Goal: Task Accomplishment & Management: Use online tool/utility

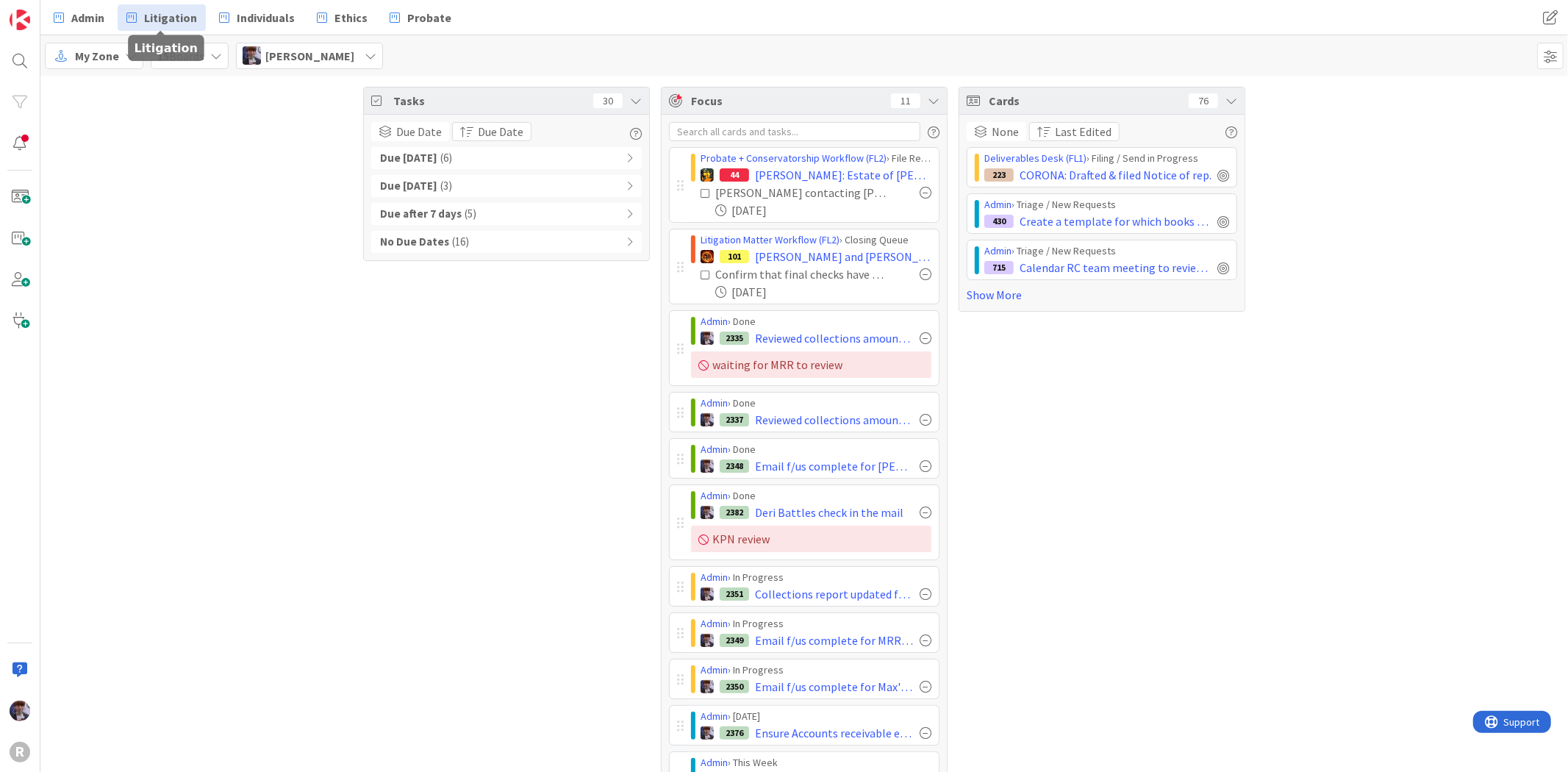
click at [145, 21] on span "Litigation" at bounding box center [170, 17] width 53 height 17
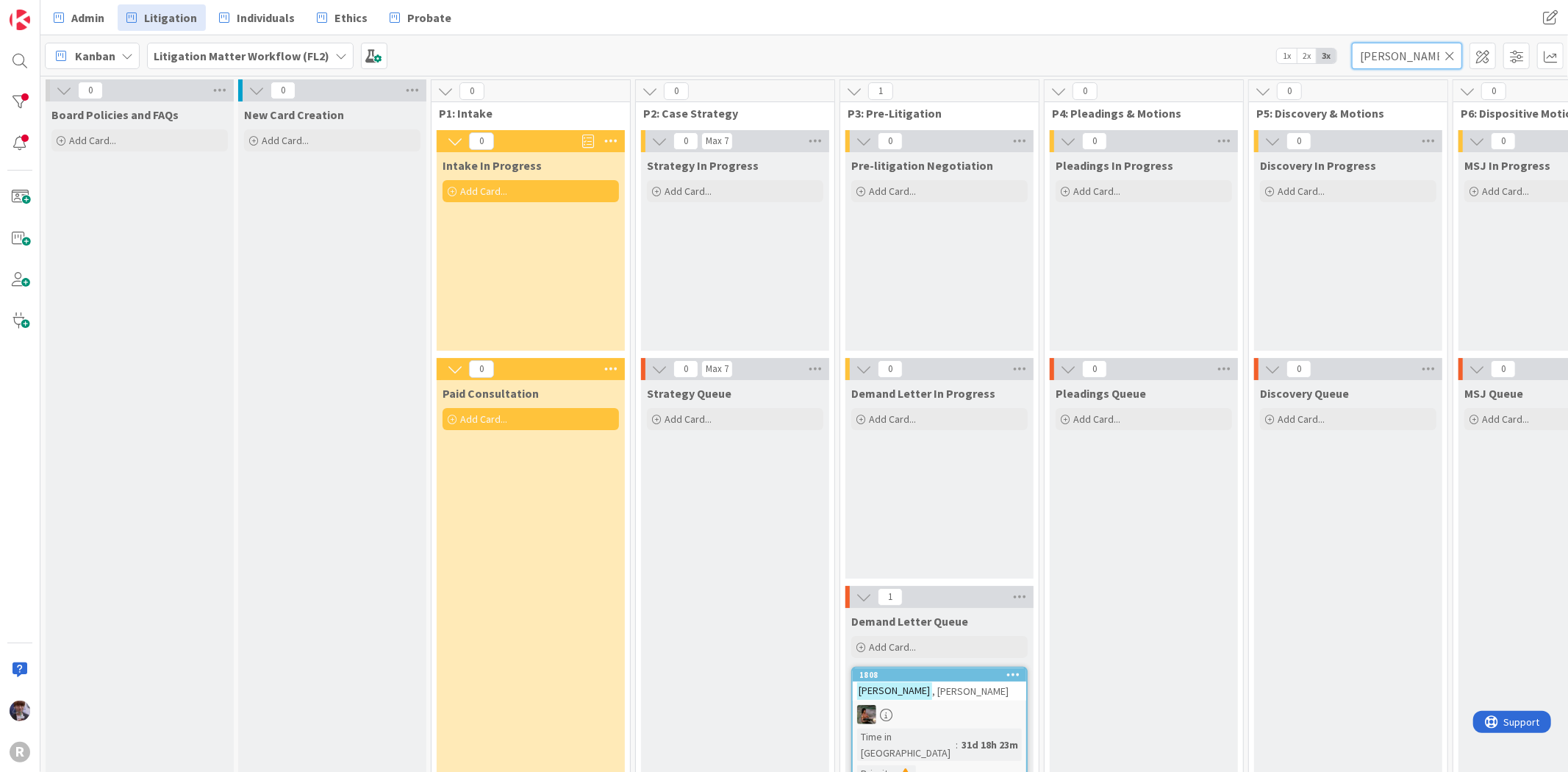
drag, startPoint x: 1419, startPoint y: 52, endPoint x: 1319, endPoint y: 38, distance: 101.0
click at [1319, 38] on div "Kanban Litigation Matter Workflow (FL2) 1x 2x 3x [PERSON_NAME]" at bounding box center [804, 55] width 1528 height 40
type input "[PERSON_NAME]"
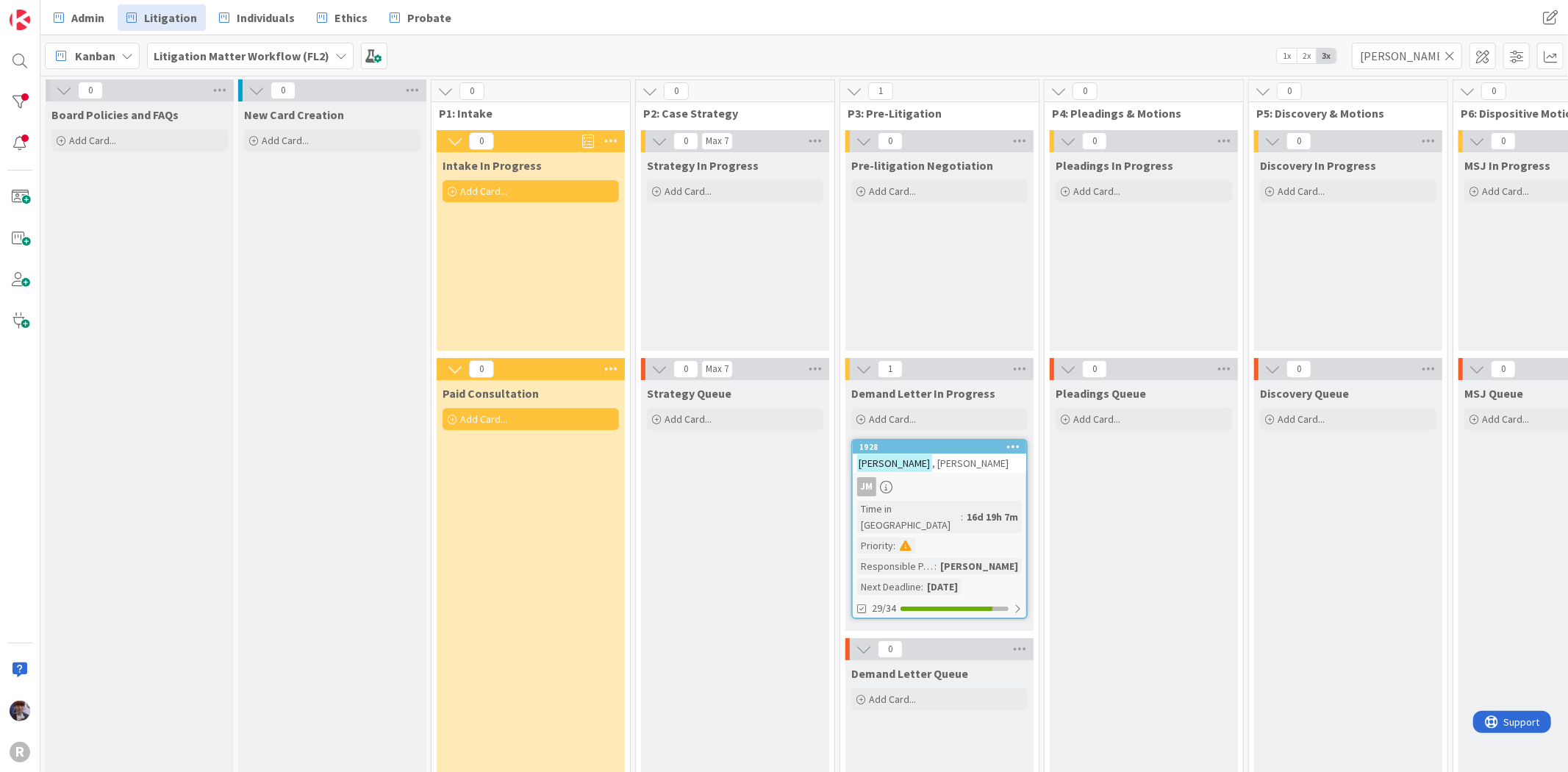
click at [965, 482] on div "JM" at bounding box center [939, 486] width 174 height 19
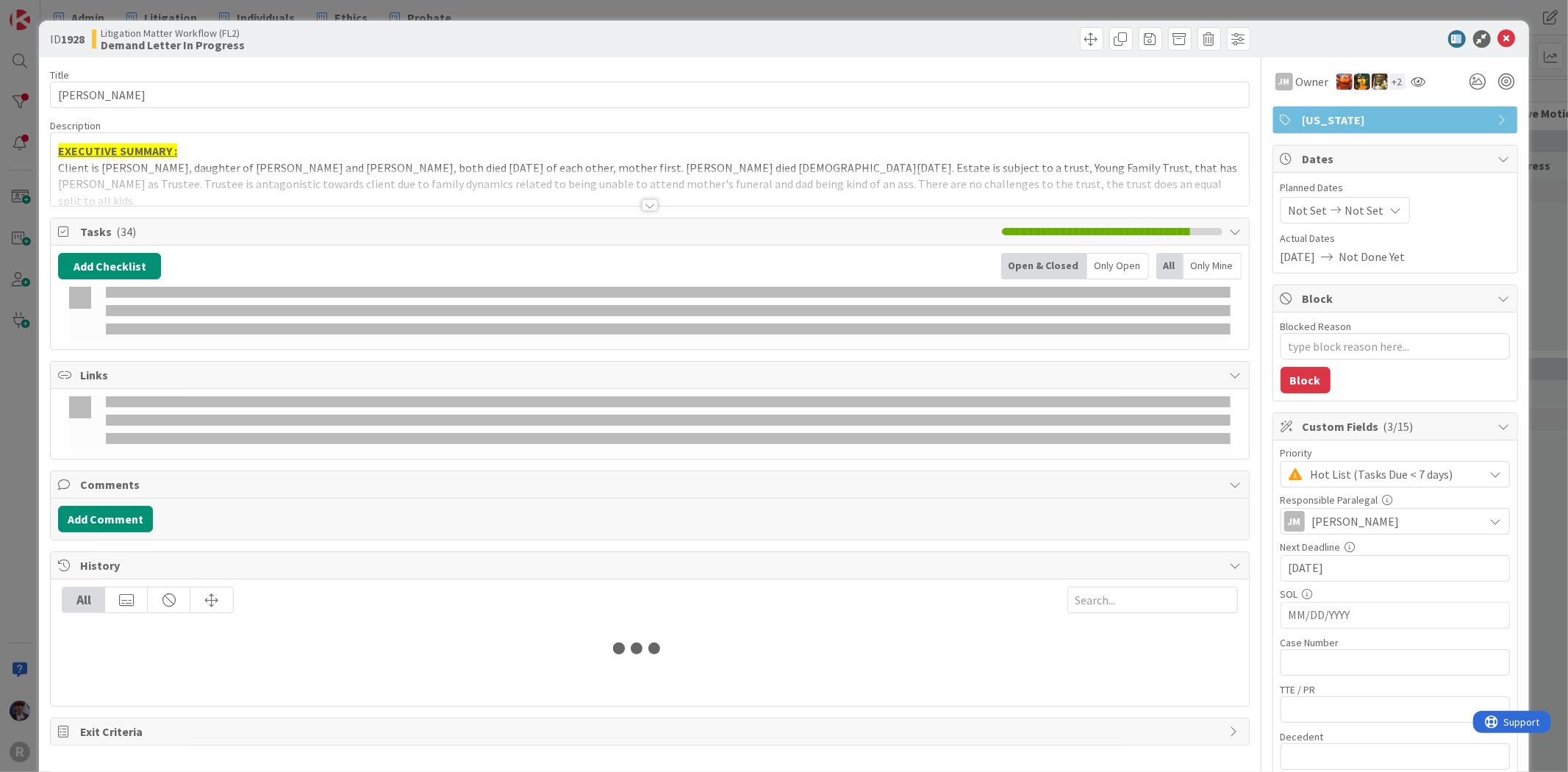
type textarea "x"
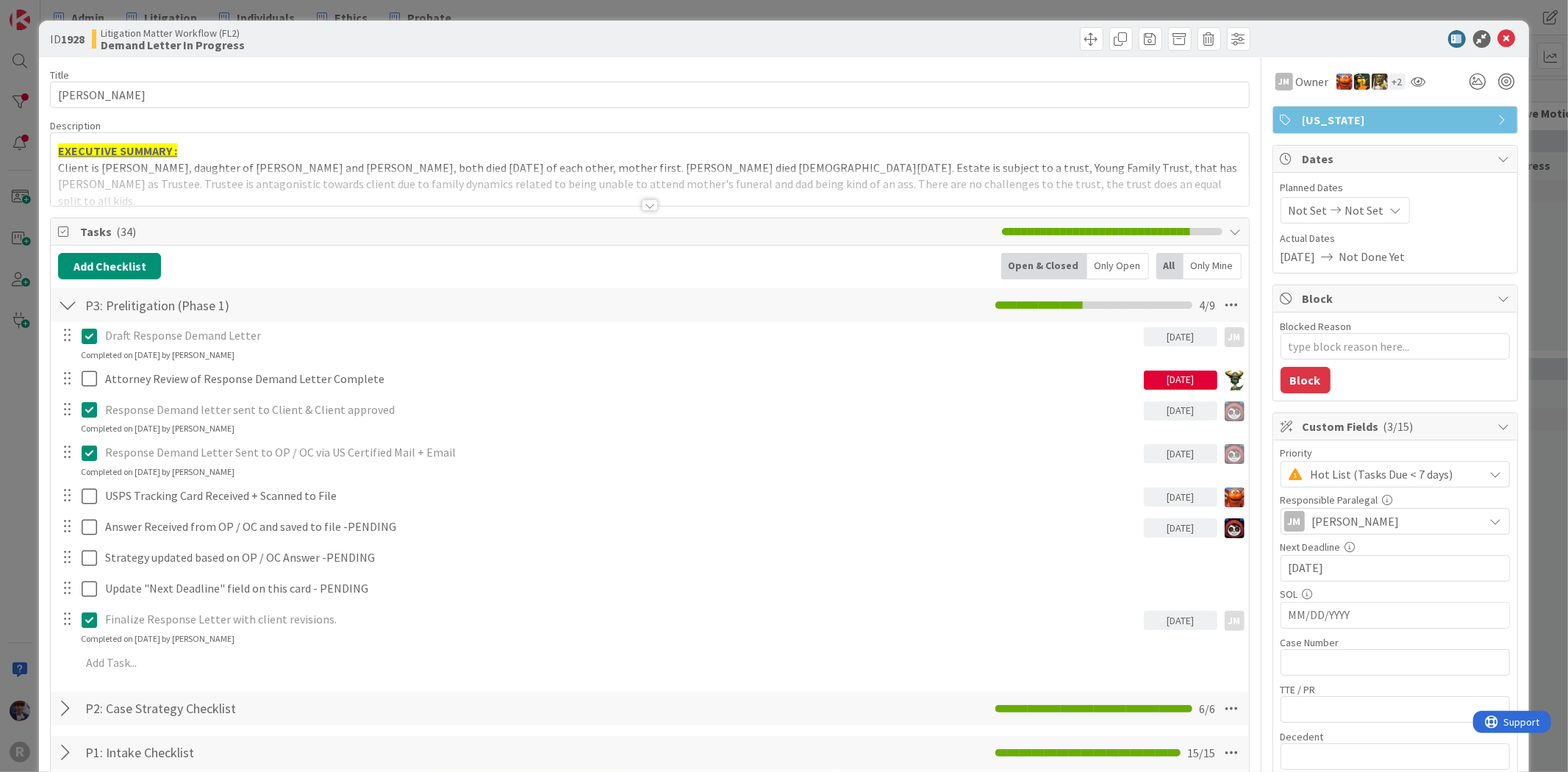
click at [23, 376] on div "ID 1928 Litigation Matter Workflow (FL2) Demand Letter In Progress Title 13 / 1…" at bounding box center [784, 386] width 1568 height 772
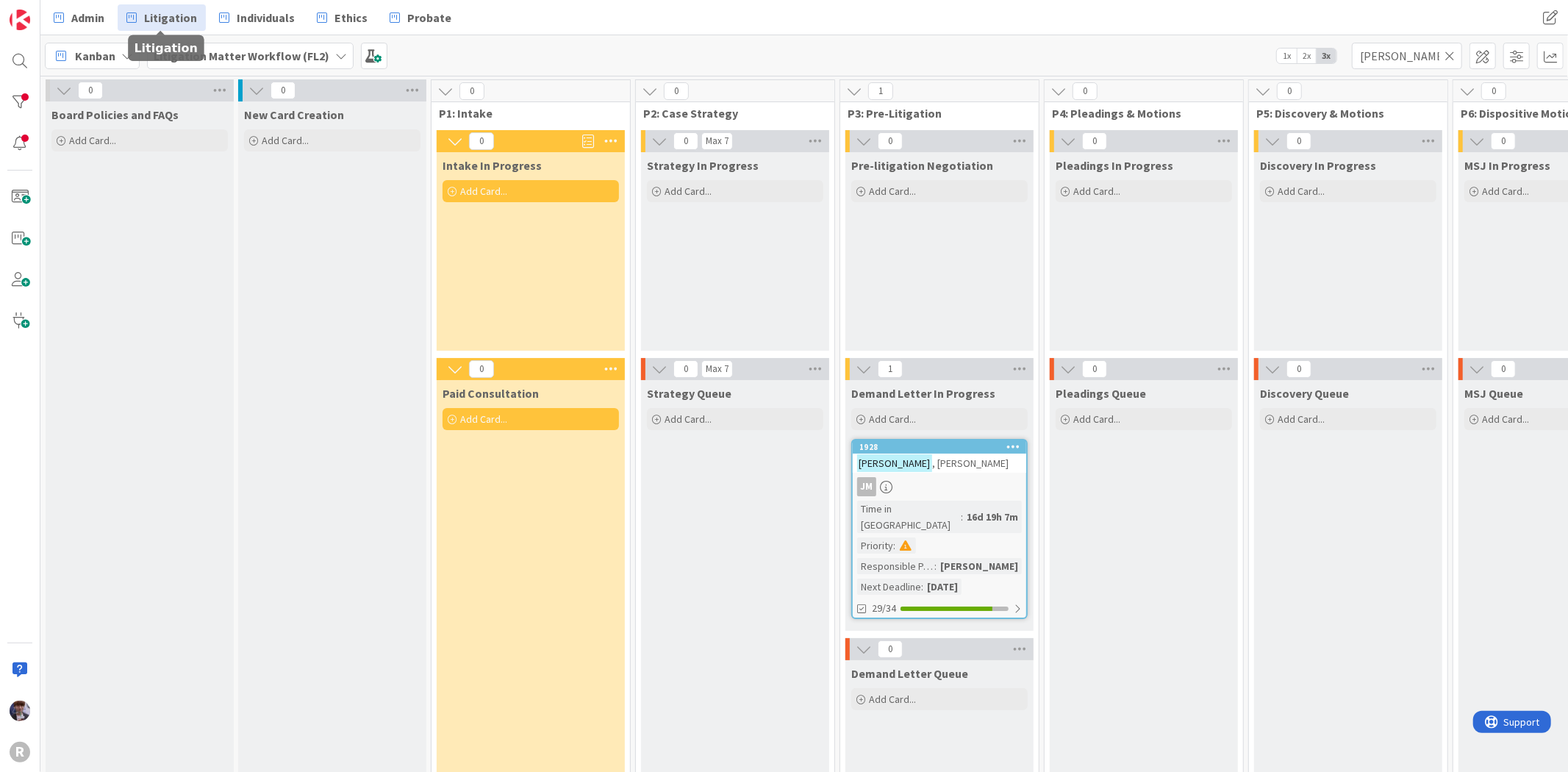
click at [105, 0] on div "Admin Litigation Individuals Ethics Probate Admin Litigation Individuals Ethics…" at bounding box center [804, 17] width 1528 height 35
click at [97, 13] on span "Admin" at bounding box center [88, 17] width 33 height 17
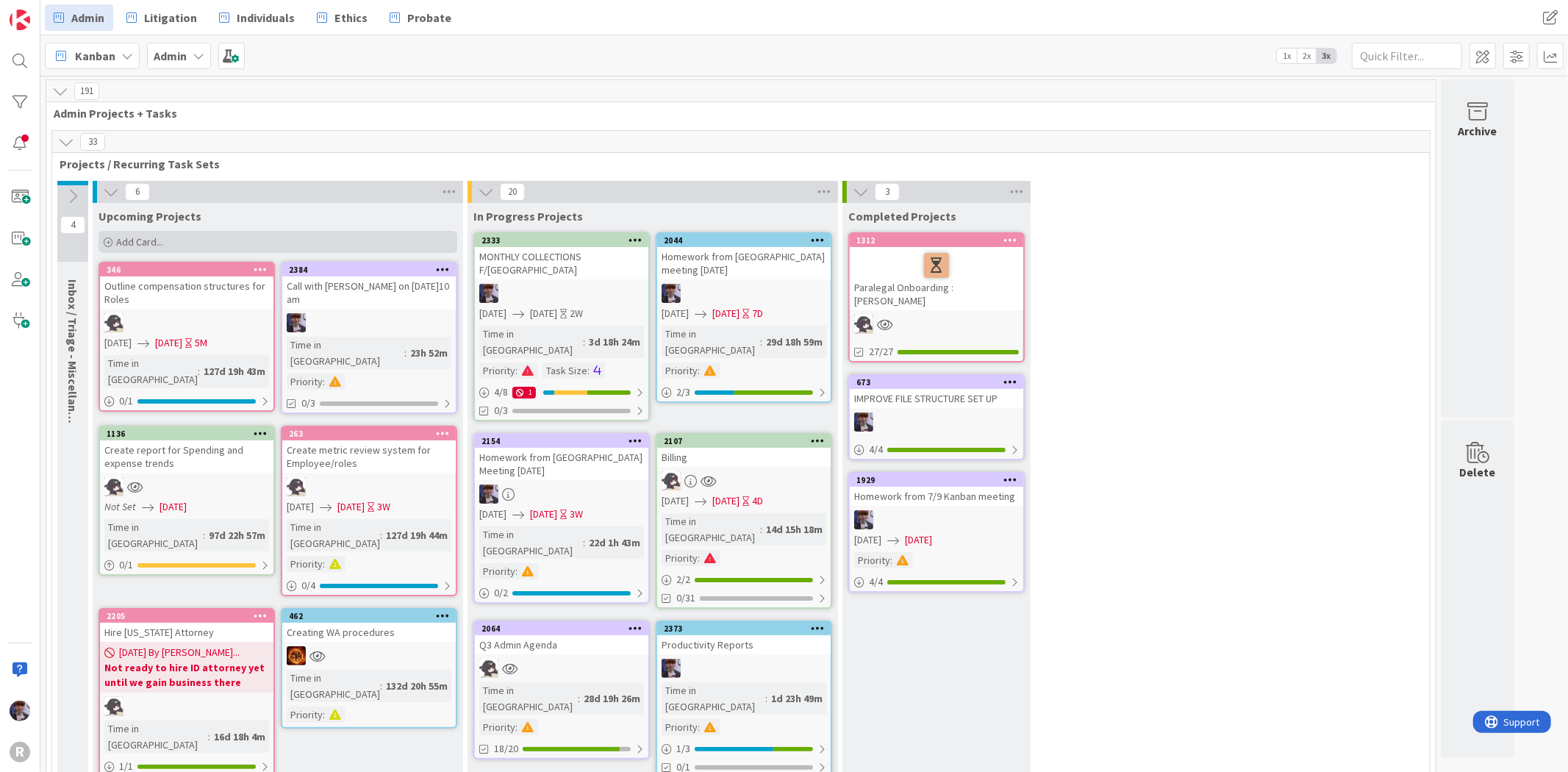
click at [232, 238] on div "Add Card..." at bounding box center [278, 241] width 359 height 22
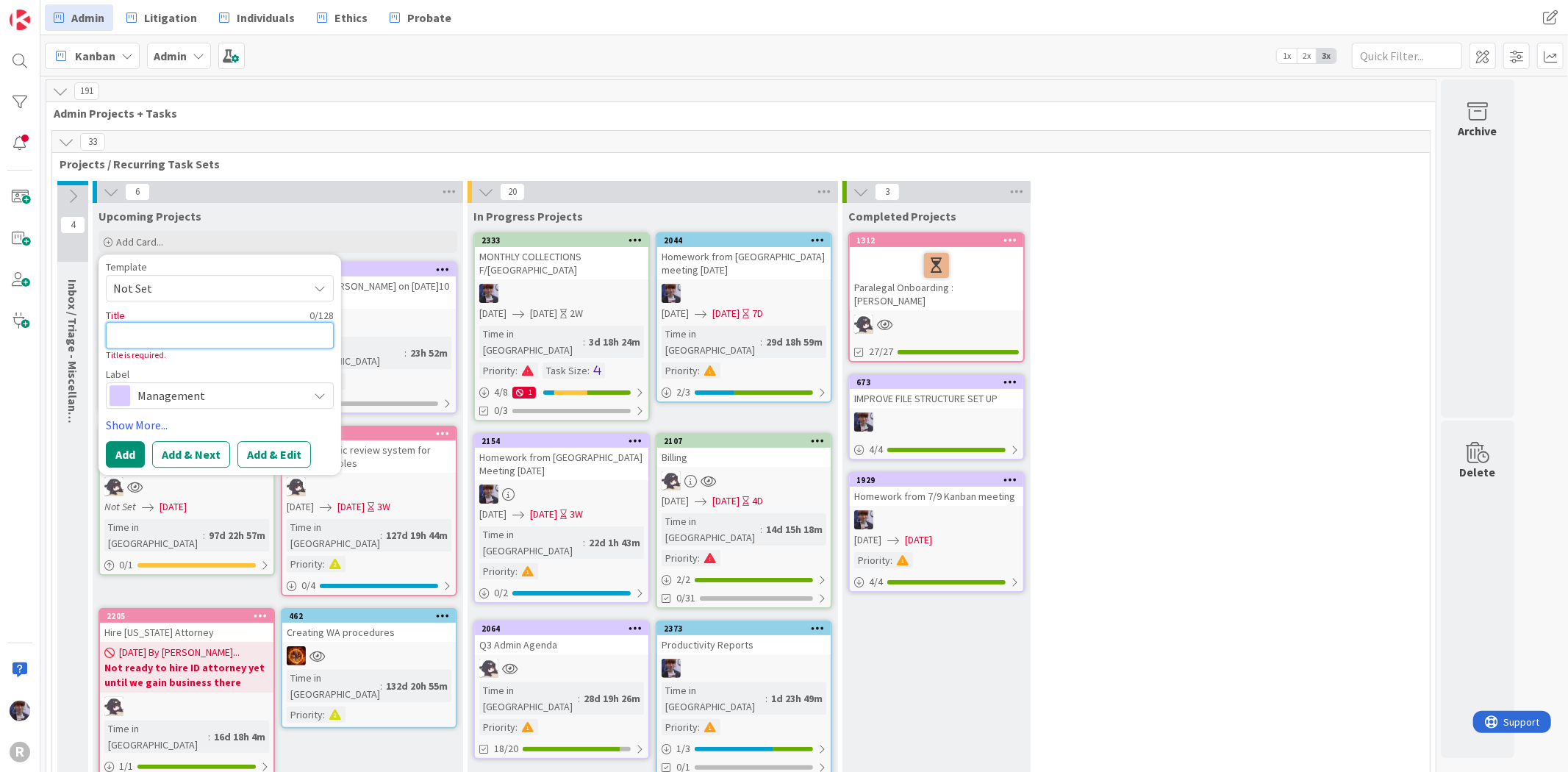
click at [189, 327] on textarea at bounding box center [220, 335] width 228 height 26
type textarea "x"
type textarea "A"
type textarea "x"
type textarea "Ad"
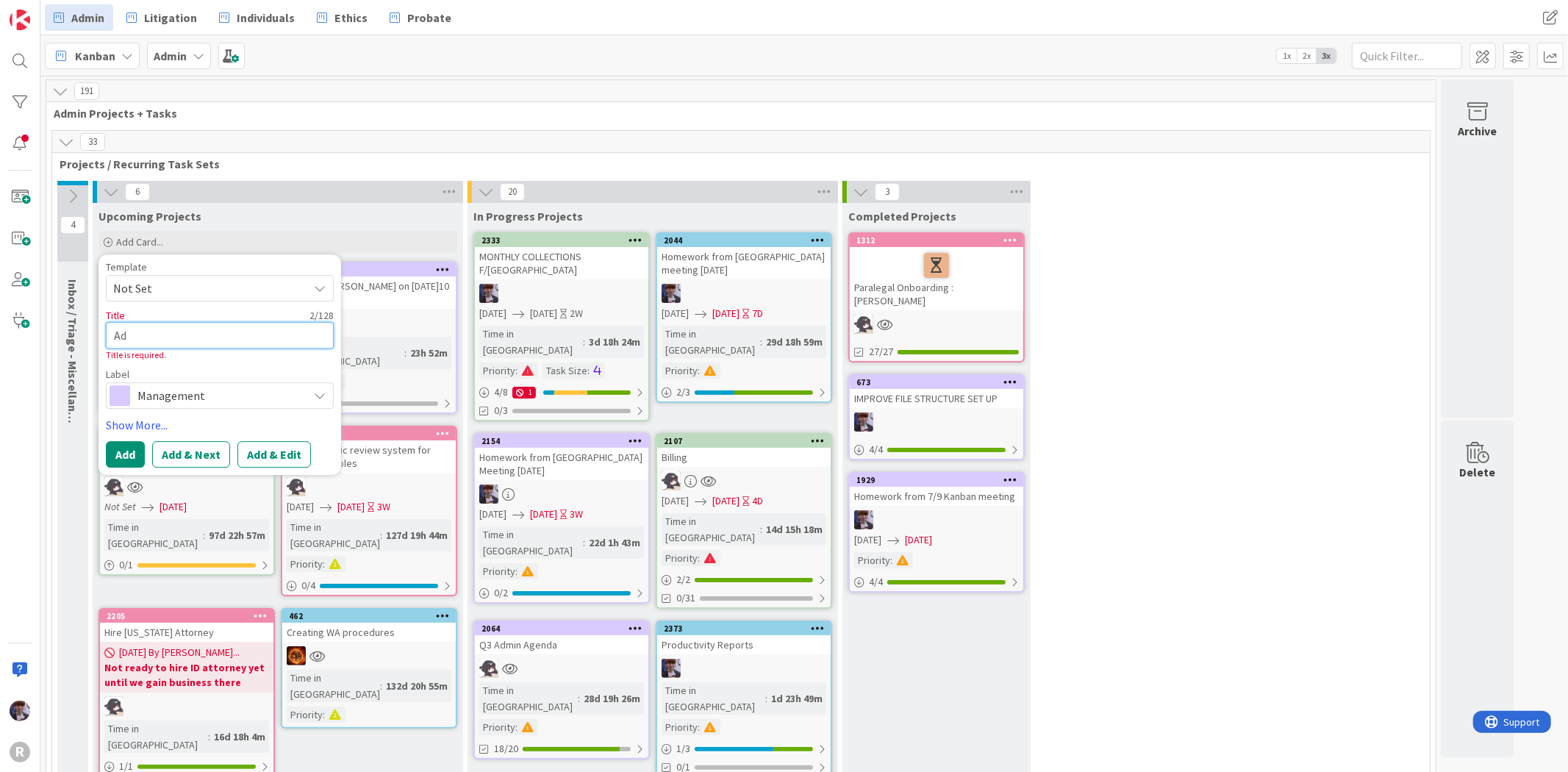
type textarea "x"
type textarea "Adm"
type textarea "x"
type textarea "Admi"
type textarea "x"
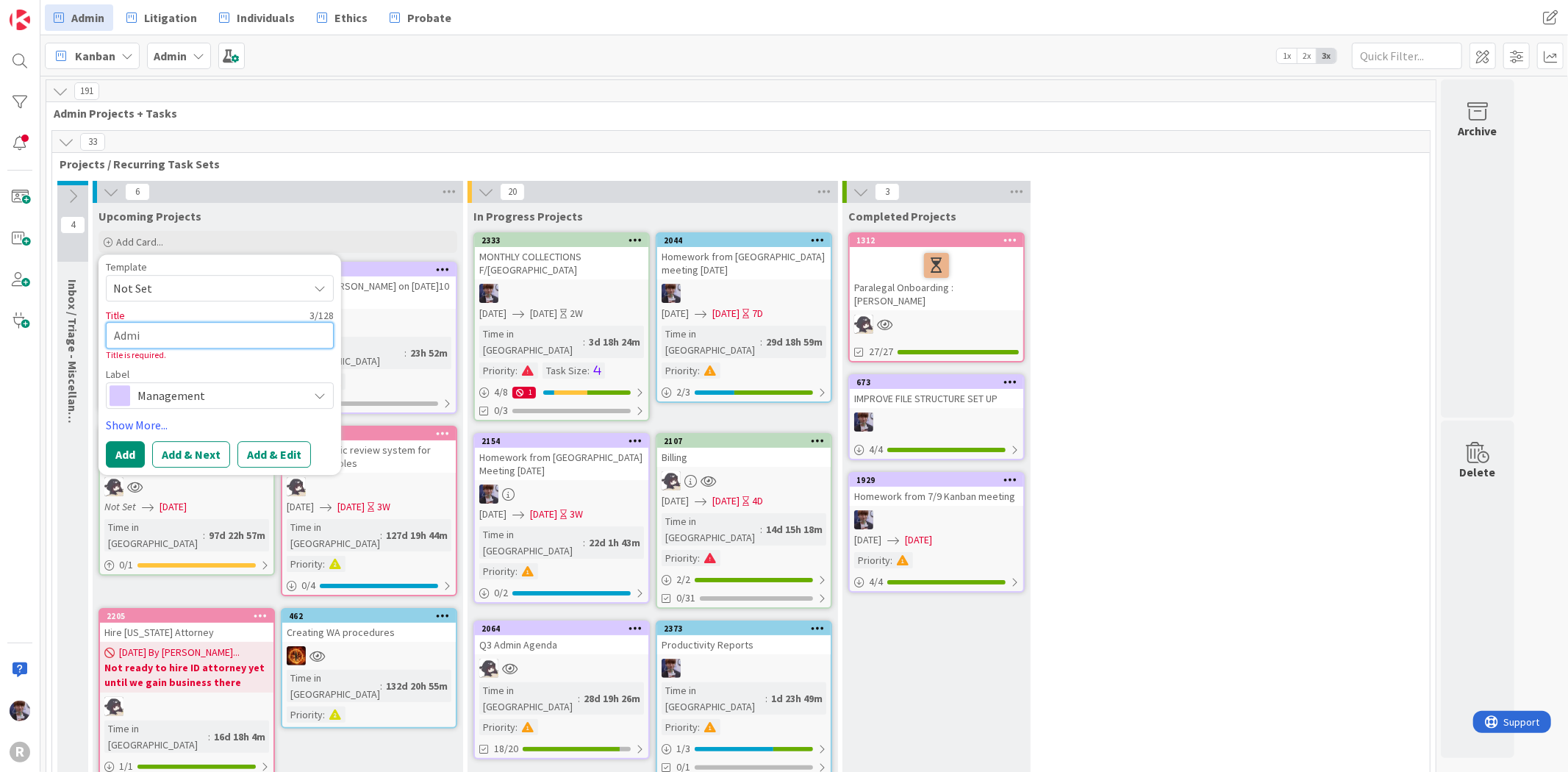
type textarea "Admin"
type textarea "x"
type textarea "Admin"
type textarea "x"
type textarea "Admin"
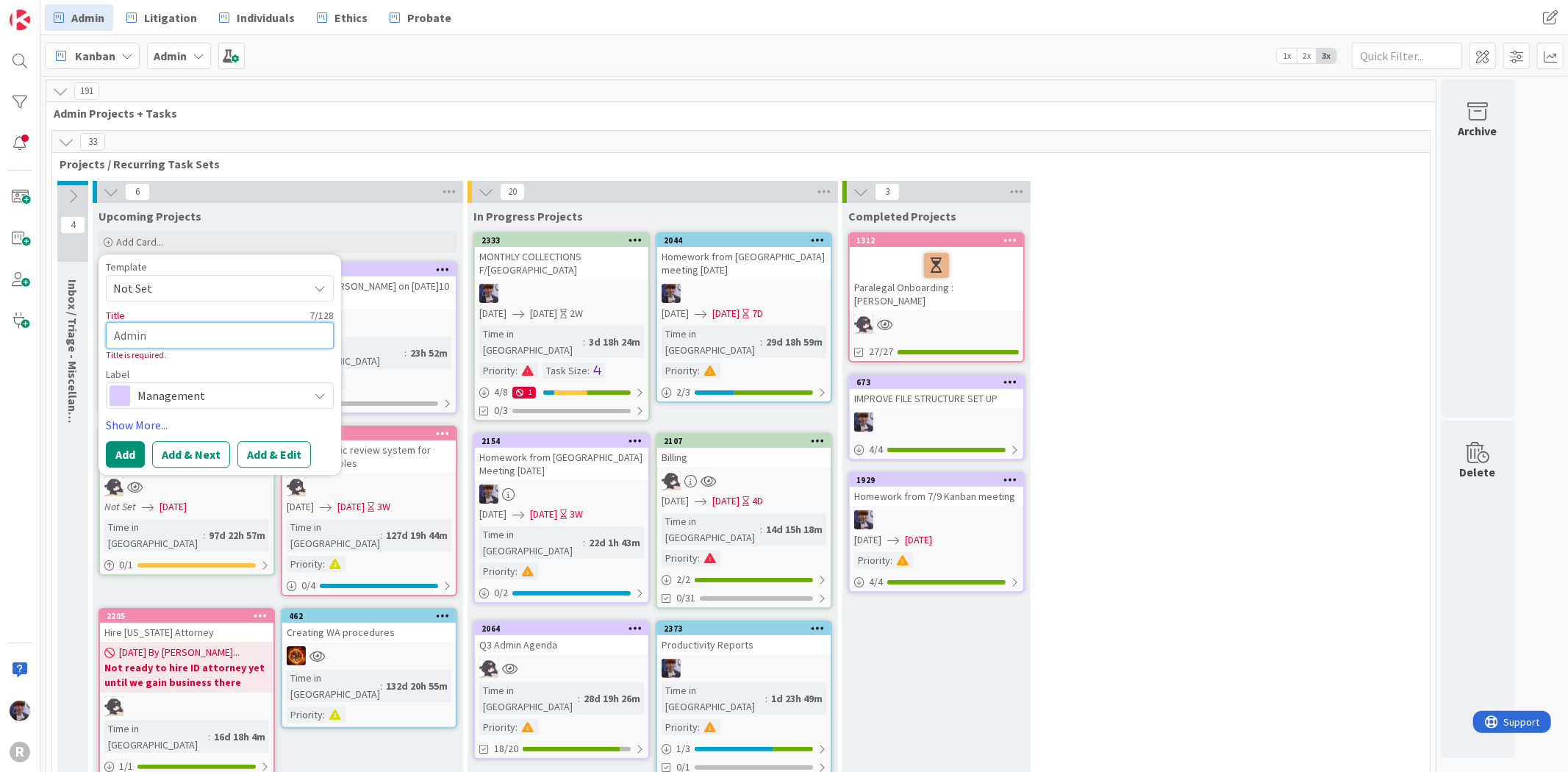
type textarea "x"
type textarea "Admin m"
type textarea "x"
type textarea "Admin me"
type textarea "x"
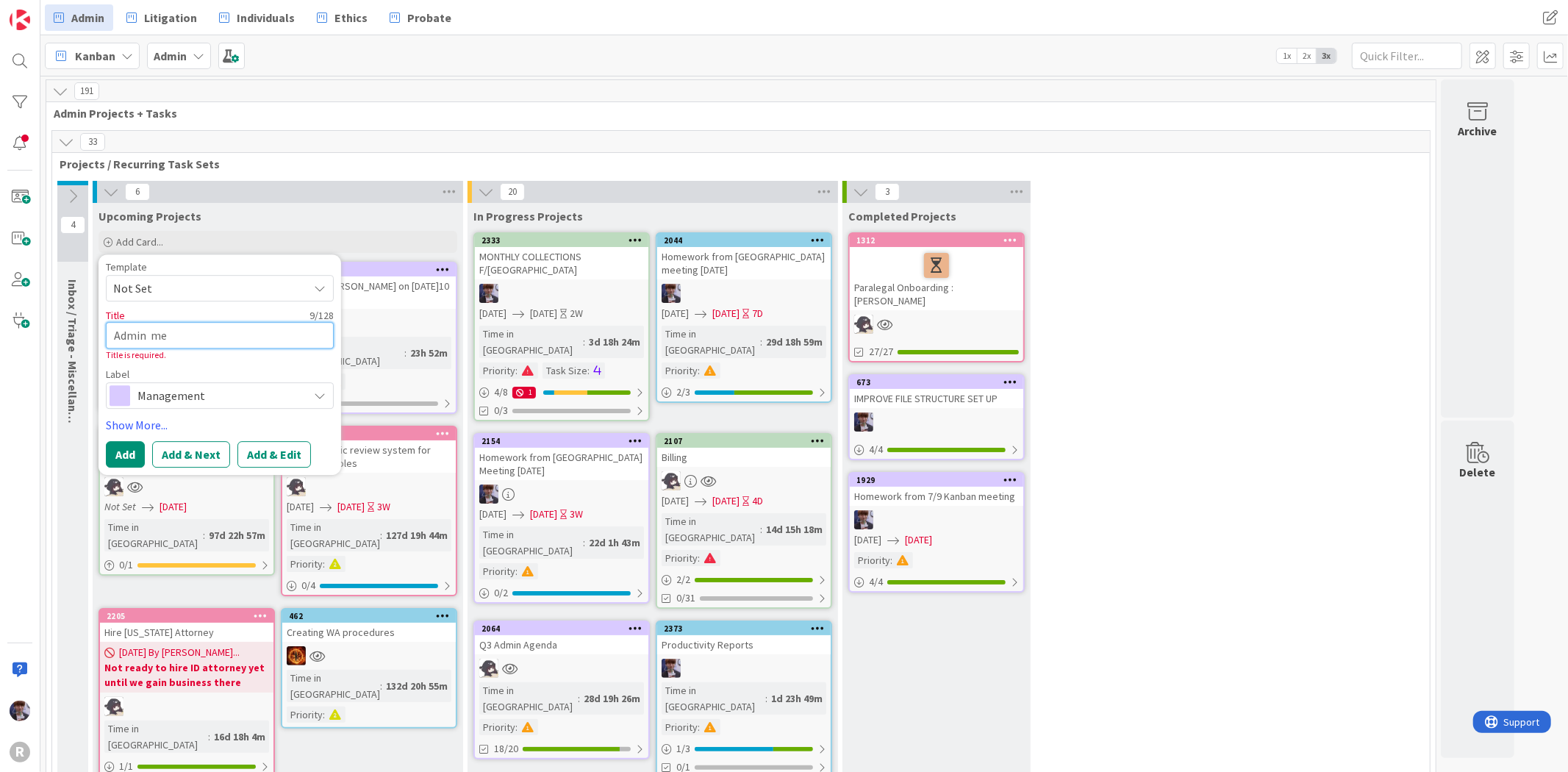
type textarea "Admin m"
type textarea "x"
type textarea "Admin me"
type textarea "x"
type textarea "Admin mee"
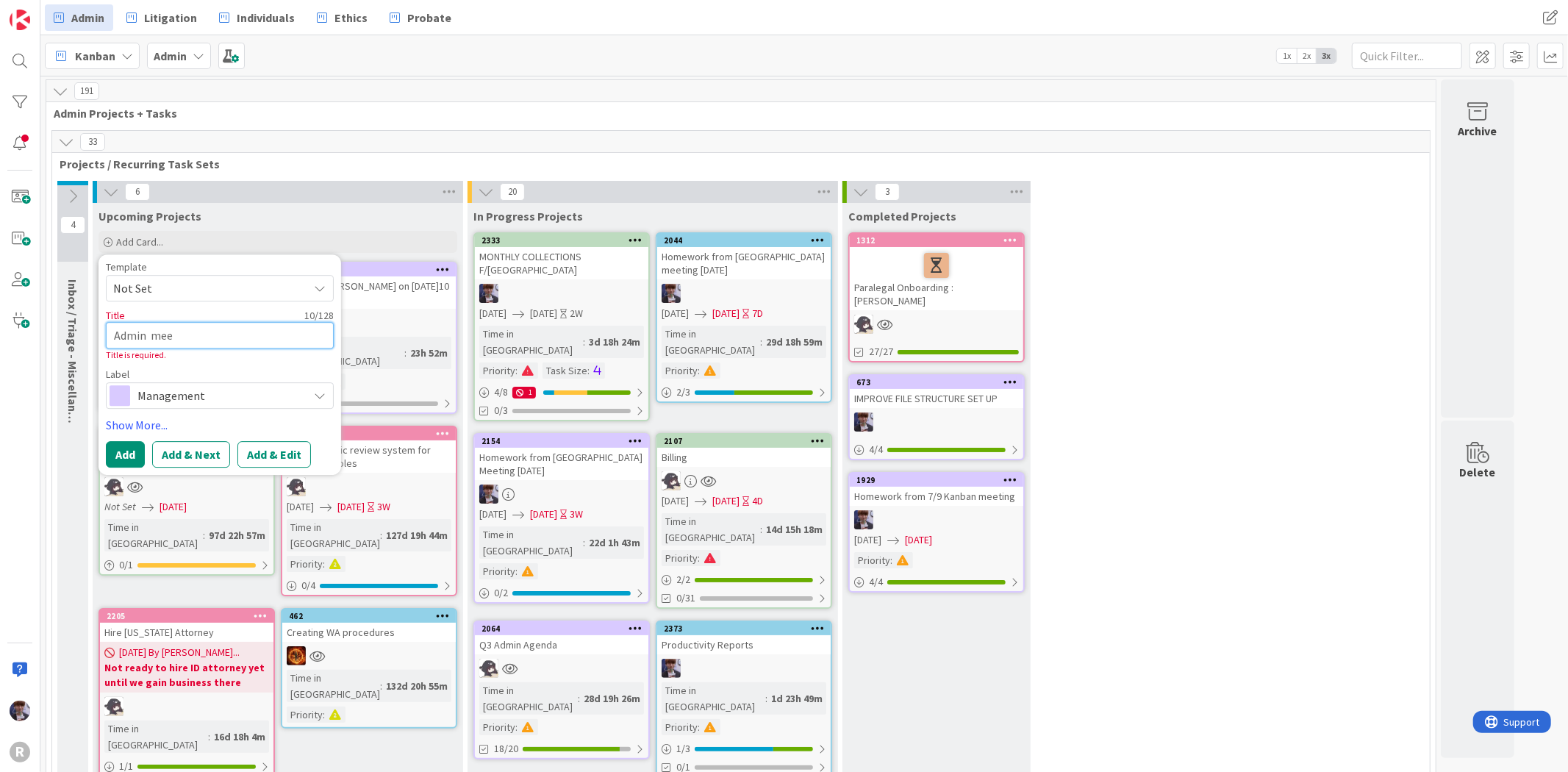
type textarea "x"
type textarea "Admin meet"
type textarea "x"
type textarea "Admin meeti"
type textarea "x"
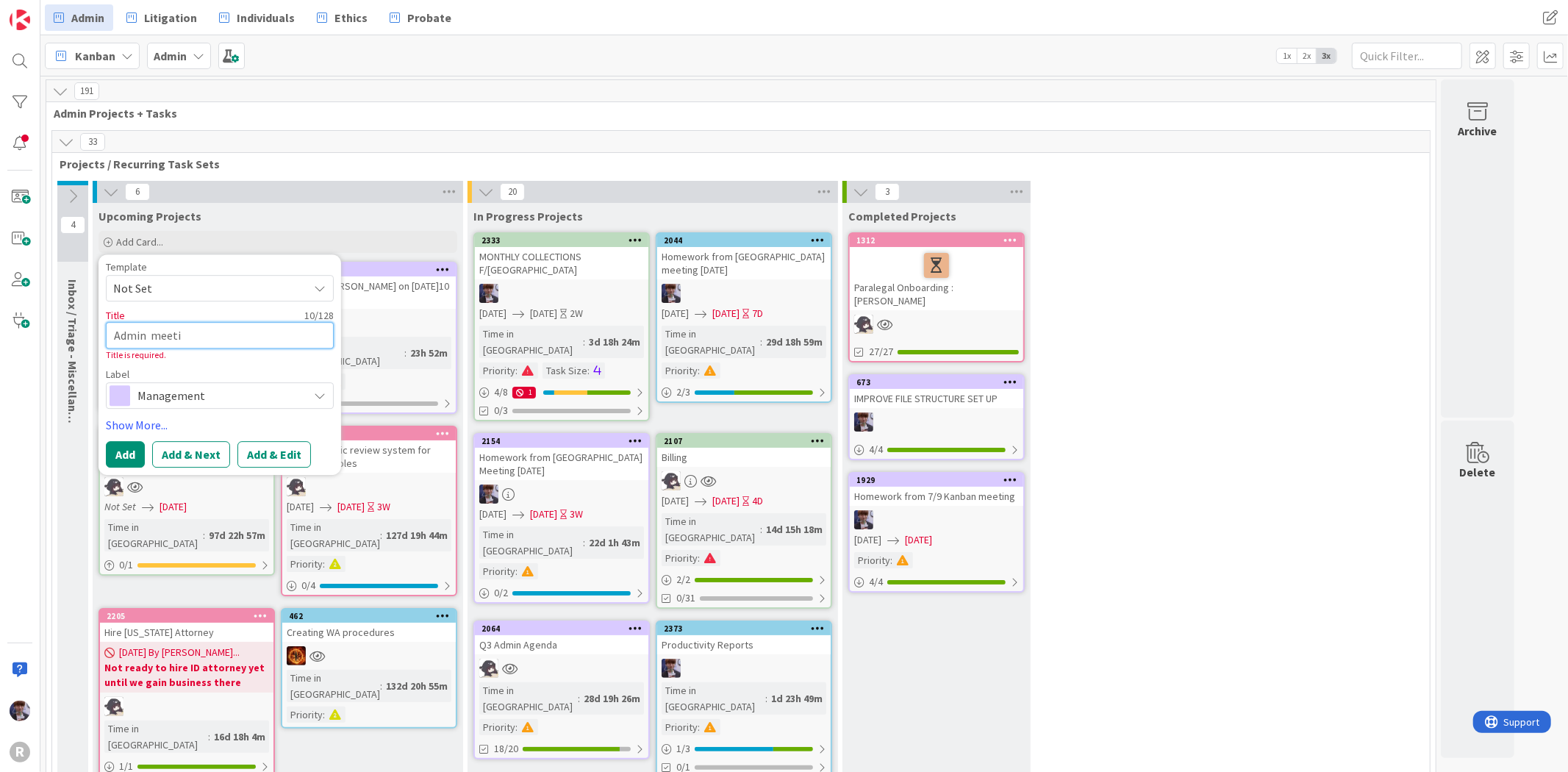
type textarea "Admin meetin"
type textarea "x"
type textarea "Admin meeting"
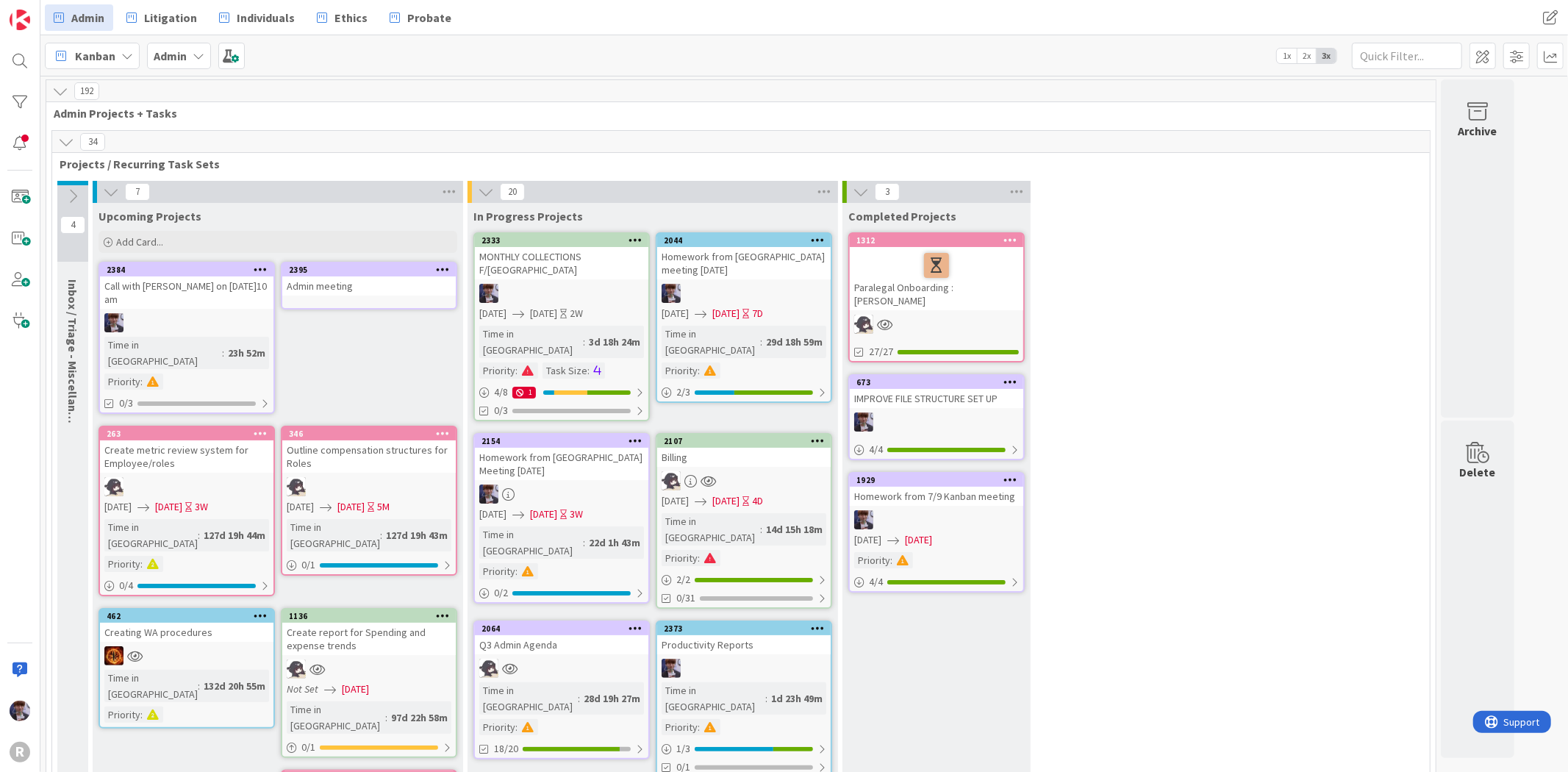
click at [324, 291] on div "Admin meeting" at bounding box center [369, 286] width 174 height 19
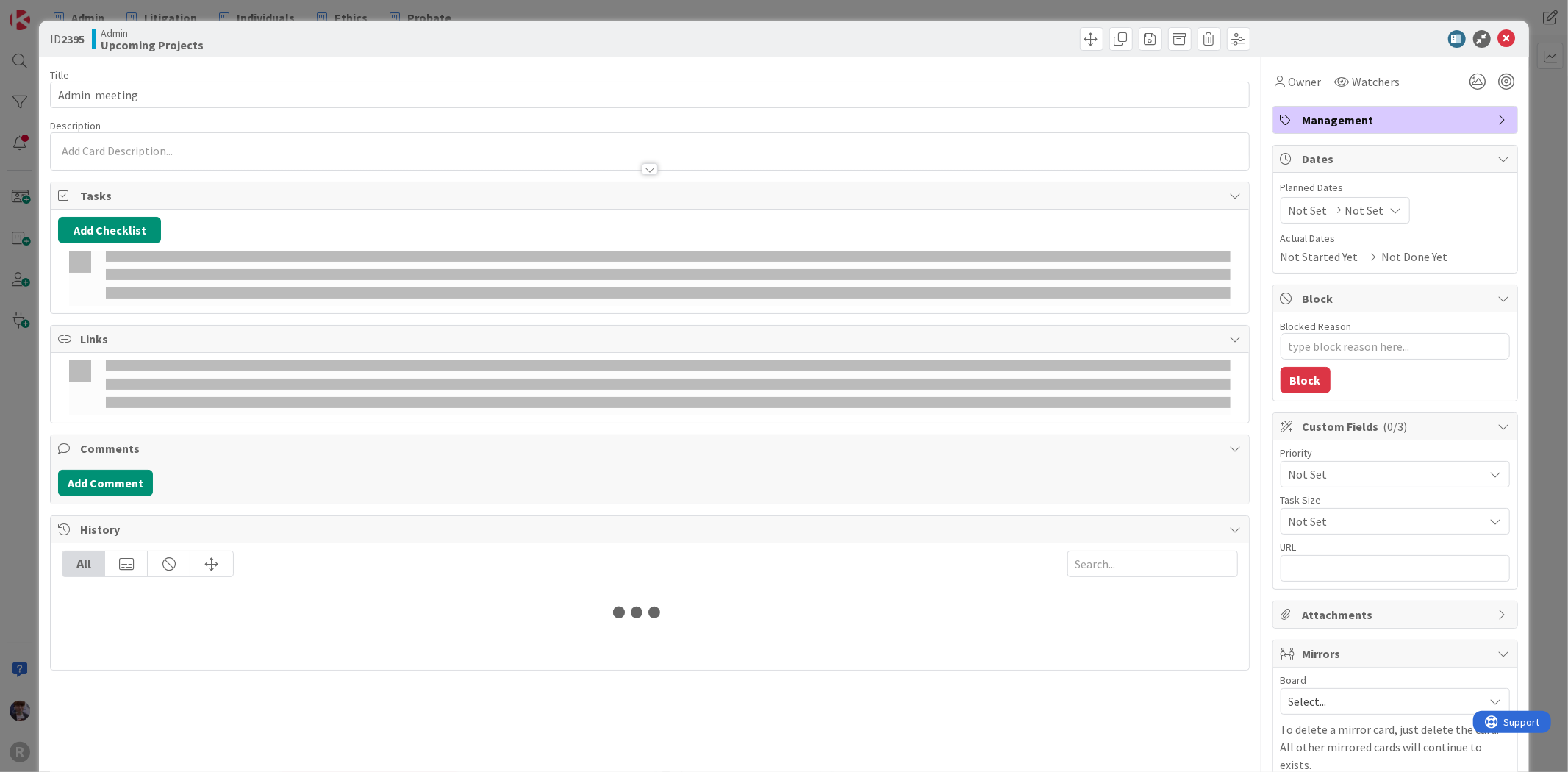
type textarea "x"
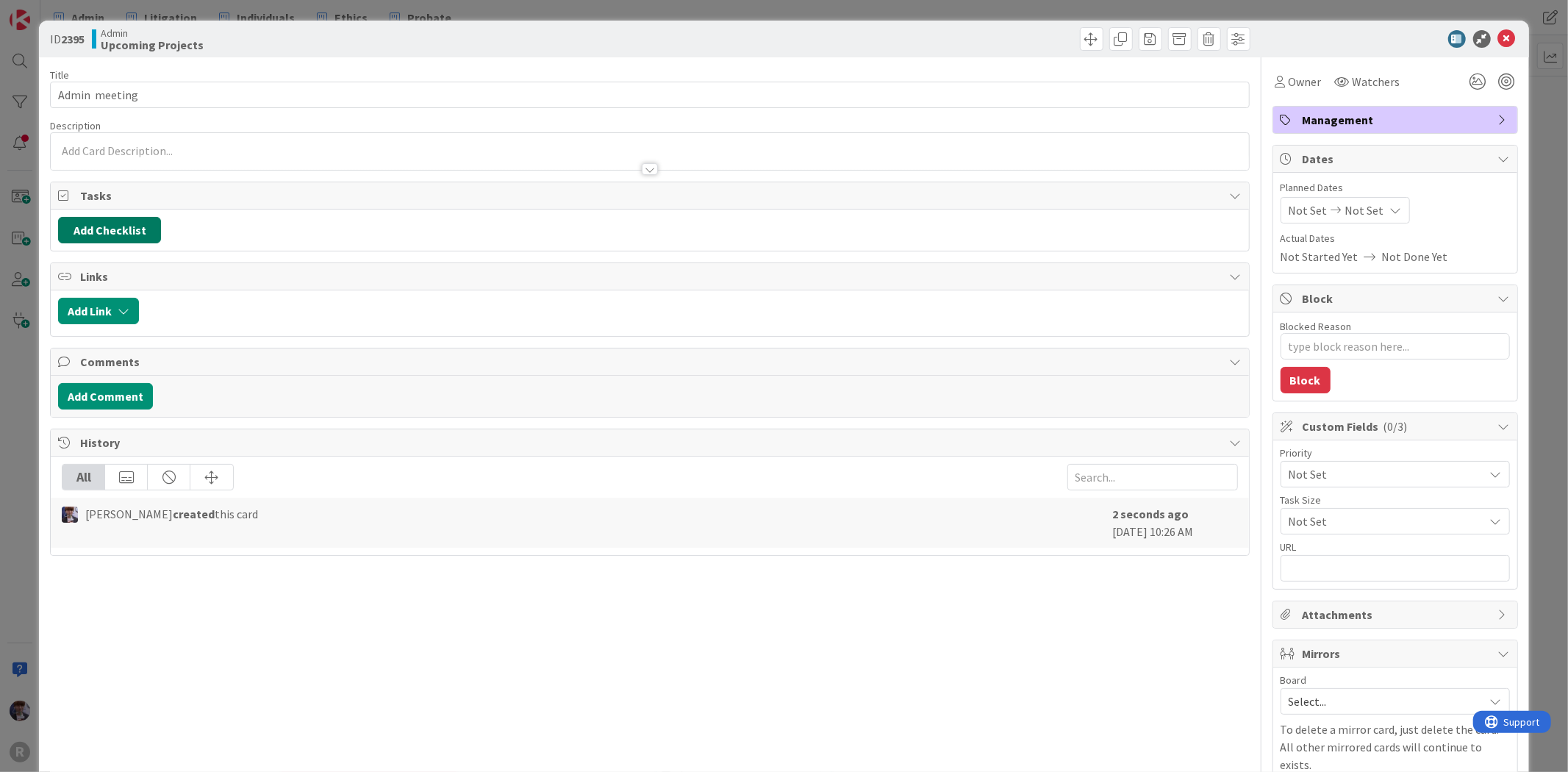
click at [104, 234] on button "Add Checklist" at bounding box center [109, 230] width 103 height 26
type input "Discussion points"
type textarea "x"
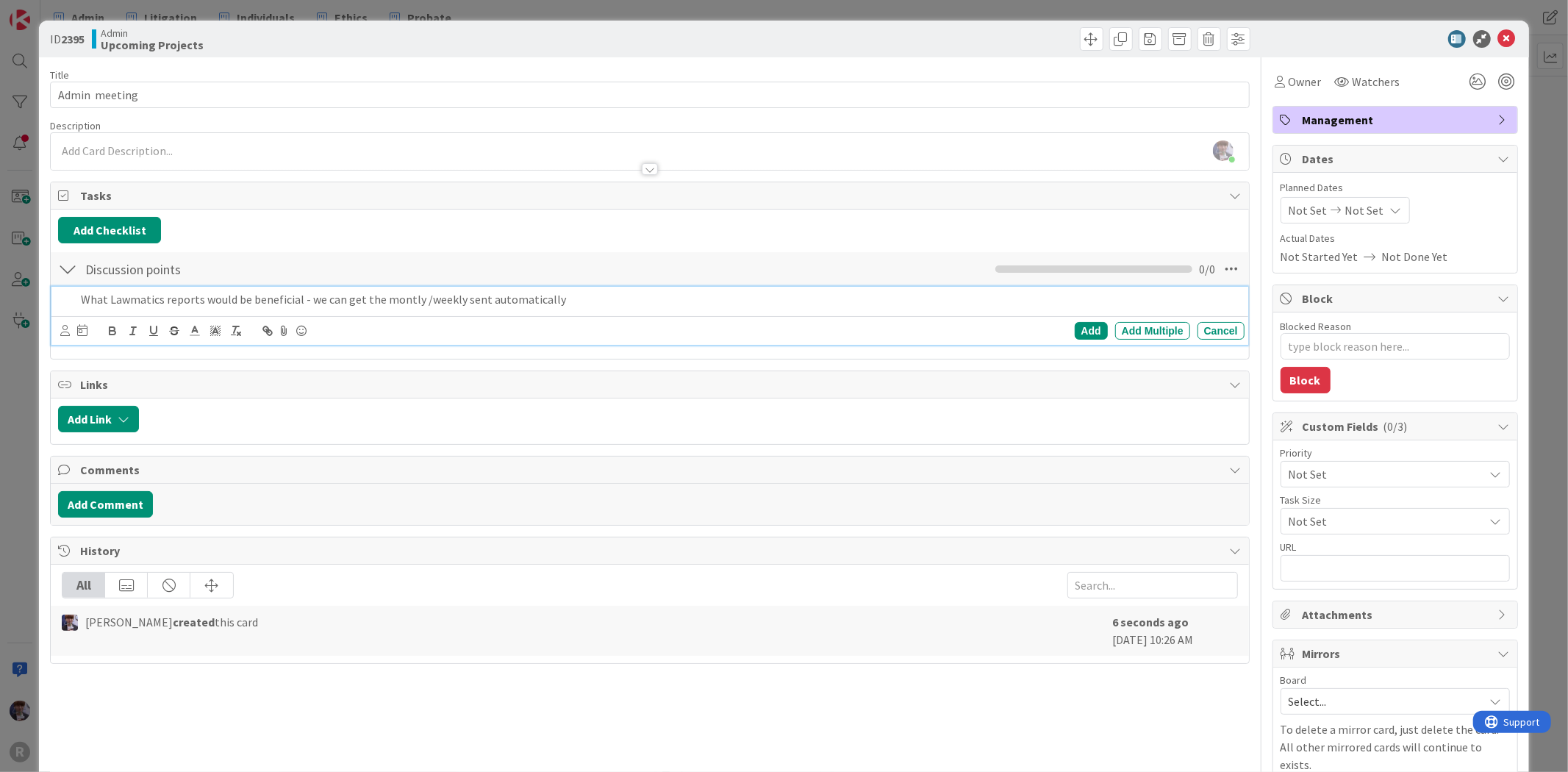
click at [401, 300] on p "What Lawmatics reports would be beneficial - we can get the montly /weekly sent…" at bounding box center [659, 300] width 1157 height 17
click at [405, 301] on p "What Lawmatics reports would be beneficial - we can get the montly /weekly sent…" at bounding box center [659, 300] width 1157 height 17
click at [147, 305] on p "What Lawmatics reports would be beneficial - we can get the monthly /weekly sen…" at bounding box center [659, 300] width 1157 height 17
click at [644, 294] on p "What Lawmatics reports would be beneficial - we can get the monthly /weekly sen…" at bounding box center [659, 300] width 1157 height 17
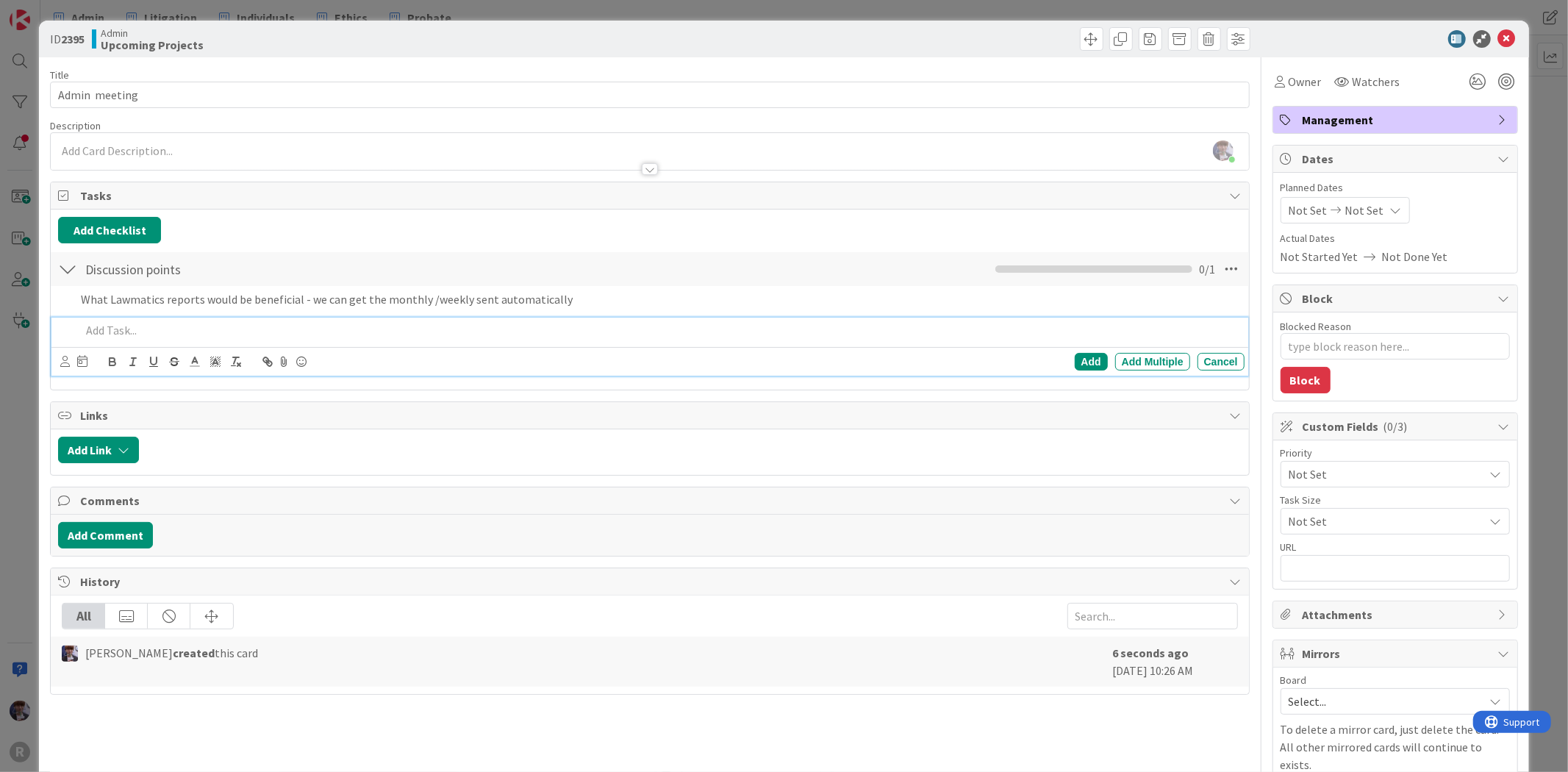
type textarea "x"
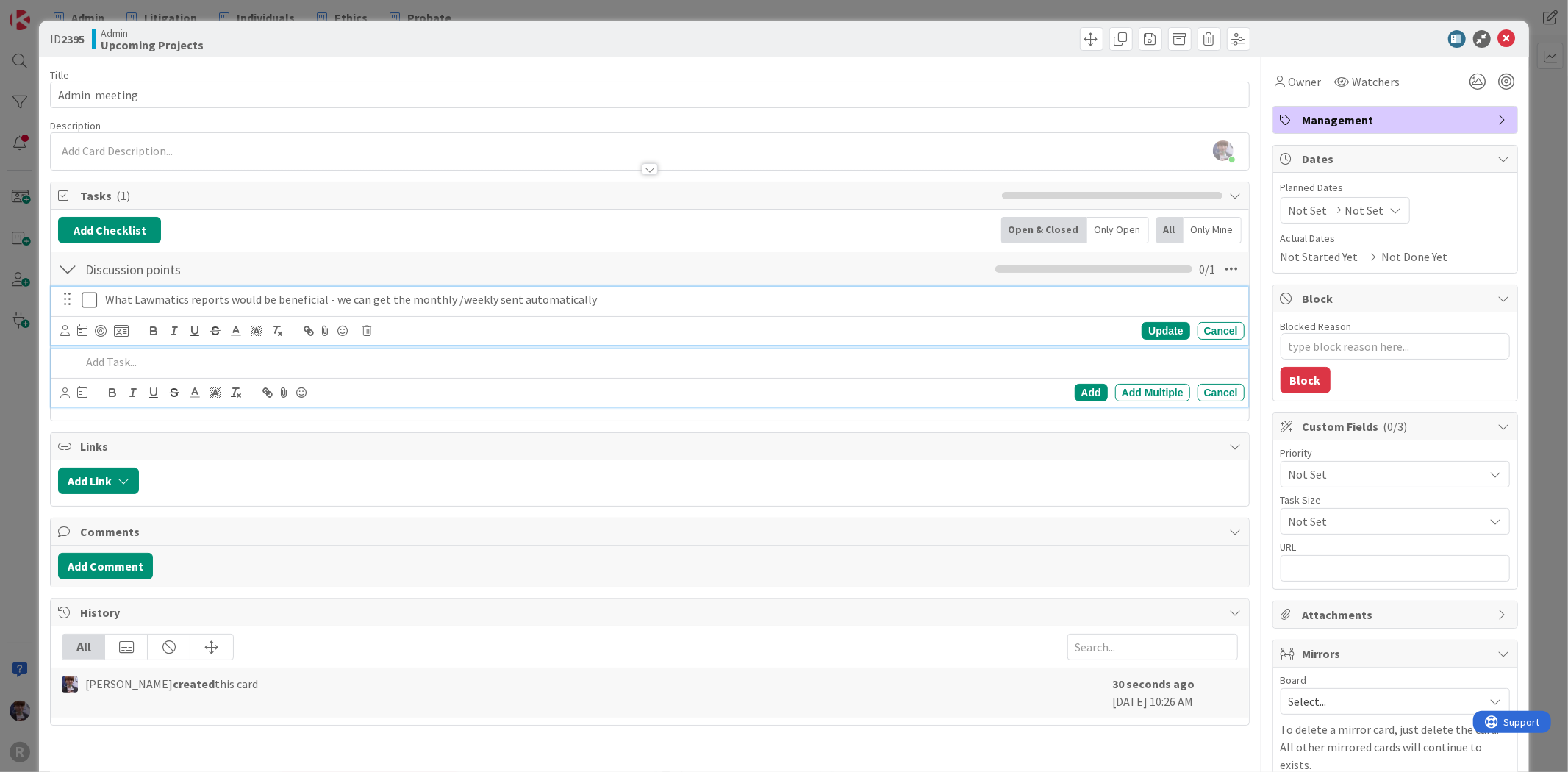
click at [322, 298] on p "What Lawmatics reports would be beneficial - we can get the monthly /weekly sen…" at bounding box center [672, 300] width 1133 height 17
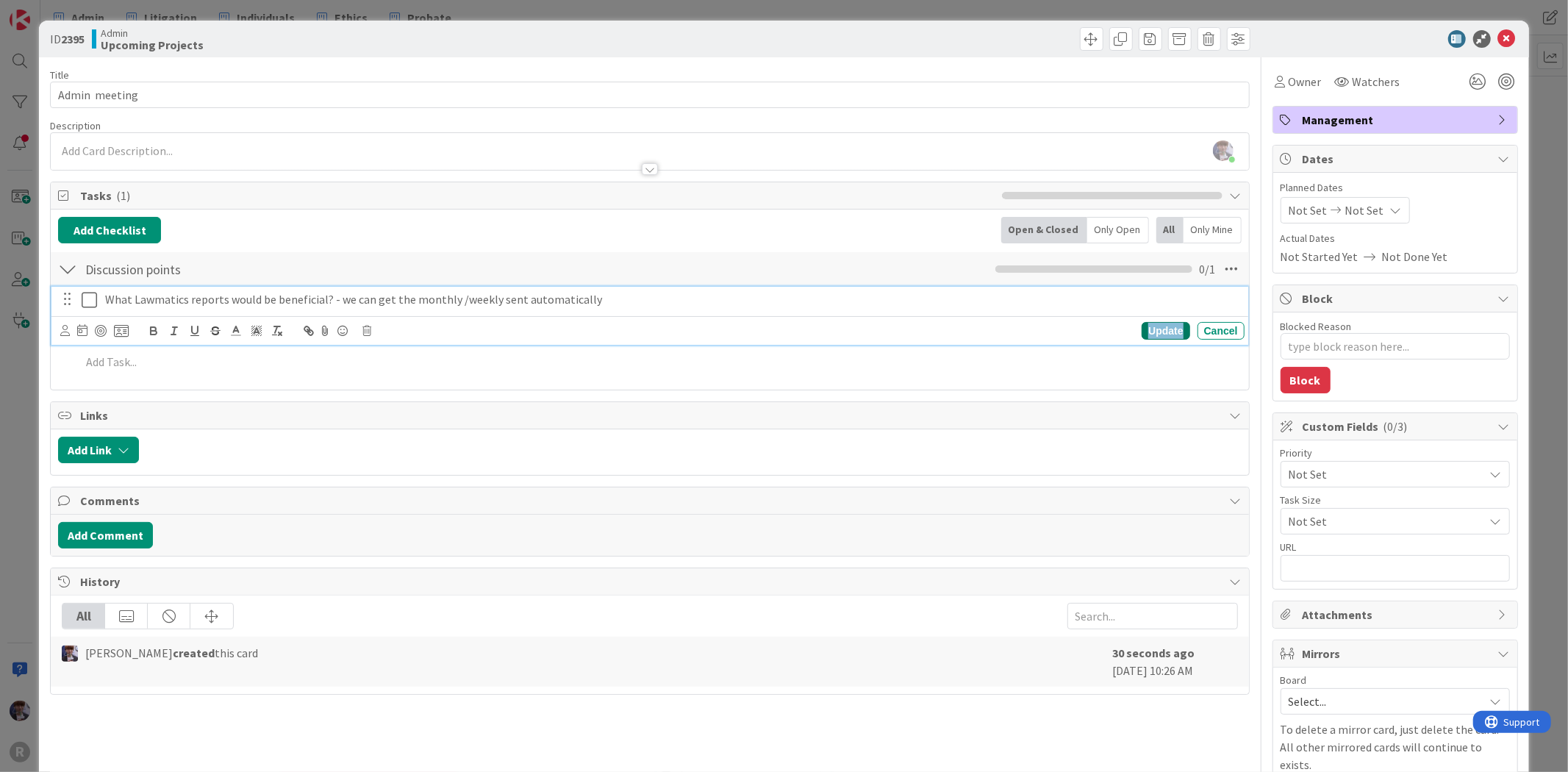
click at [1174, 331] on div "Update" at bounding box center [1166, 330] width 48 height 17
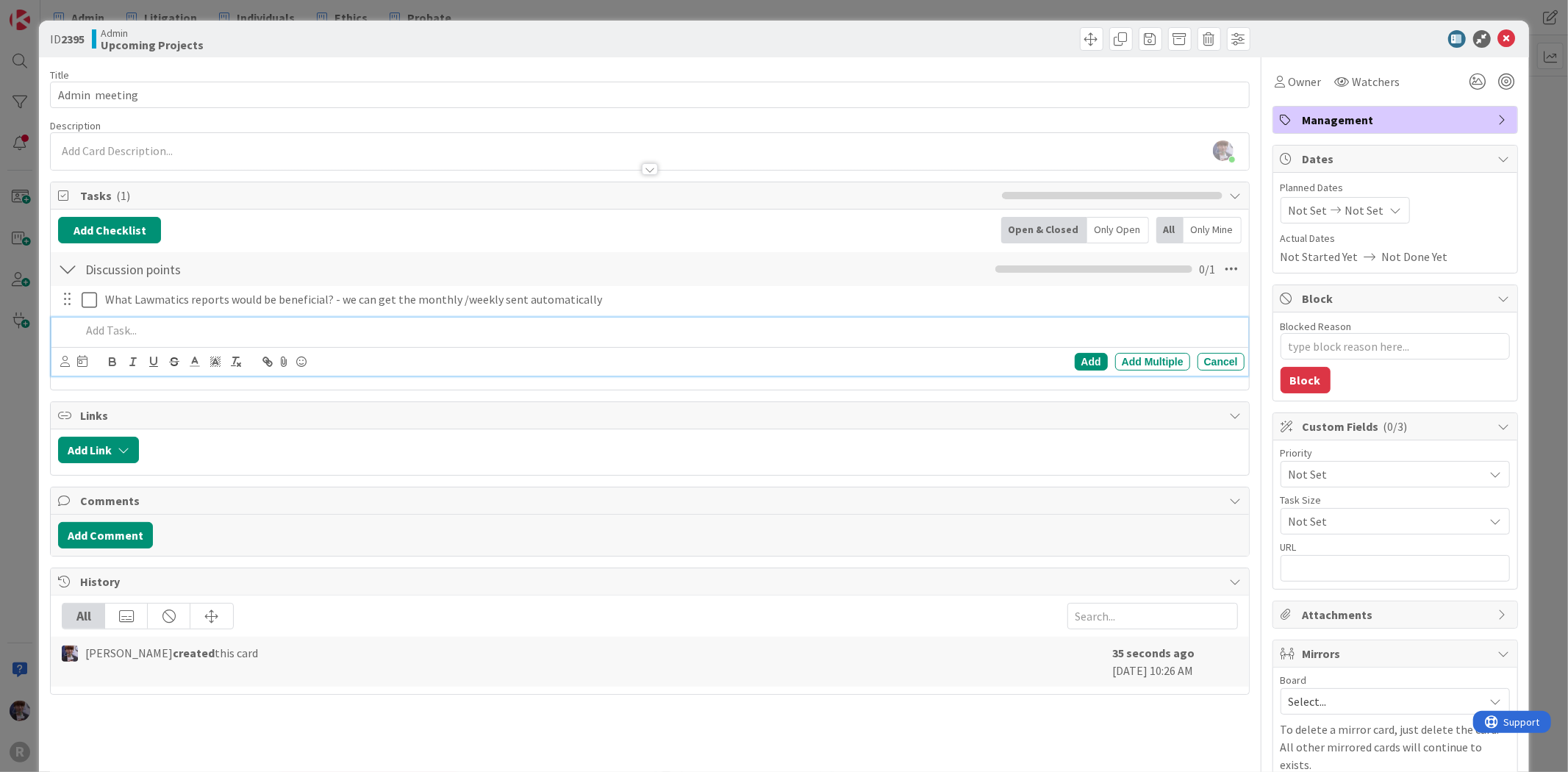
click at [235, 325] on p at bounding box center [659, 330] width 1157 height 17
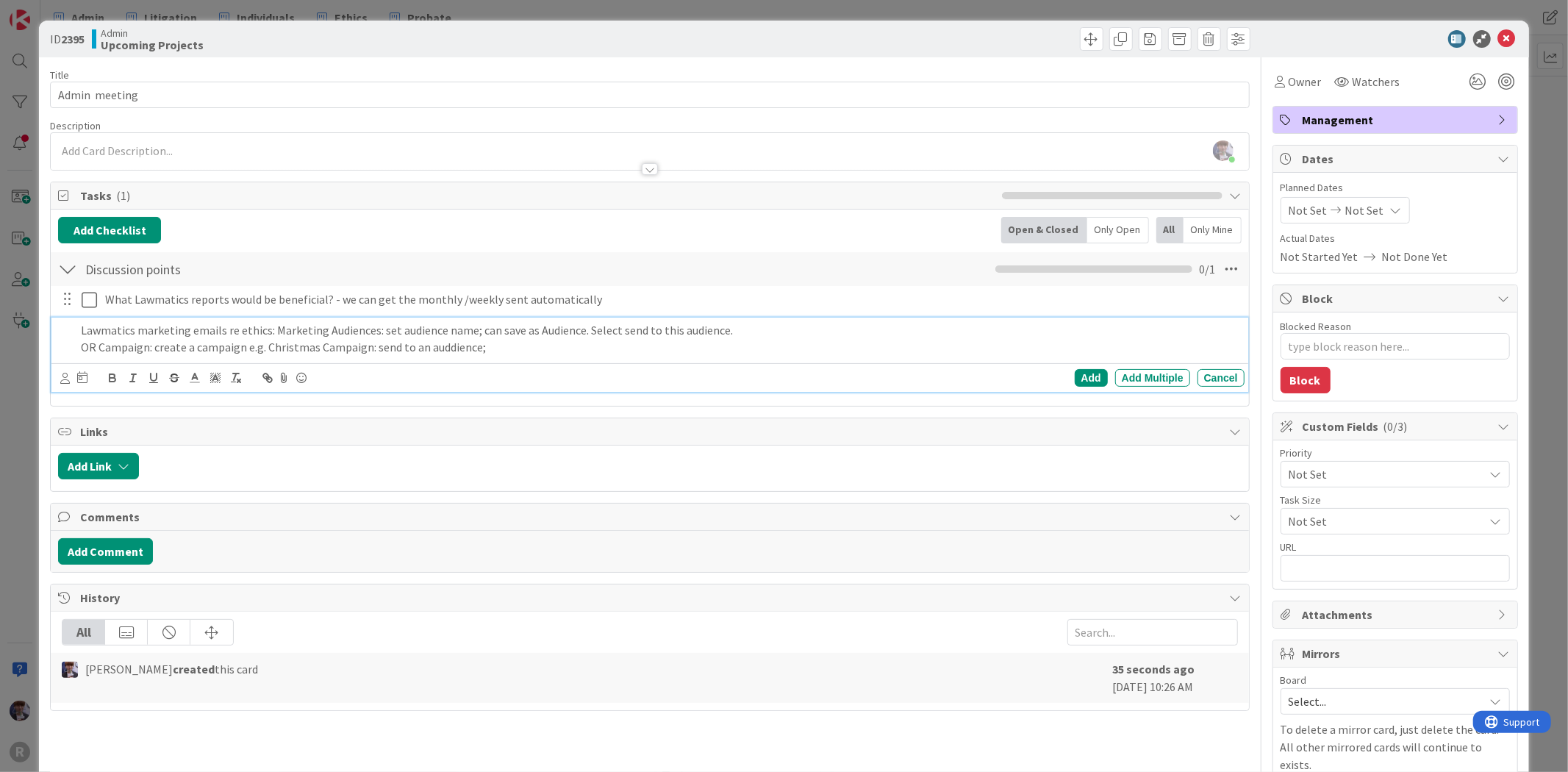
click at [440, 344] on p "OR Campaign: create a campaign e.g. Christmas Campaign: send to an auddience;" at bounding box center [659, 347] width 1157 height 17
click at [442, 347] on p "OR Campaign: create a campaign e.g. Christmas Campaign: send to an auddience;" at bounding box center [659, 347] width 1157 height 17
click at [516, 353] on p "OR Campaign: create a campaign e.g. Christmas Campaign: send to an audience;" at bounding box center [659, 347] width 1157 height 17
click at [546, 349] on p "OR Campaign: create a campaign e.g. Christmas Campaign: send to an audience; st…" at bounding box center [659, 347] width 1157 height 17
click at [856, 351] on p "OR Campaign: create a campaign e.g. Christmas Campaign: send to an audience; st…" at bounding box center [659, 347] width 1157 height 17
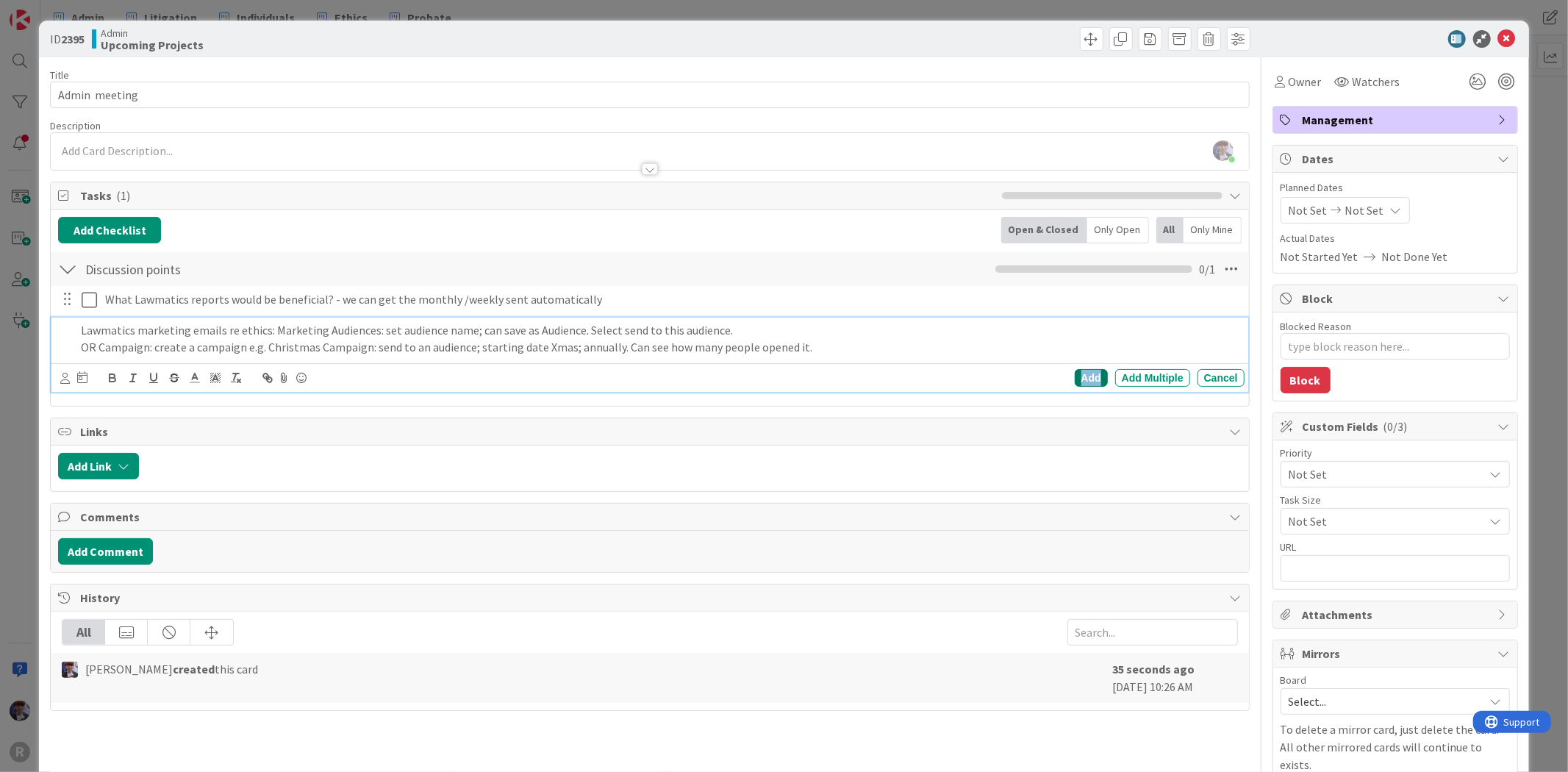
click at [1075, 382] on div "Add" at bounding box center [1091, 377] width 33 height 17
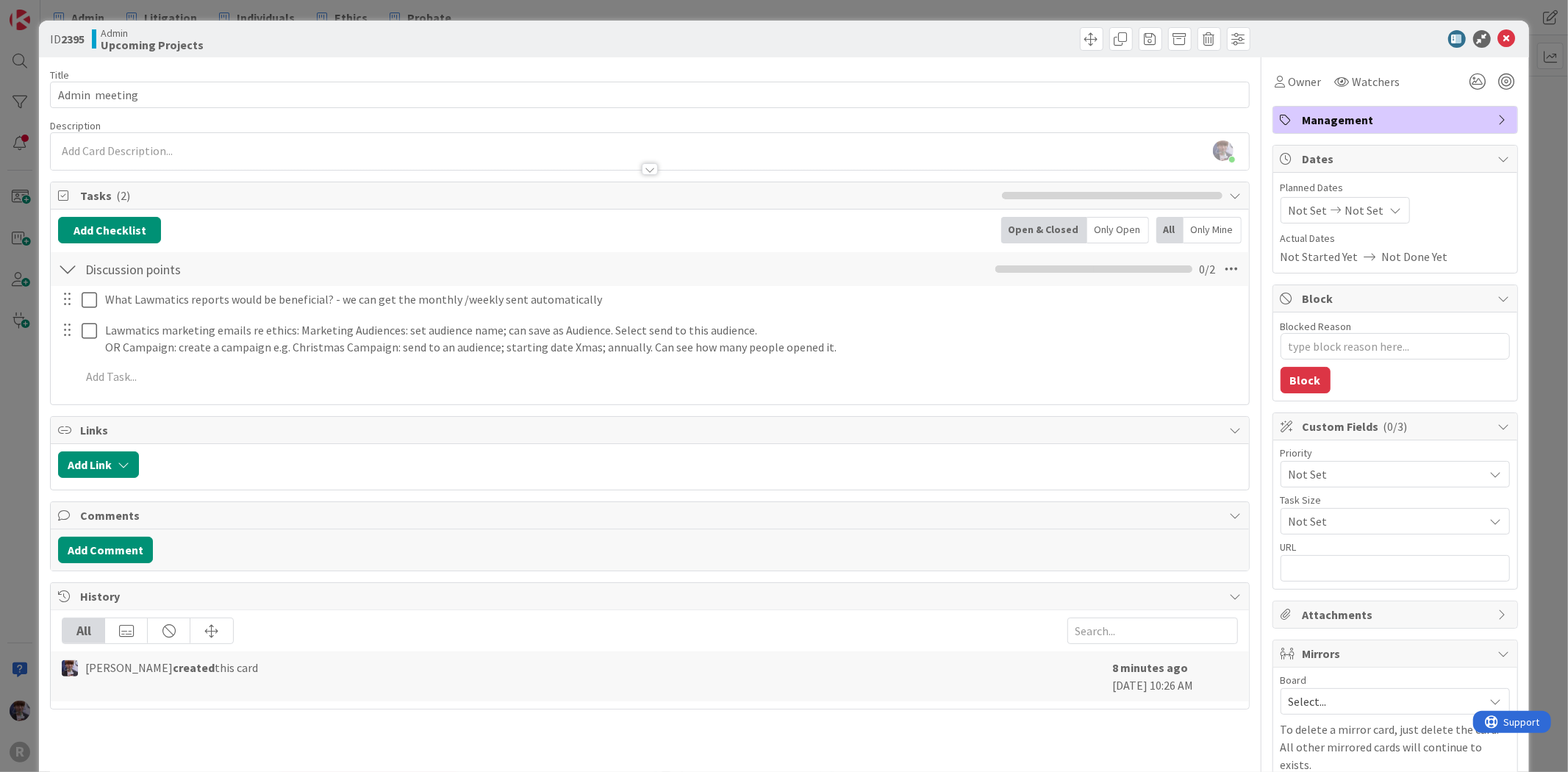
click at [9, 402] on div "ID 2395 Admin Upcoming Projects Title 14 / 128 Admin meeting Description [PERSO…" at bounding box center [784, 386] width 1568 height 772
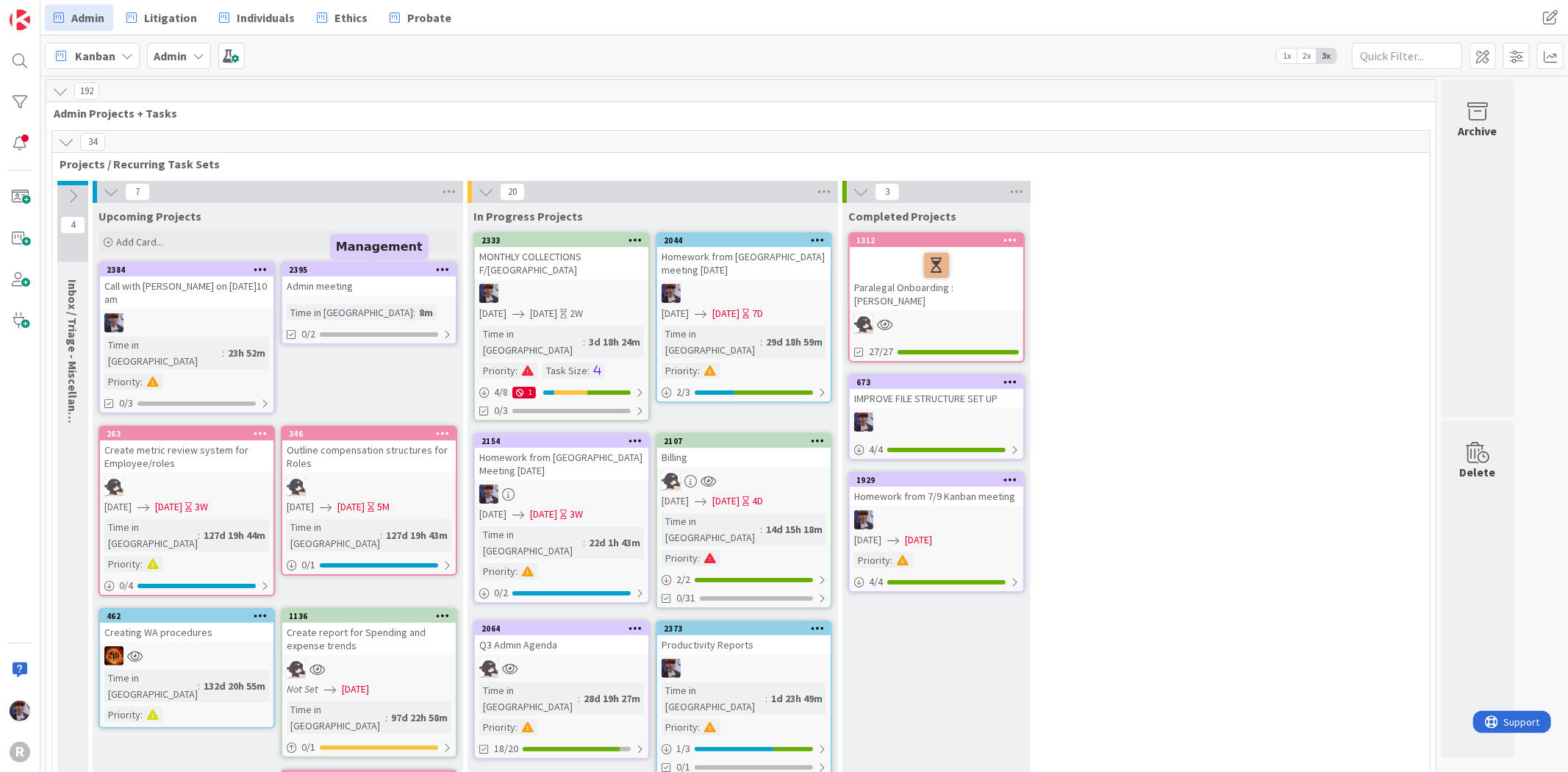
click at [400, 272] on div "2395" at bounding box center [372, 269] width 167 height 11
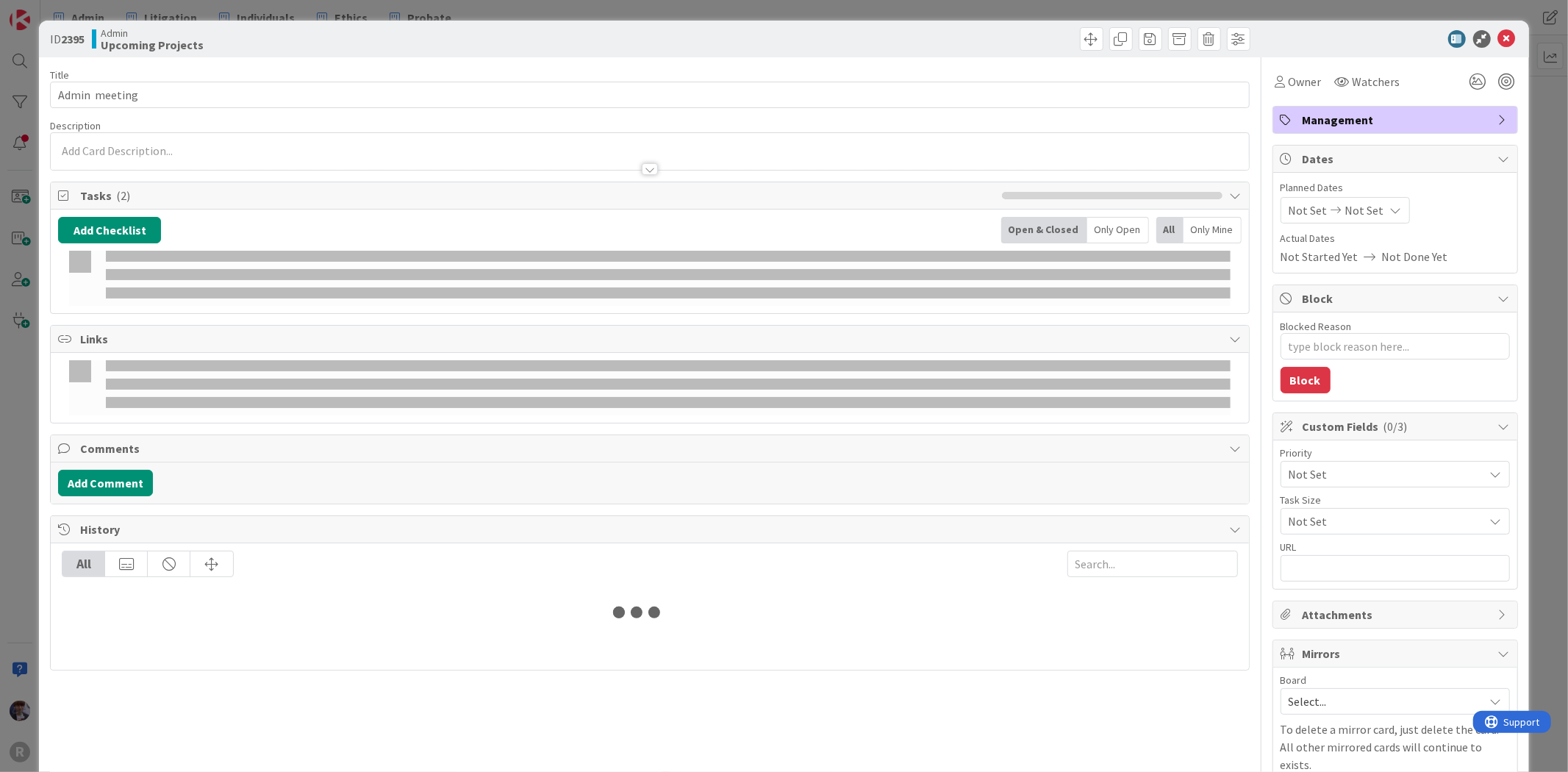
type textarea "x"
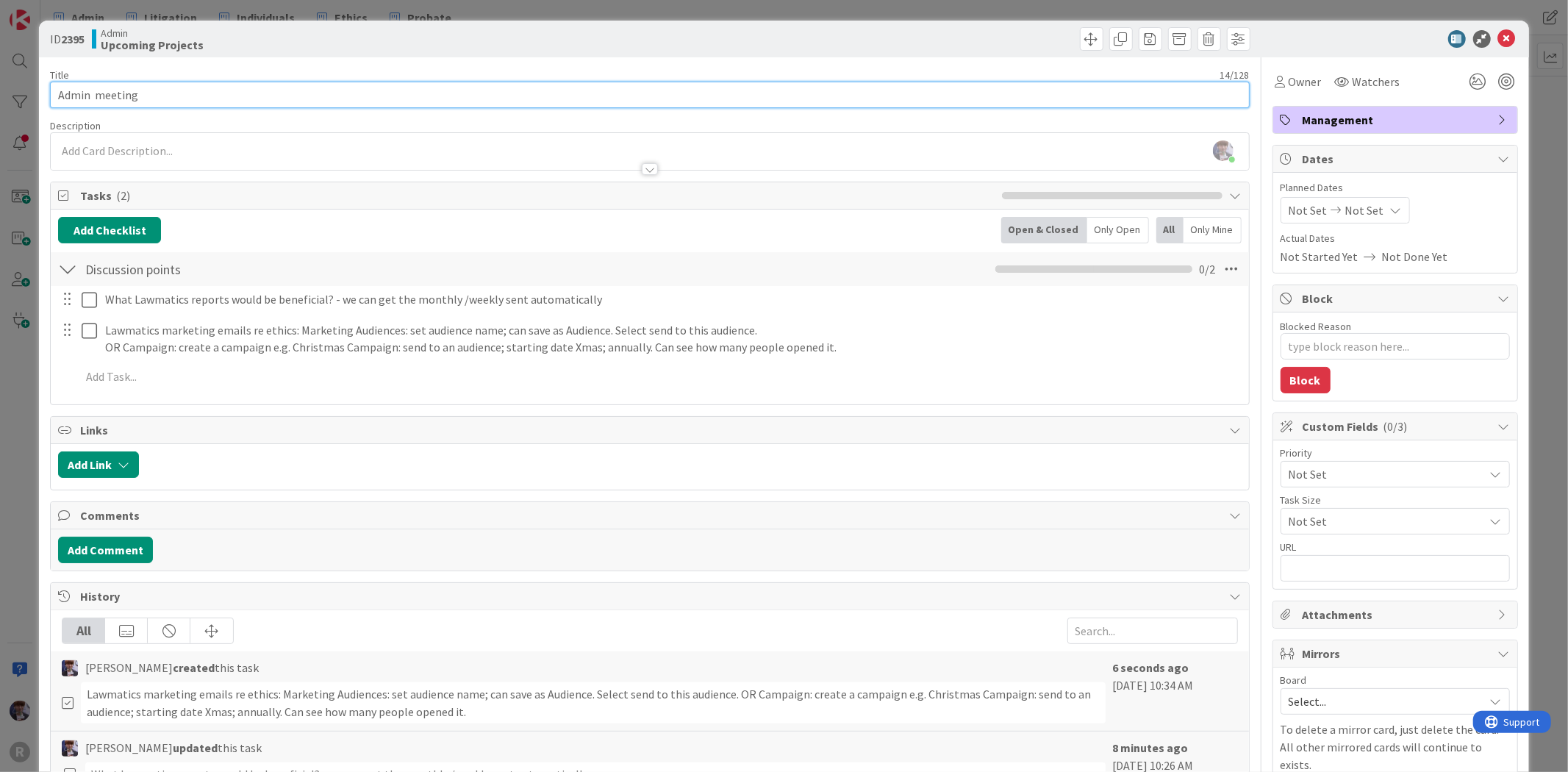
click at [152, 94] on input "Admin meeting" at bounding box center [649, 95] width 1199 height 26
click at [58, 93] on input "Admin meeting" at bounding box center [649, 95] width 1199 height 26
type input "AAdmin meeting"
type textarea "x"
type input "Aug Admin meeting"
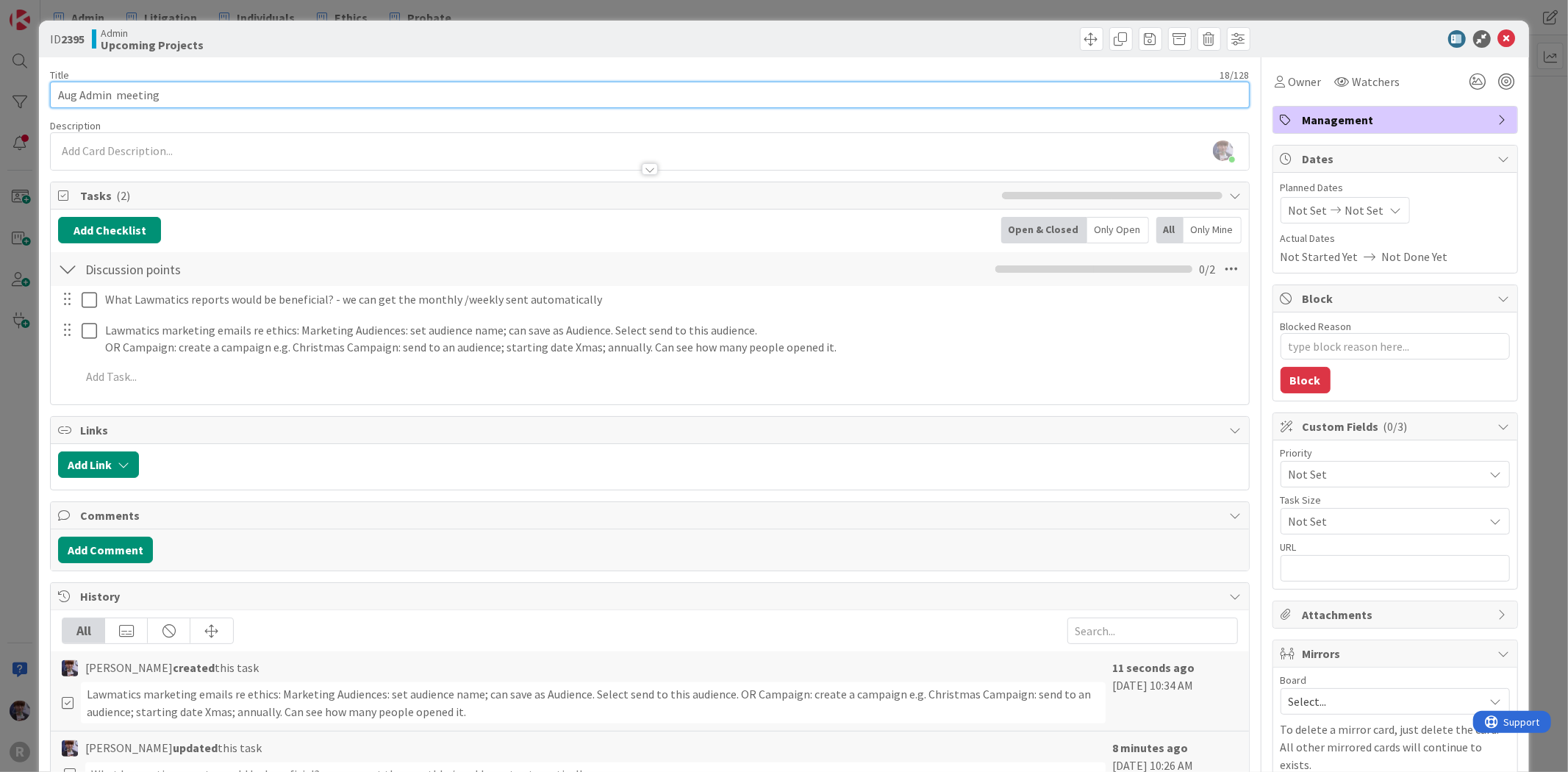
type textarea "x"
type input "Aug. Admin meeting"
type textarea "x"
click at [81, 91] on input "Aug. Admin meeting" at bounding box center [649, 95] width 1199 height 26
type input "[DATE] Admin meeting"
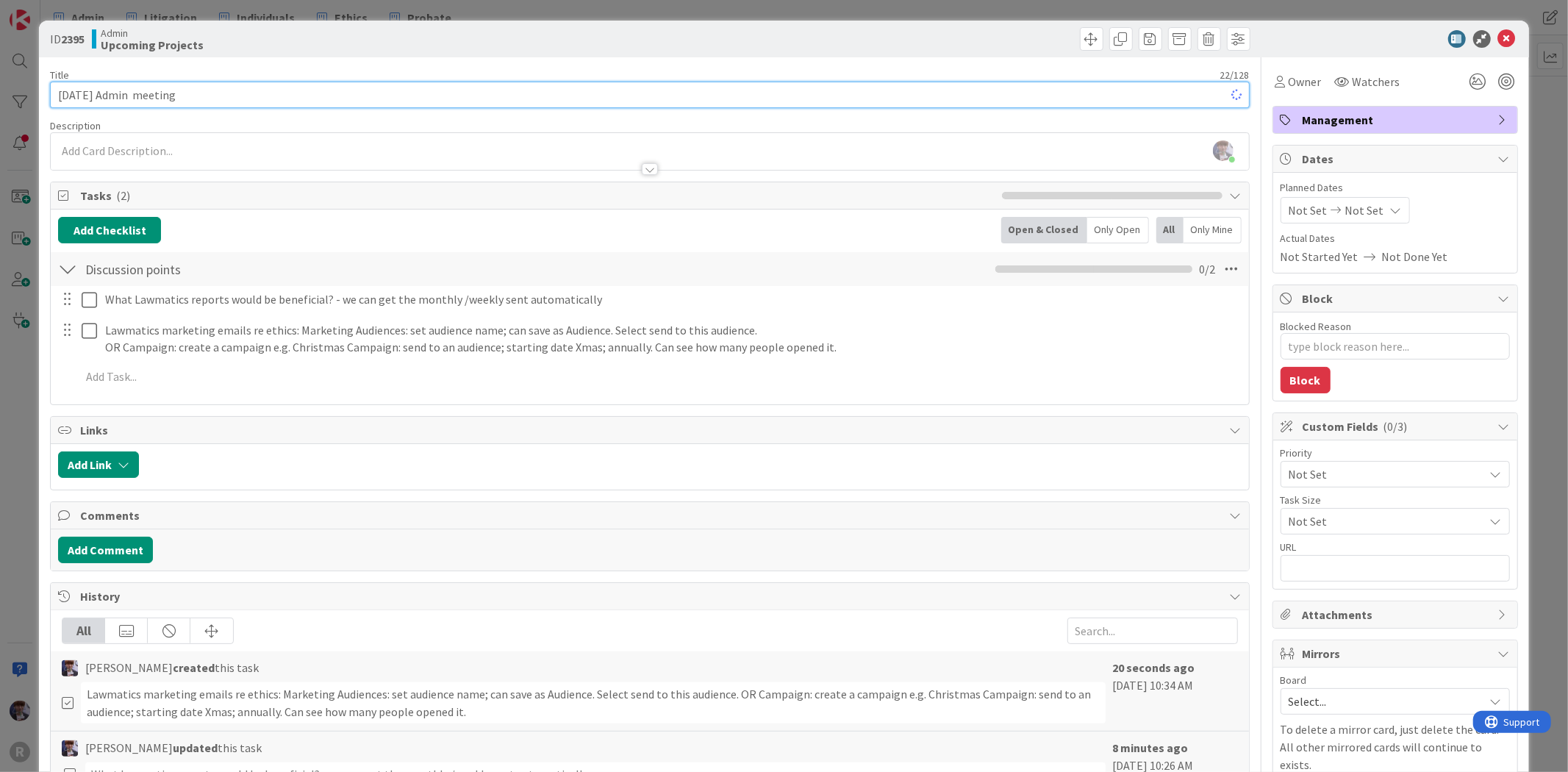
type textarea "x"
click at [134, 93] on input "[DATE] Admin meeting" at bounding box center [649, 95] width 1199 height 26
type input "[DATE] Admin meeting"
type textarea "x"
type input "[DATE] Admin meeting"
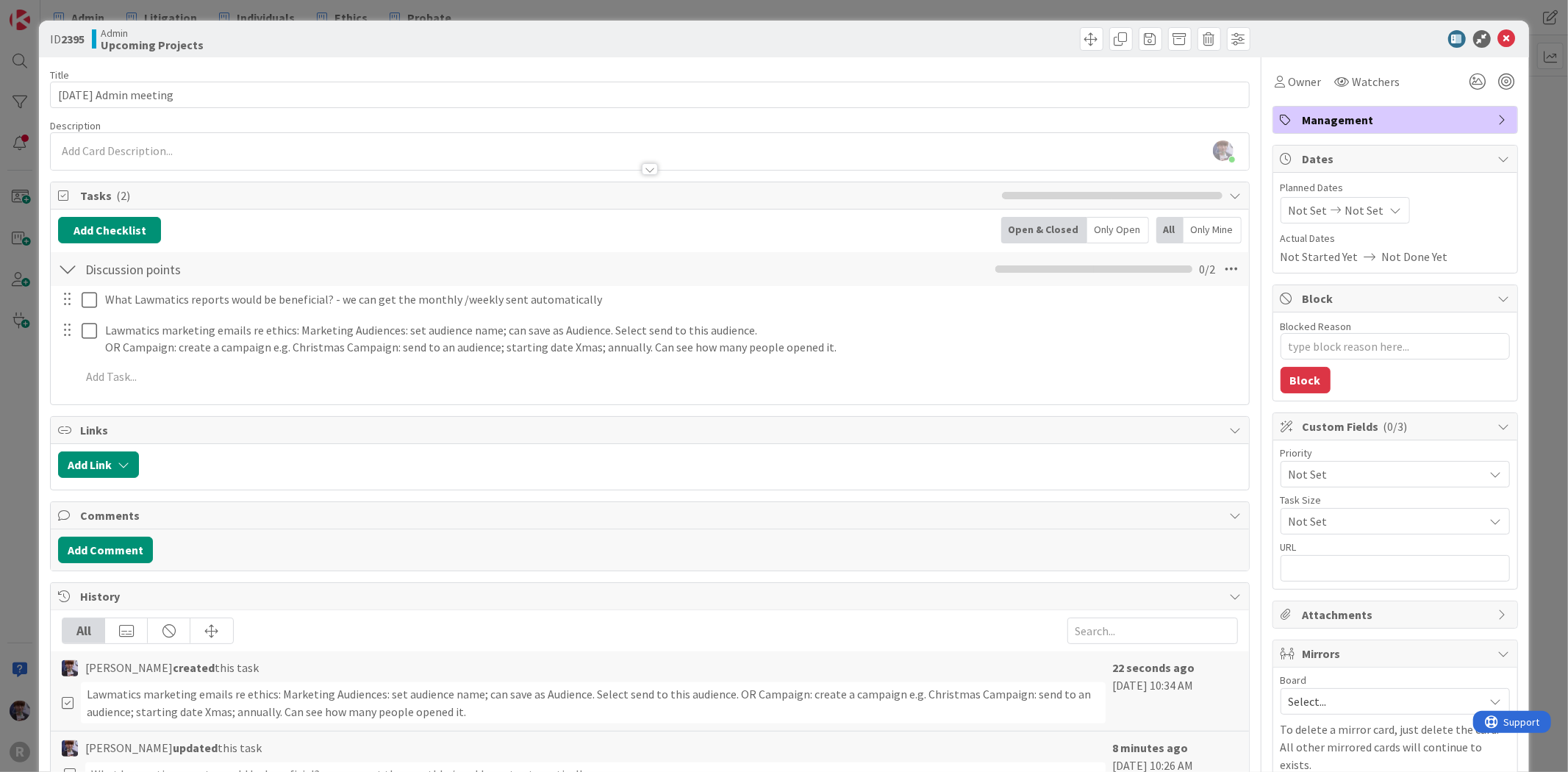
click at [28, 388] on div "ID 2395 Admin Upcoming Projects Title 21 / 128 [DATE] Admin meeting Description…" at bounding box center [784, 386] width 1568 height 772
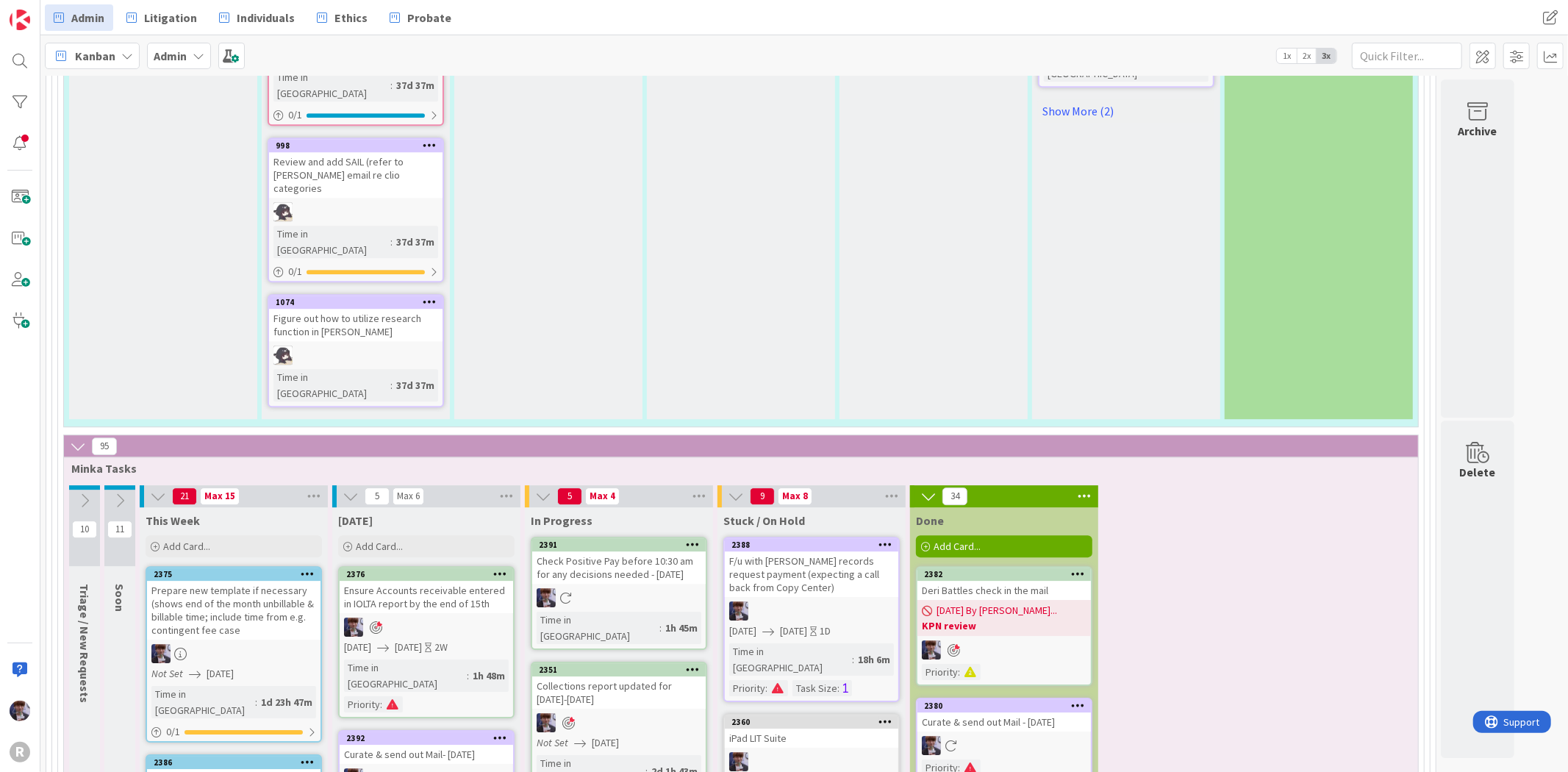
scroll to position [3184, 0]
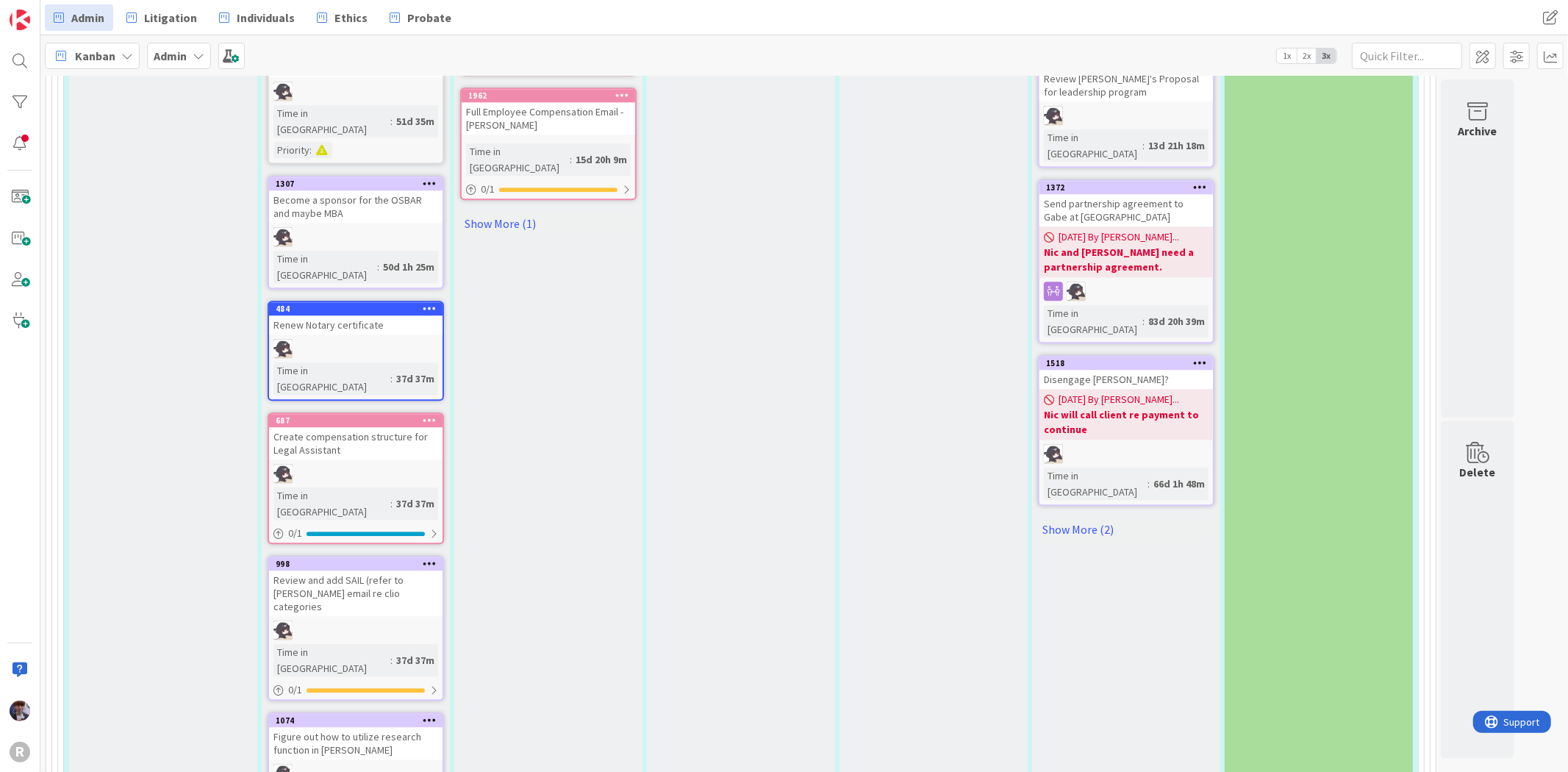
type textarea "x"
type textarea "L"
type textarea "x"
type textarea "La"
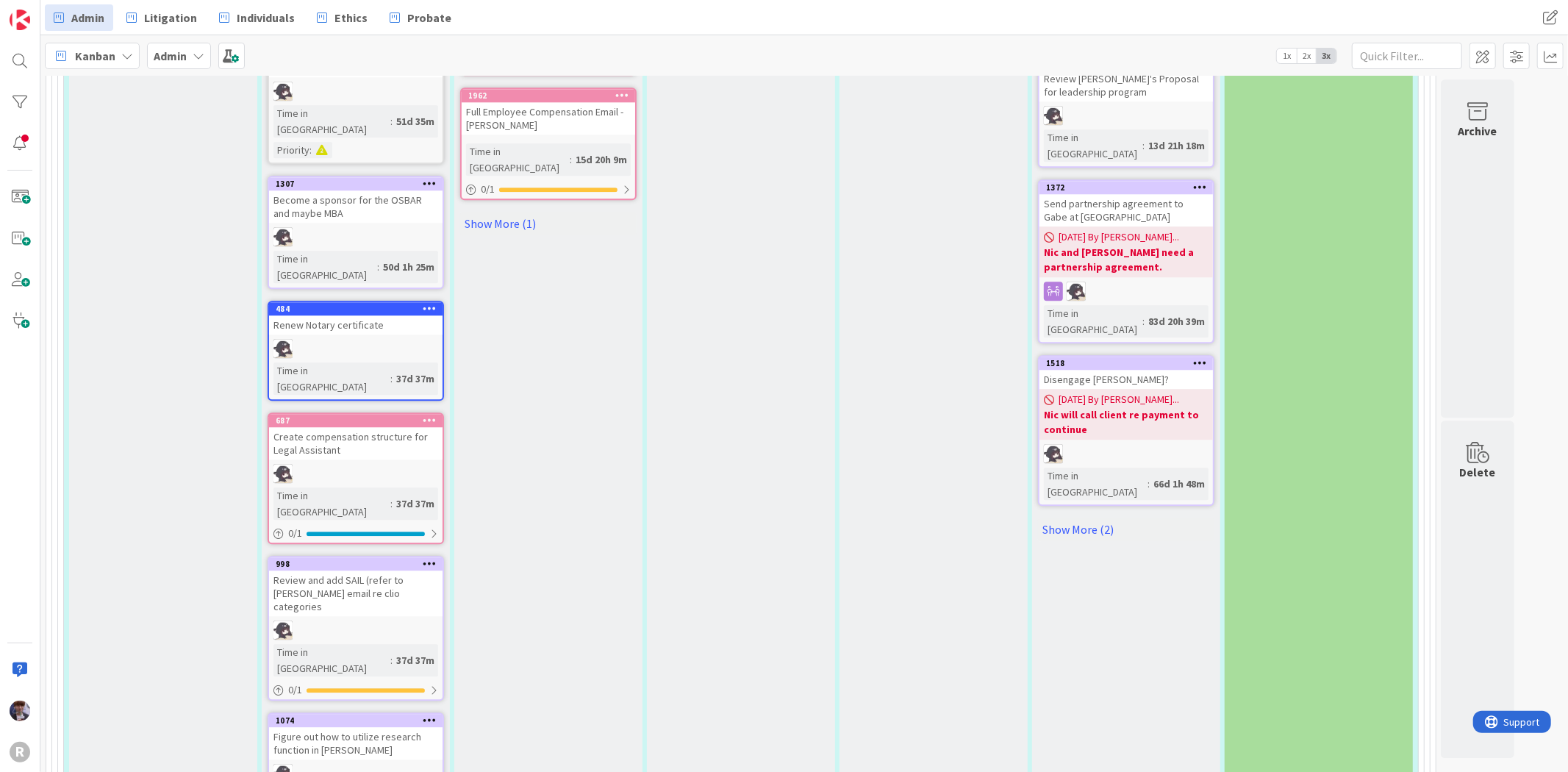
type textarea "x"
type textarea "Law"
type textarea "x"
type textarea "Lawm"
type textarea "x"
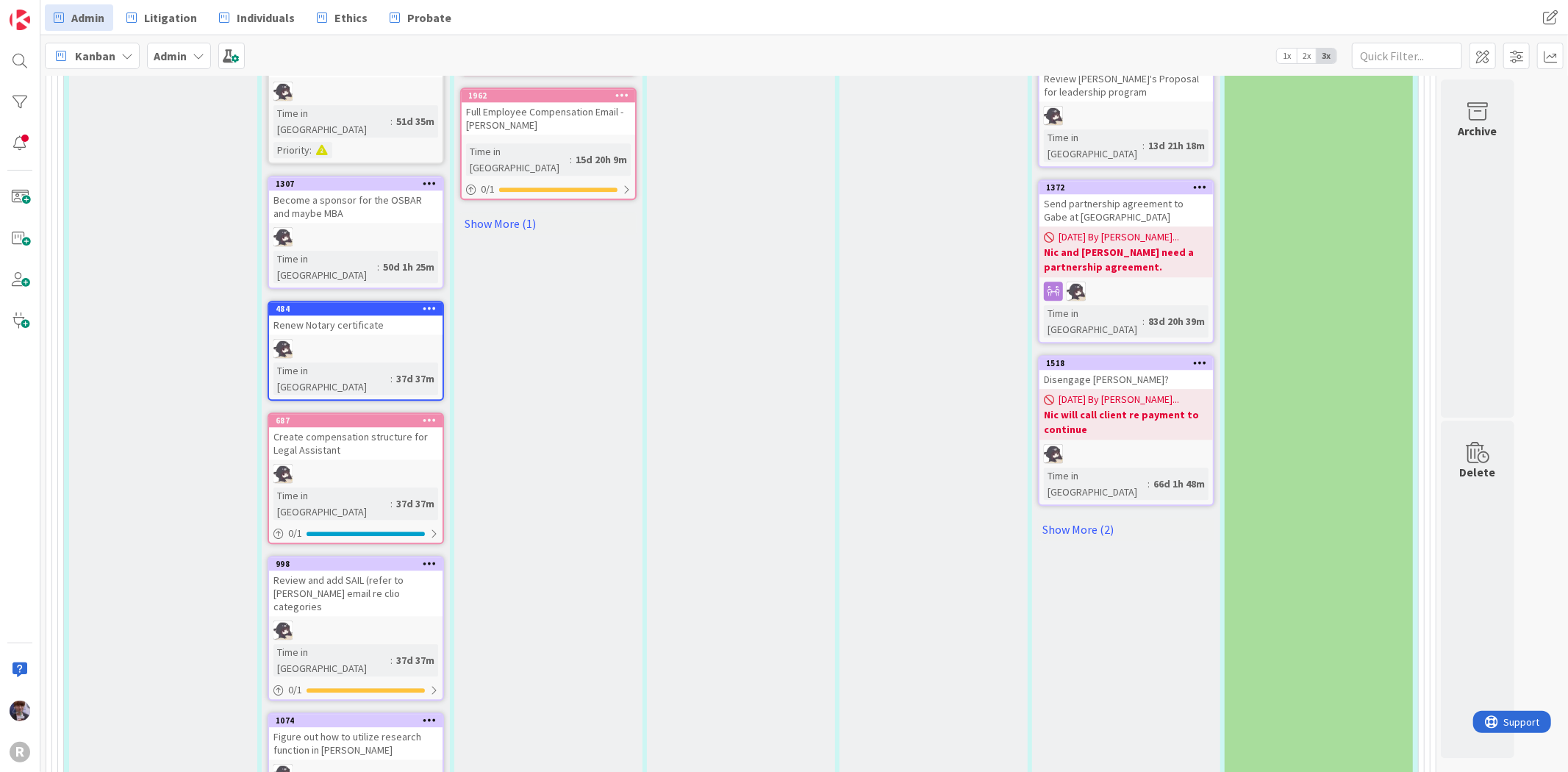
type textarea "Lawma"
type textarea "x"
type textarea "Lawmat"
type textarea "x"
type textarea "Lawmati"
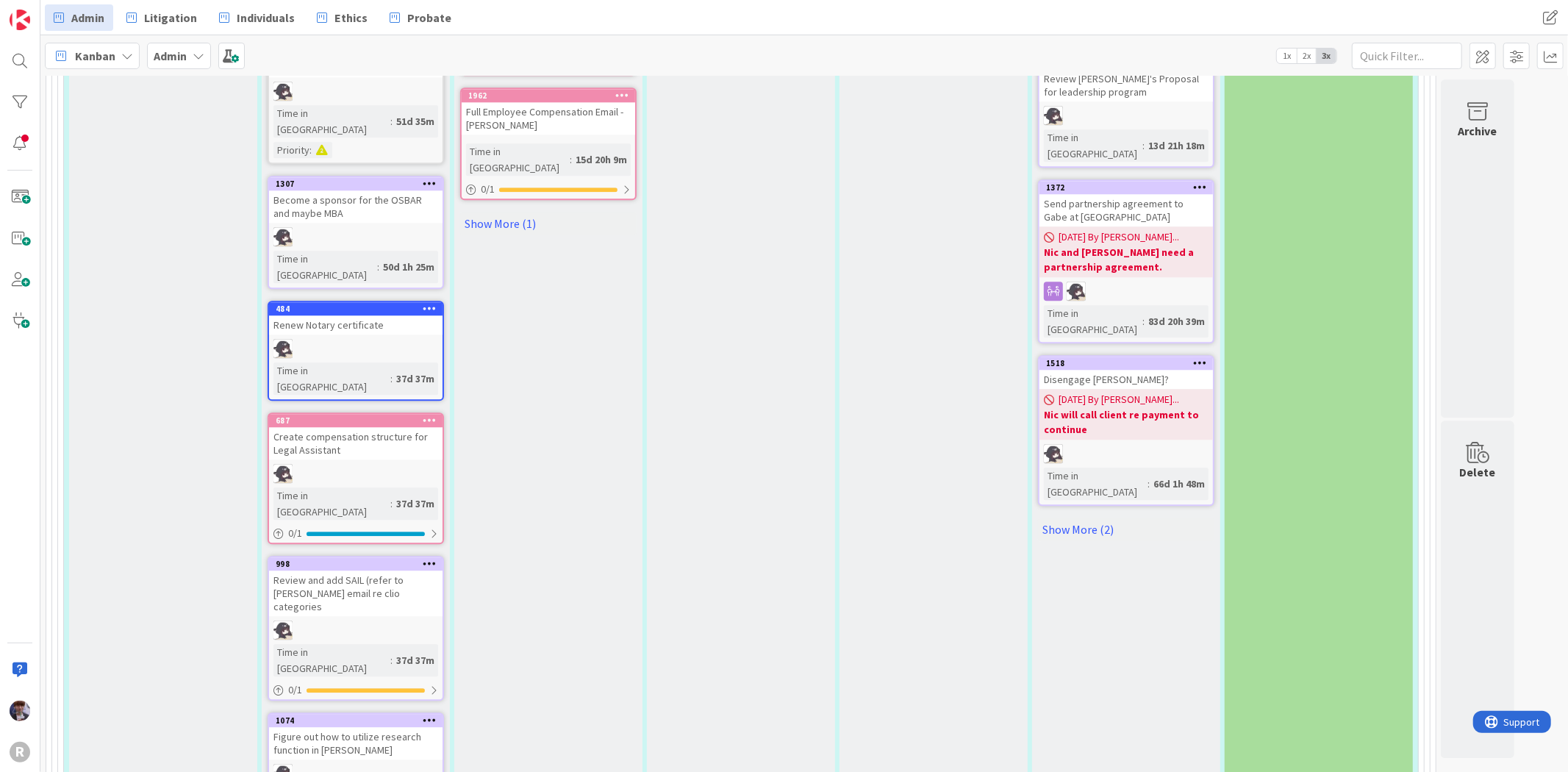
type textarea "x"
type textarea "Lawmatic"
type textarea "x"
type textarea "Lawmatics"
type textarea "x"
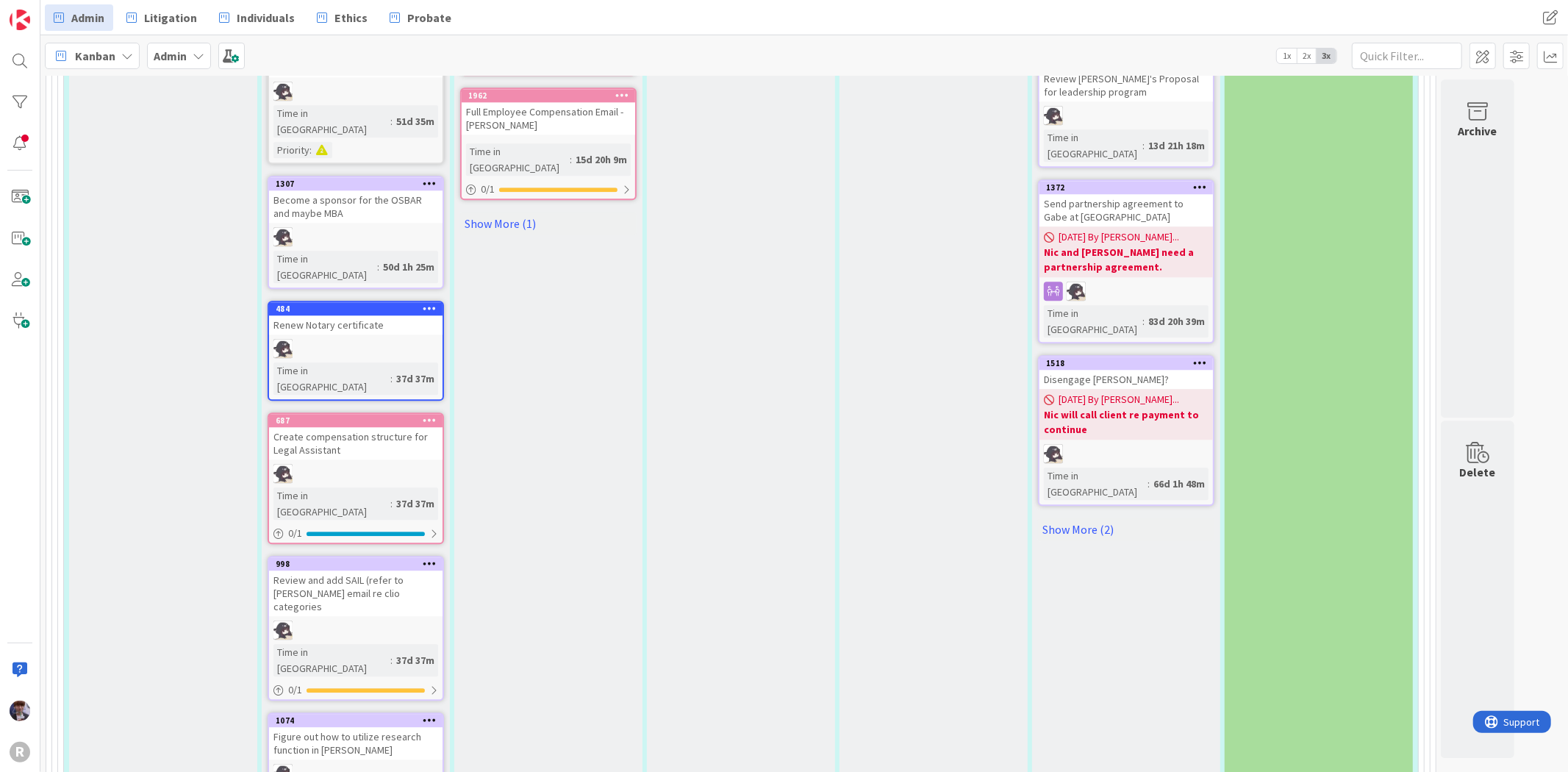
type textarea "Lawmatics M"
type textarea "x"
type textarea "Lawmatics Me"
type textarea "x"
type textarea "Lawmatics Mee"
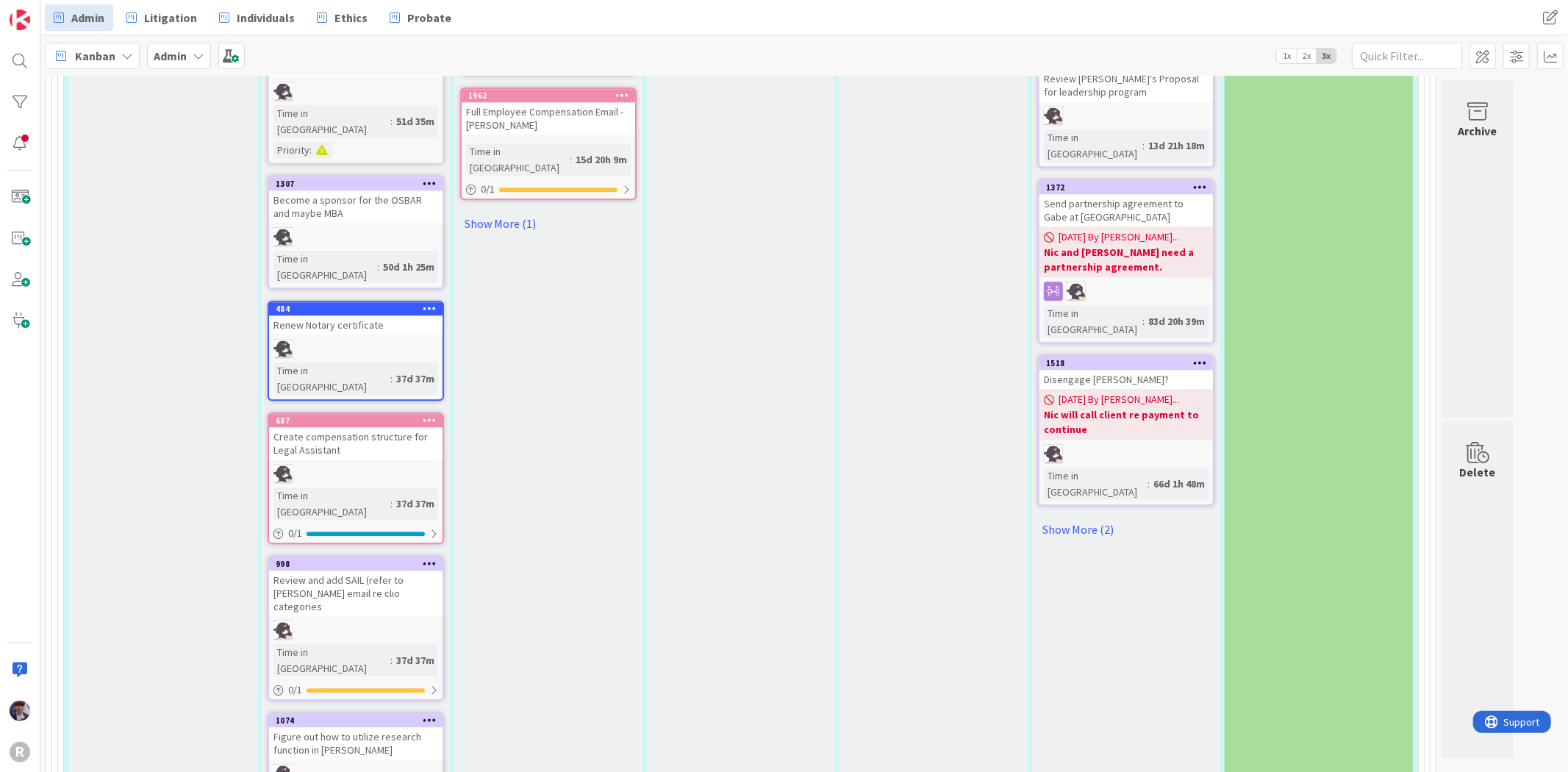
type textarea "x"
type textarea "Lawmatics Meet"
type textarea "x"
type textarea "Lawmatics Meetin"
type textarea "x"
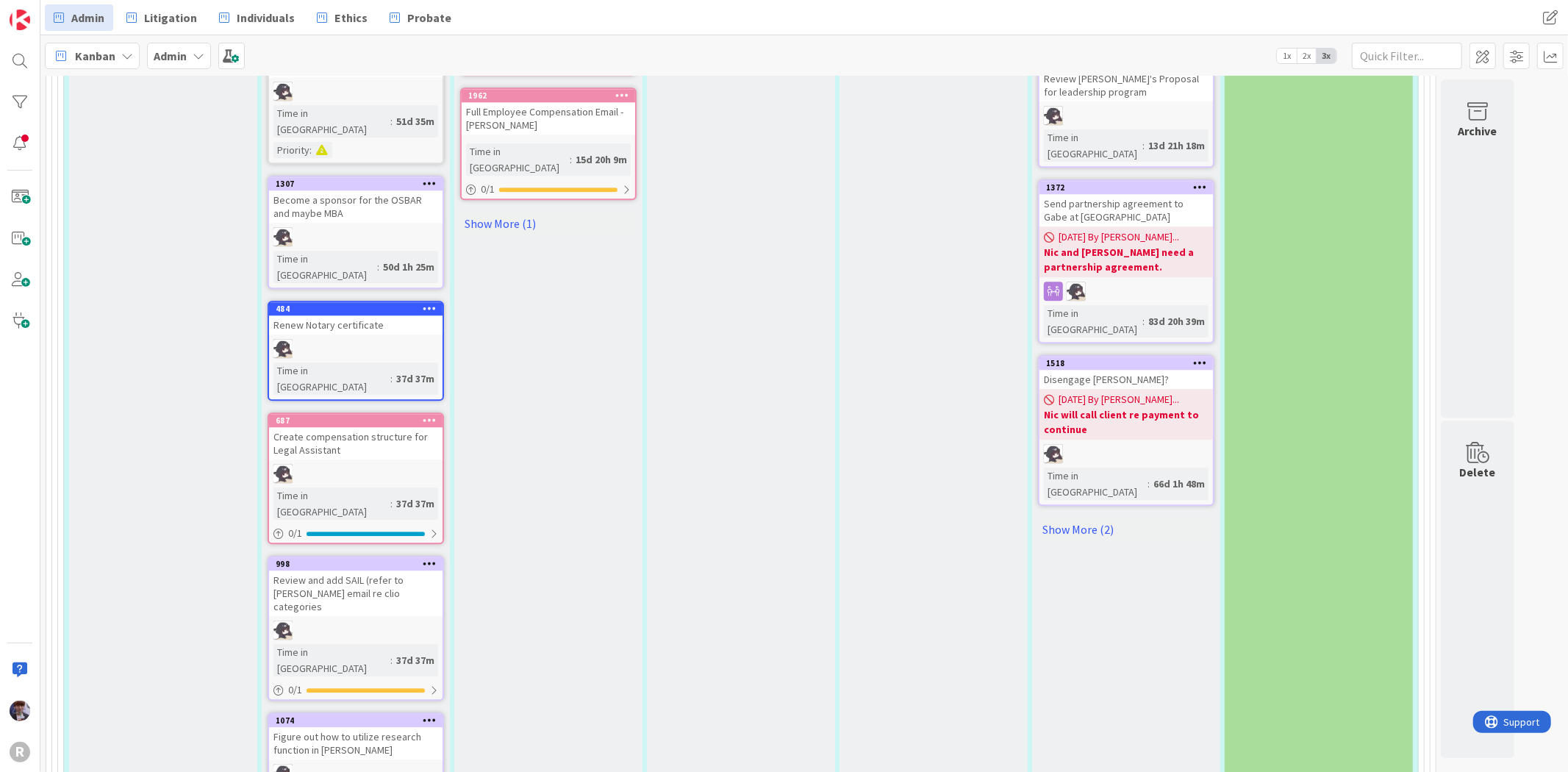
type textarea "Lawmatics Meeting"
type textarea "x"
type textarea "Lawmatics Meeting"
type textarea "x"
type textarea "Lawmatics Meeting @"
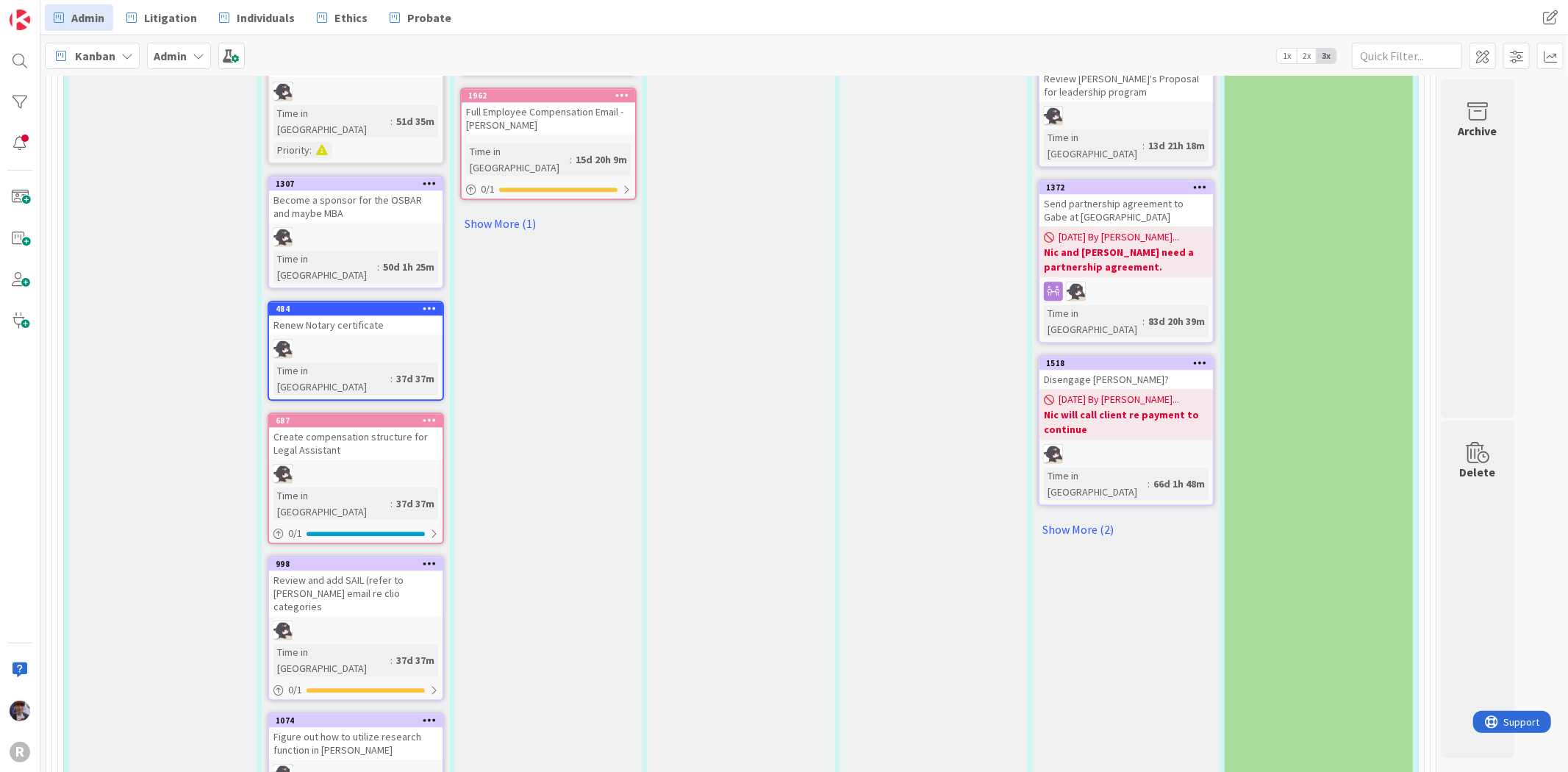
type textarea "x"
type textarea "Lawmatics Meeting @1"
type textarea "x"
type textarea "Lawmatics Meeting @10"
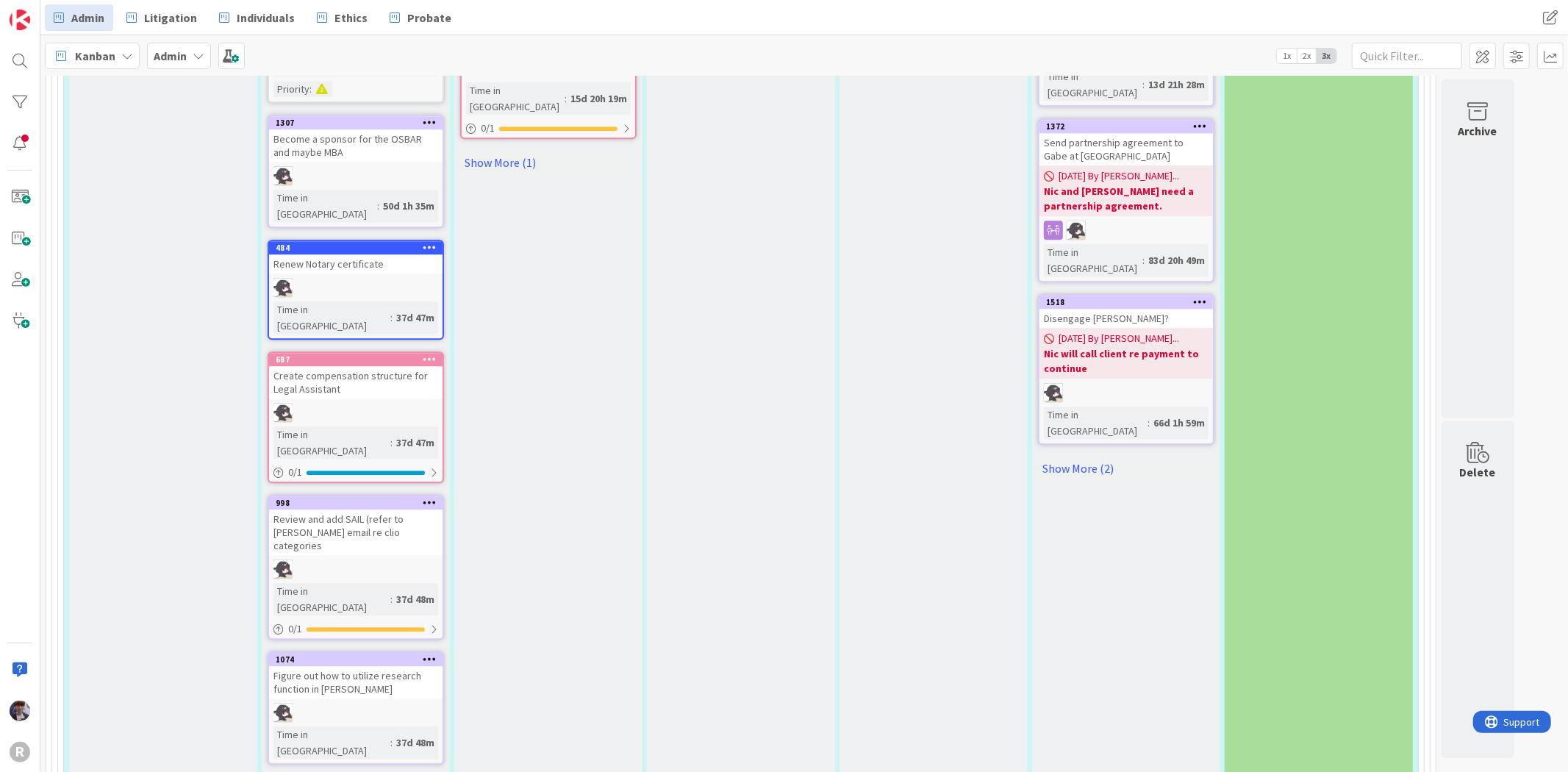
scroll to position [3348, 0]
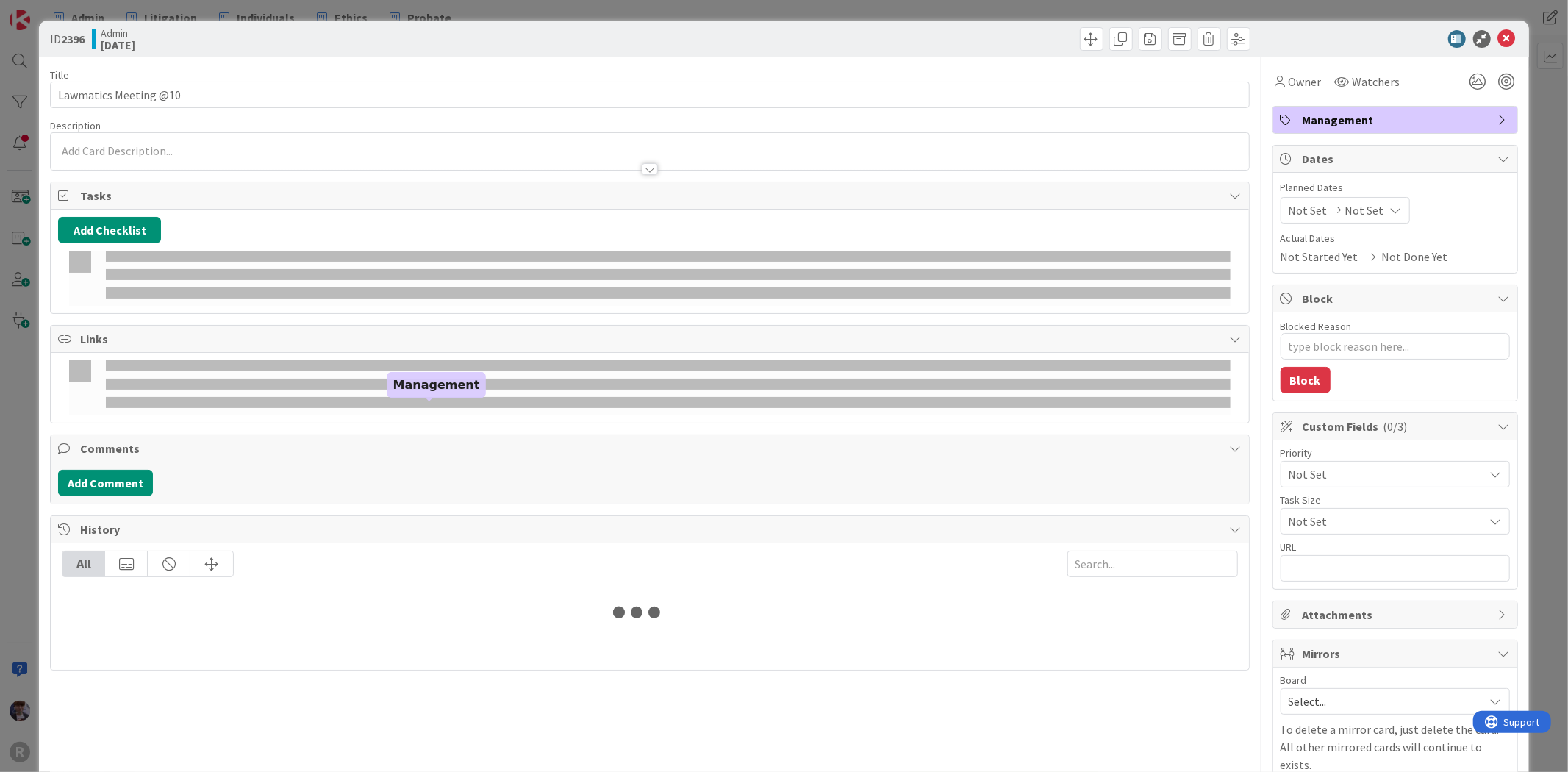
type textarea "x"
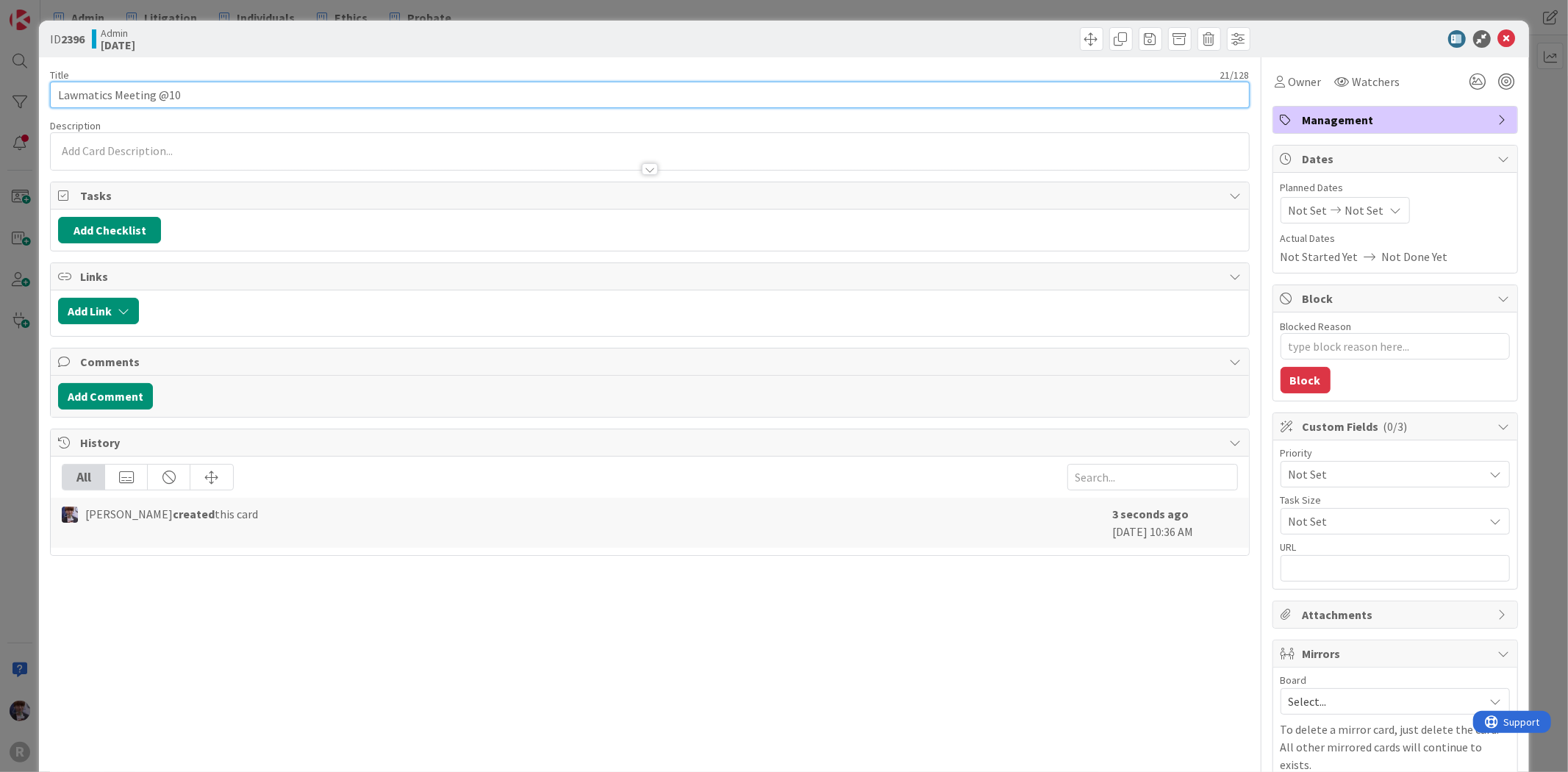
click at [115, 94] on input "Lawmatics Meeting @10" at bounding box center [649, 95] width 1199 height 26
type input "Lawmatics Intake Meeting @10"
type textarea "x"
click at [113, 93] on input "Lawmatics Intake Meeting @10" at bounding box center [649, 95] width 1199 height 26
type input "Lawmatics 5th Intake Meeting @10"
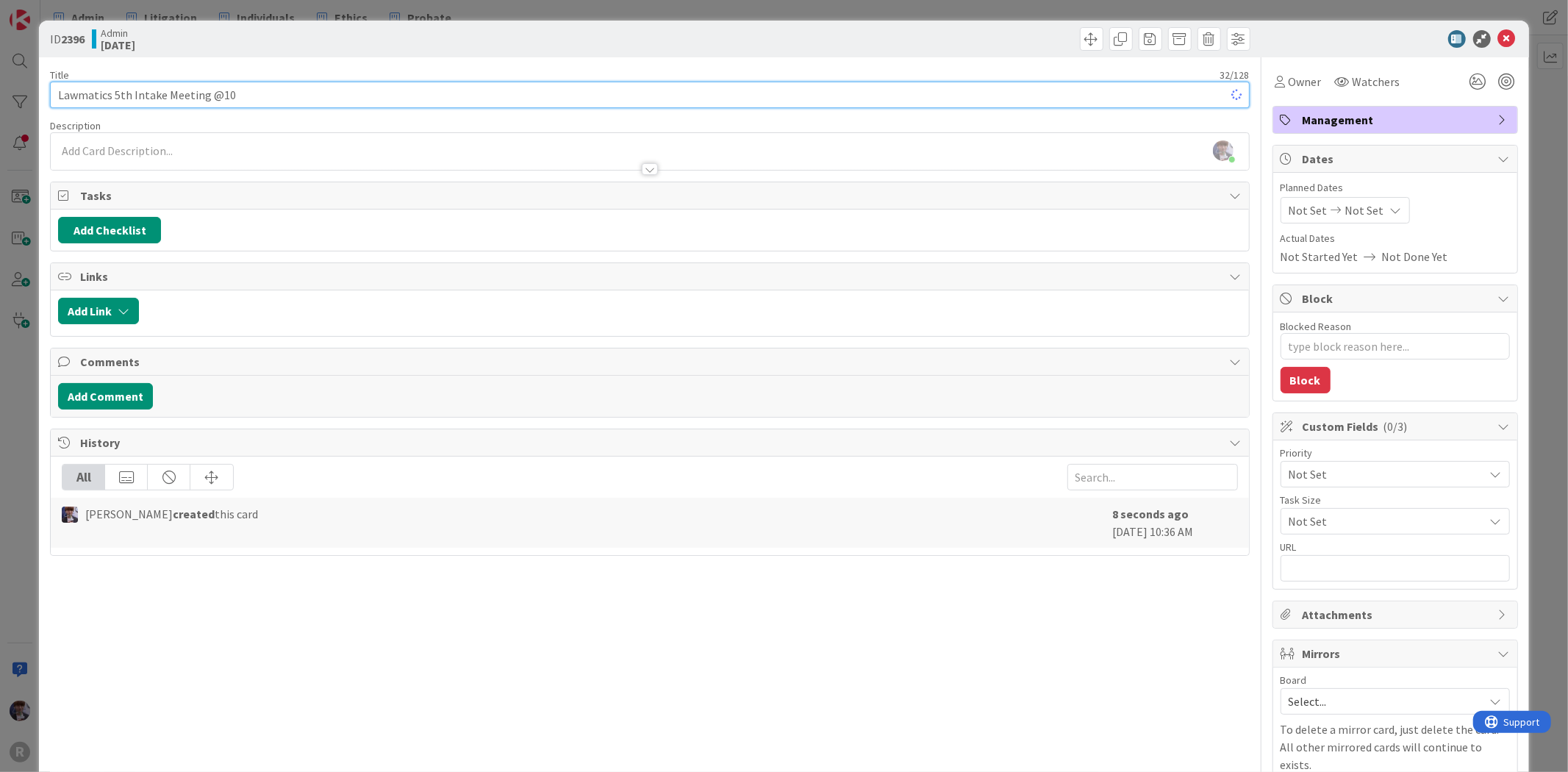
type textarea "x"
type input "Lawmatics 5th Intake Meeting @10"
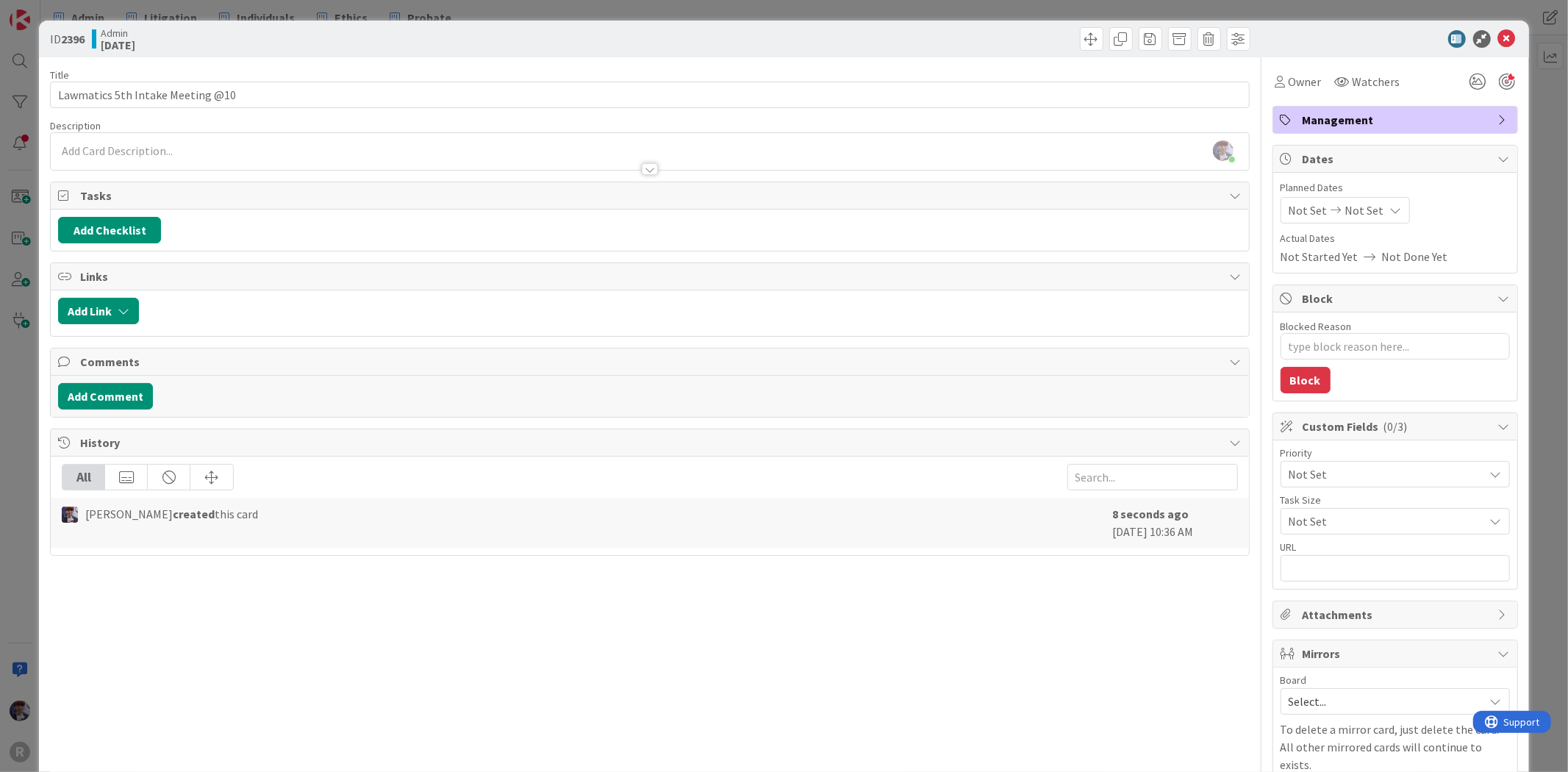
click at [1499, 79] on div at bounding box center [1507, 81] width 16 height 16
click at [1273, 71] on div "Owner" at bounding box center [1298, 81] width 52 height 26
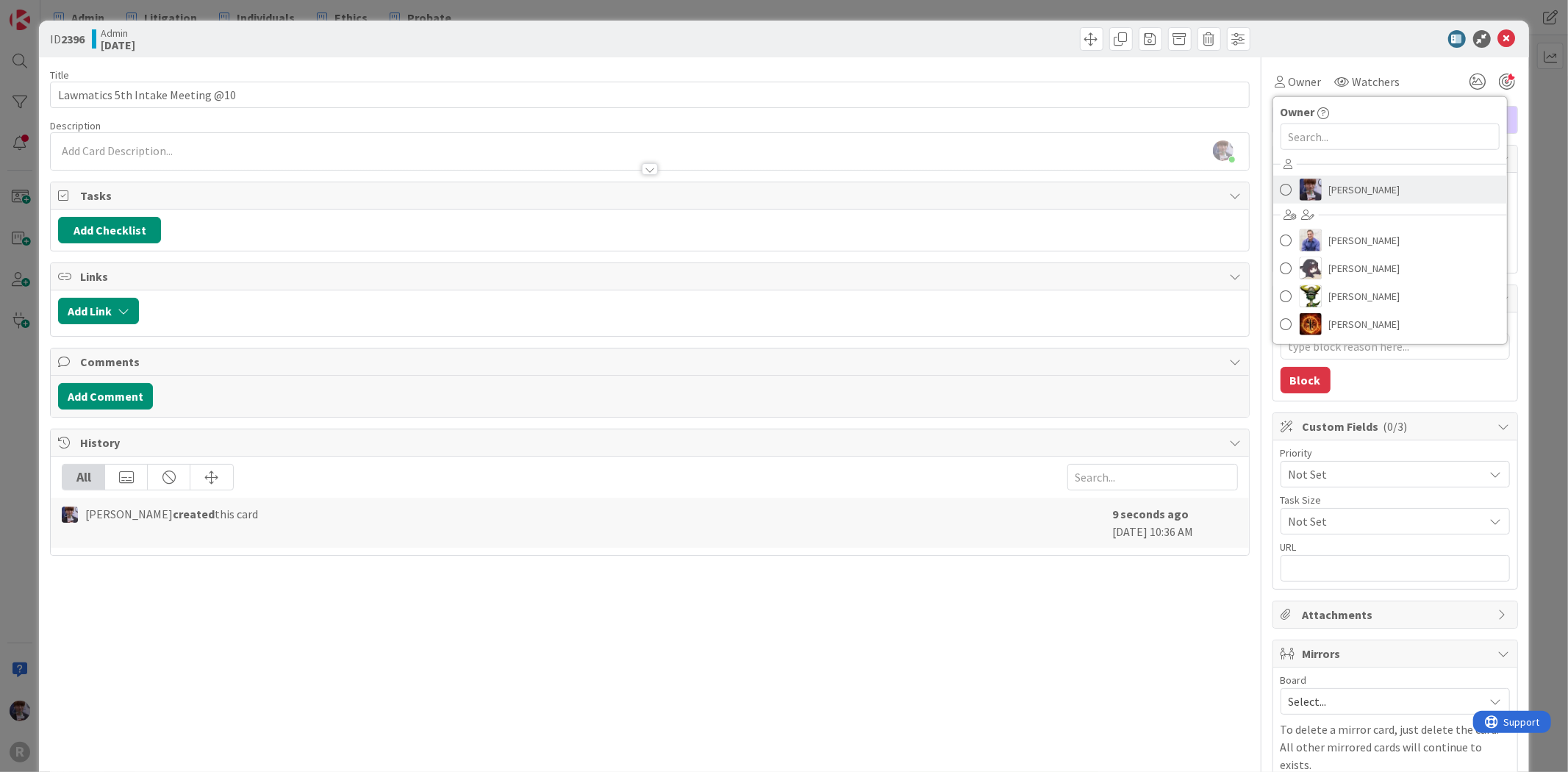
click at [1333, 181] on span "[PERSON_NAME]" at bounding box center [1365, 189] width 72 height 22
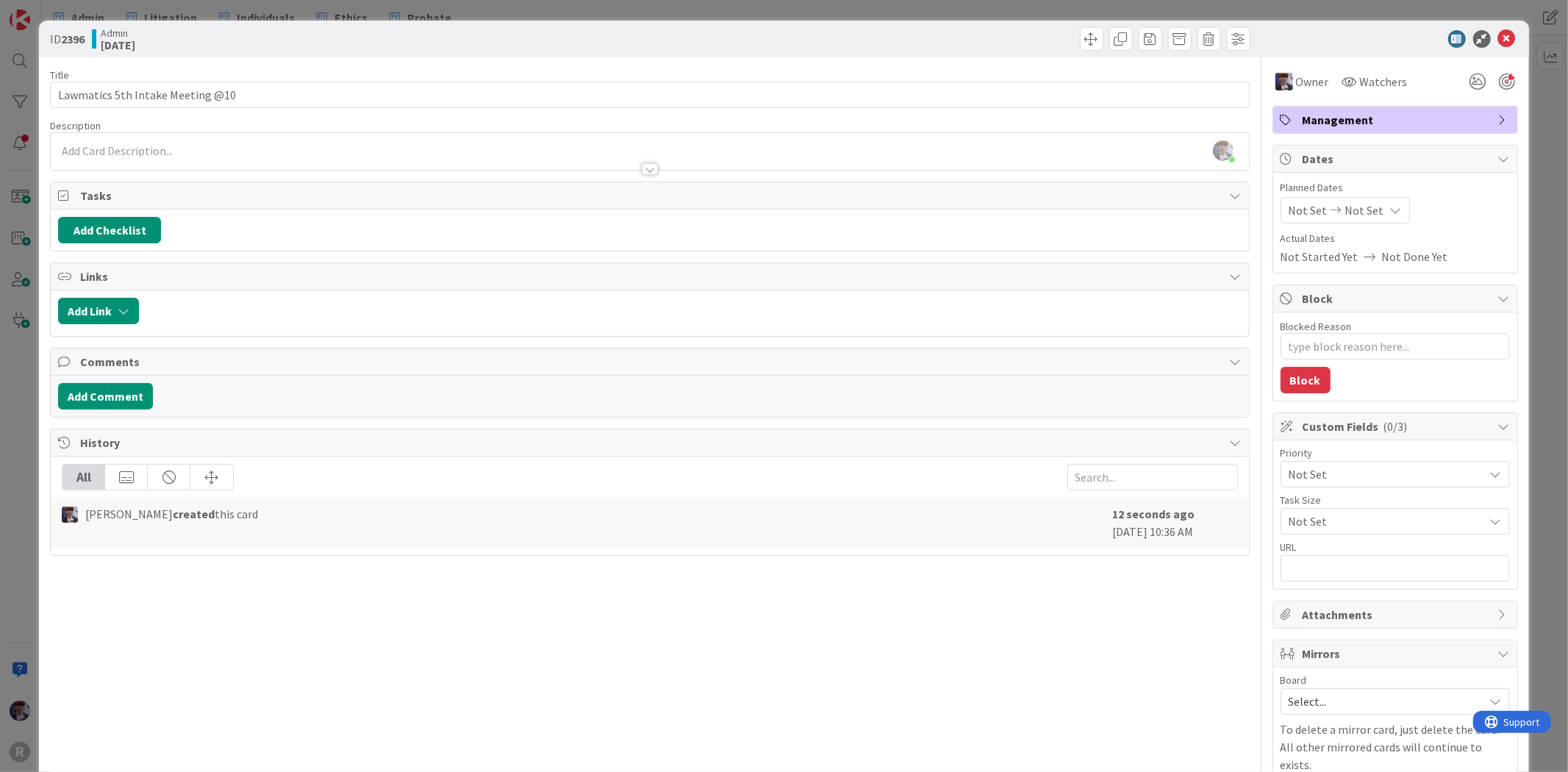
type textarea "x"
click at [157, 225] on button "Add Checklist" at bounding box center [109, 230] width 103 height 26
type input "Homework"
type textarea "x"
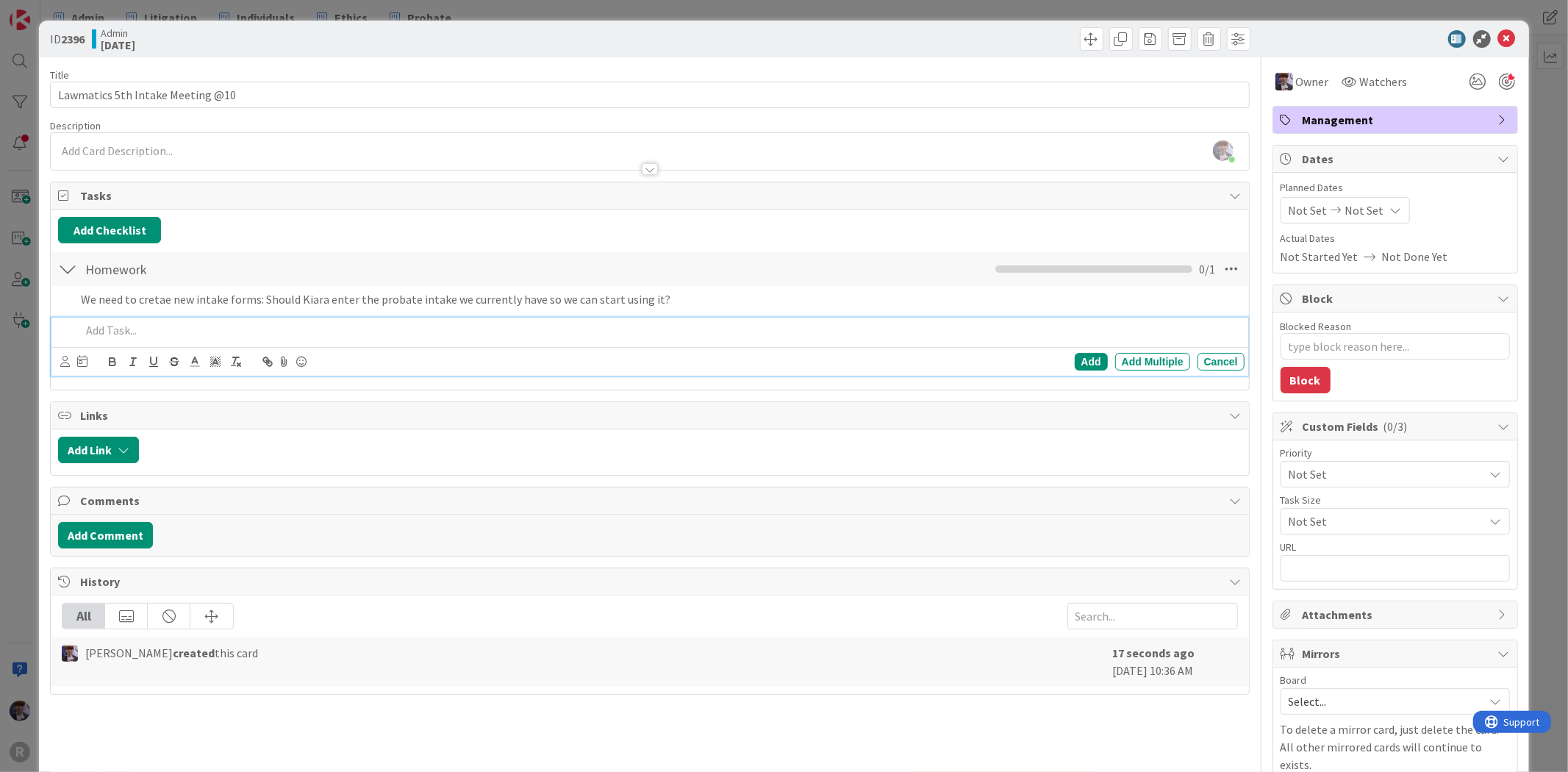
type textarea "x"
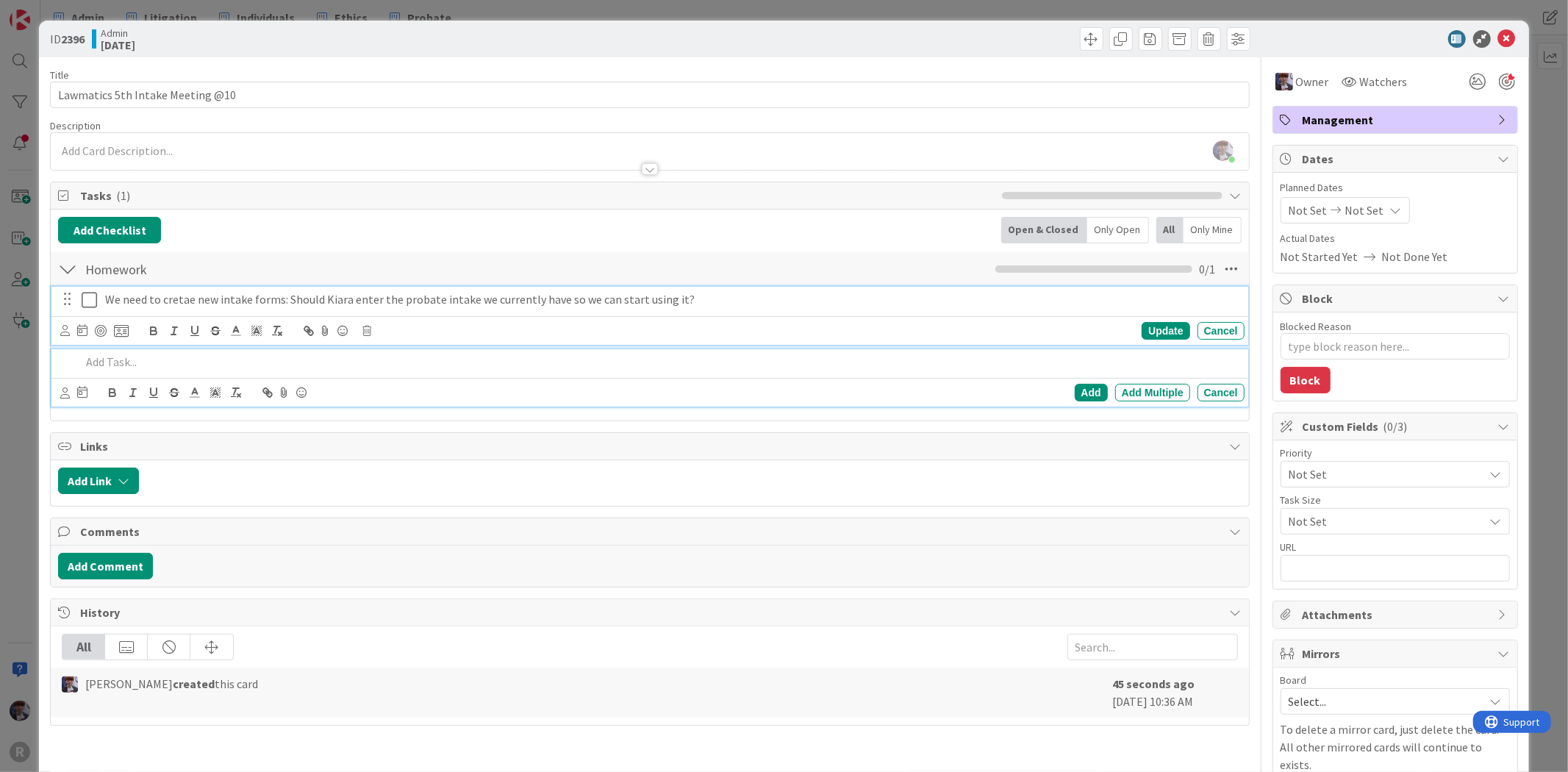
click at [182, 299] on p "We need to cretae new intake forms: Should Kiara enter the probate intake we cu…" at bounding box center [672, 300] width 1133 height 17
click at [142, 360] on p at bounding box center [659, 362] width 1157 height 17
click at [763, 303] on p "We need to create new intake forms: Should Kiara enter the probate intake we cu…" at bounding box center [672, 300] width 1133 height 17
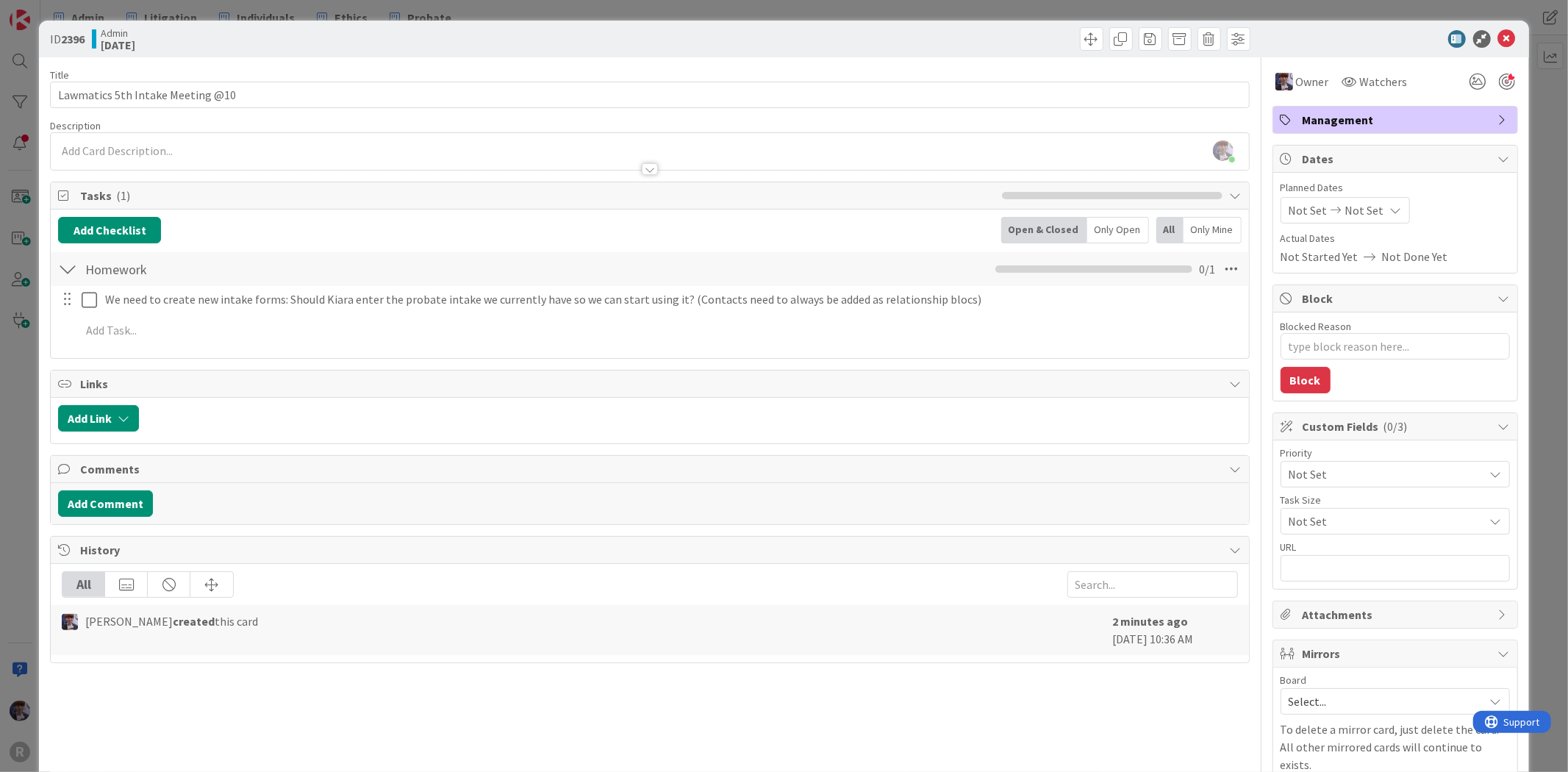
click at [891, 278] on div "Homework Checklist Name 8 / 64 Homework 0 / 1" at bounding box center [649, 268] width 1198 height 34
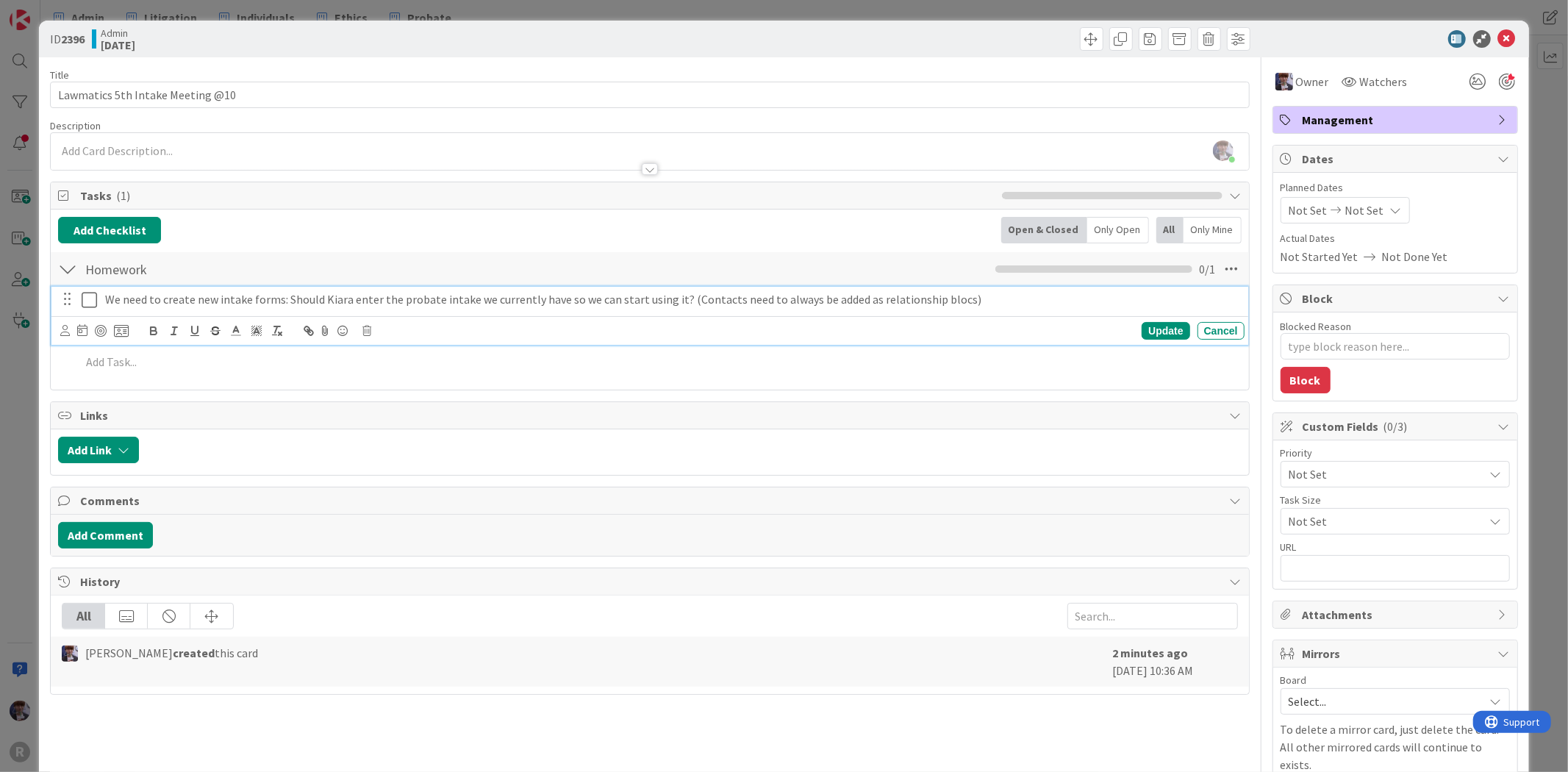
click at [905, 299] on p "We need to create new intake forms: Should Kiara enter the probate intake we cu…" at bounding box center [672, 300] width 1133 height 17
click at [950, 302] on p "We need to create new intake forms: Should Kiara enter the probate intake we cu…" at bounding box center [672, 300] width 1133 height 17
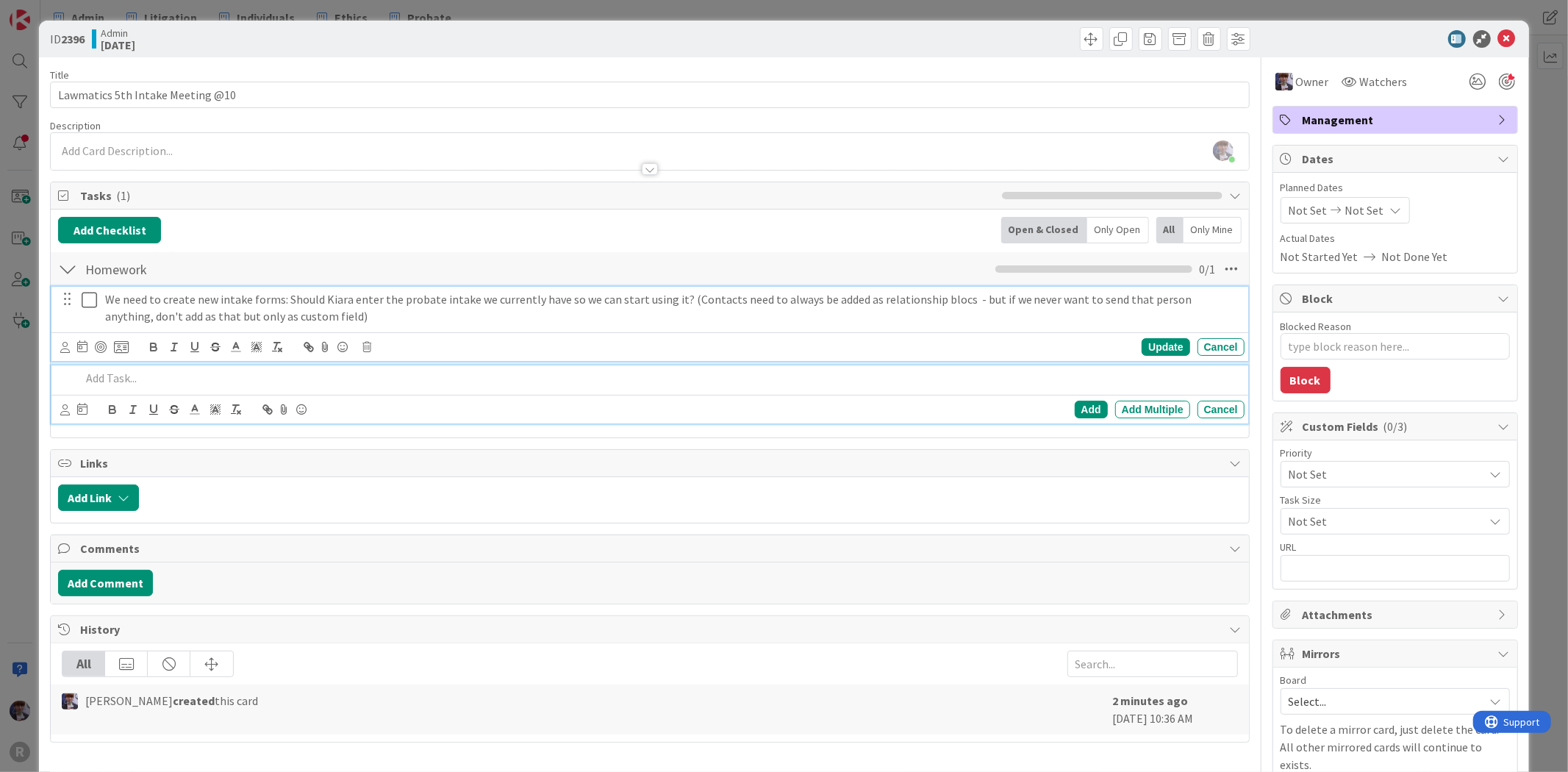
click at [99, 378] on p at bounding box center [659, 378] width 1157 height 17
drag, startPoint x: 284, startPoint y: 299, endPoint x: 677, endPoint y: 305, distance: 393.0
click at [677, 305] on p "We need to create new intake forms: Should Kiara enter the probate intake we cu…" at bounding box center [672, 308] width 1133 height 33
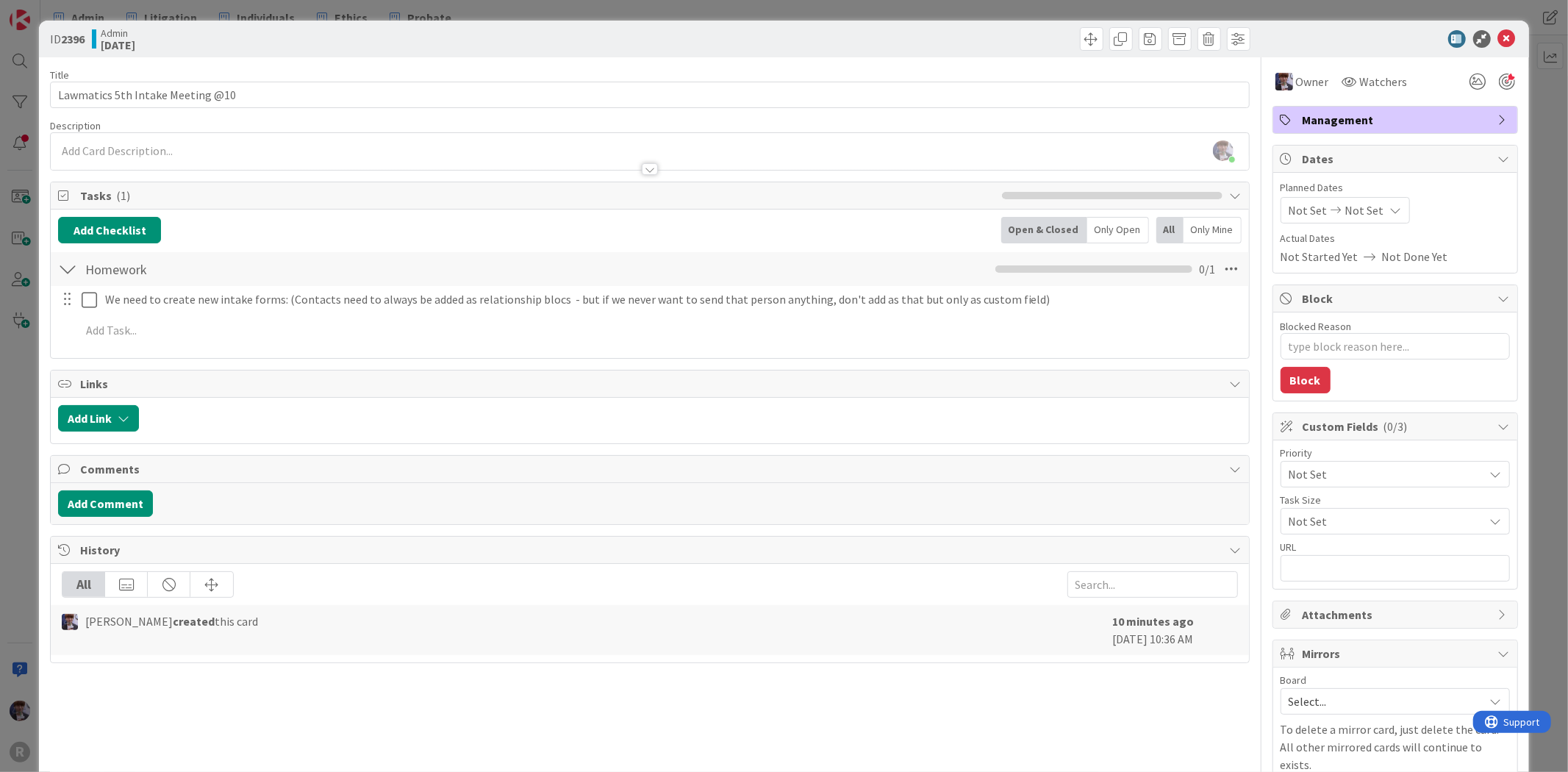
click at [25, 400] on div "ID 2396 Admin [DATE] Title 32 / 128 Lawmatics 5th Intake Meeting @10 Descriptio…" at bounding box center [784, 386] width 1568 height 772
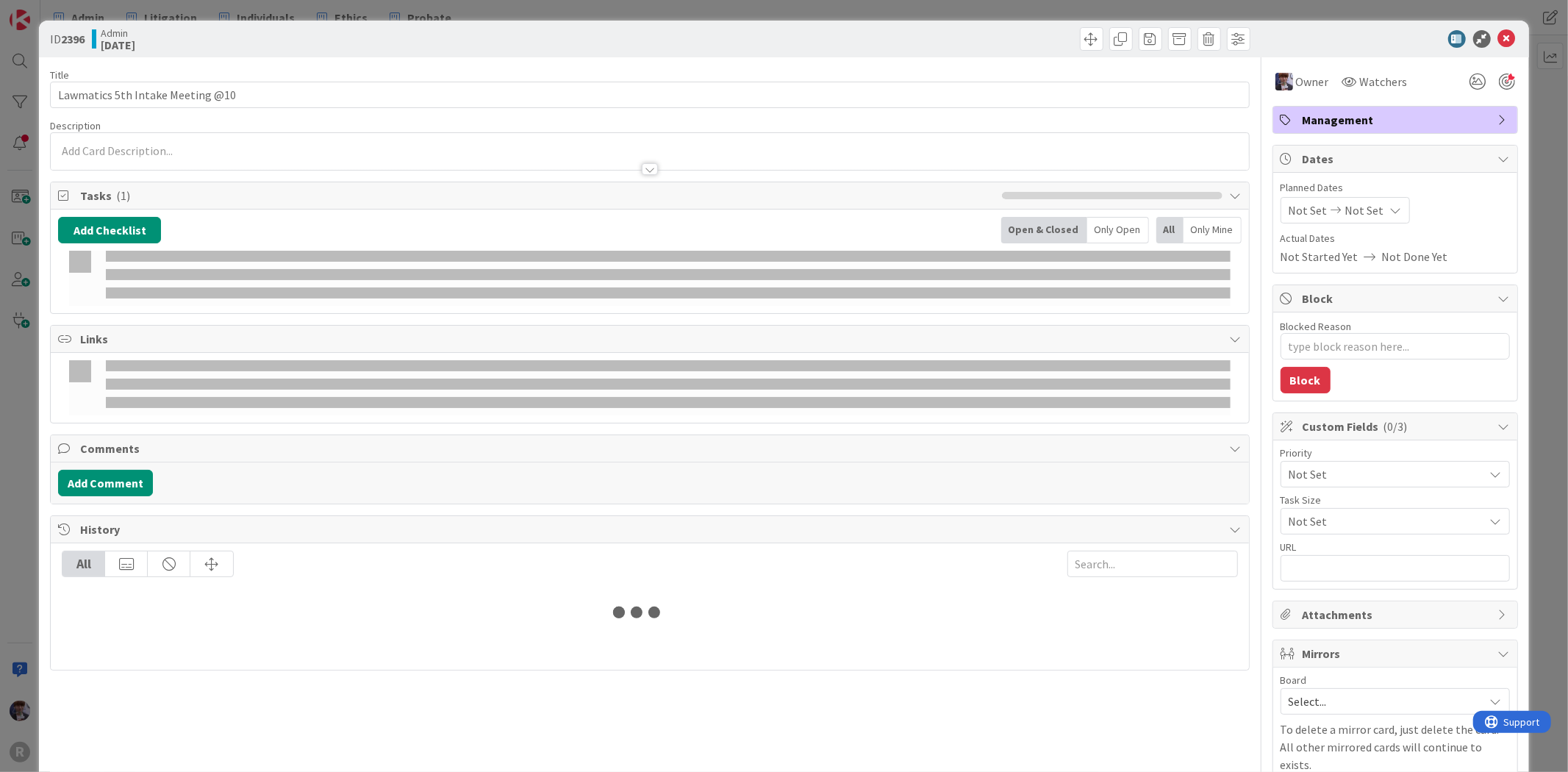
type textarea "x"
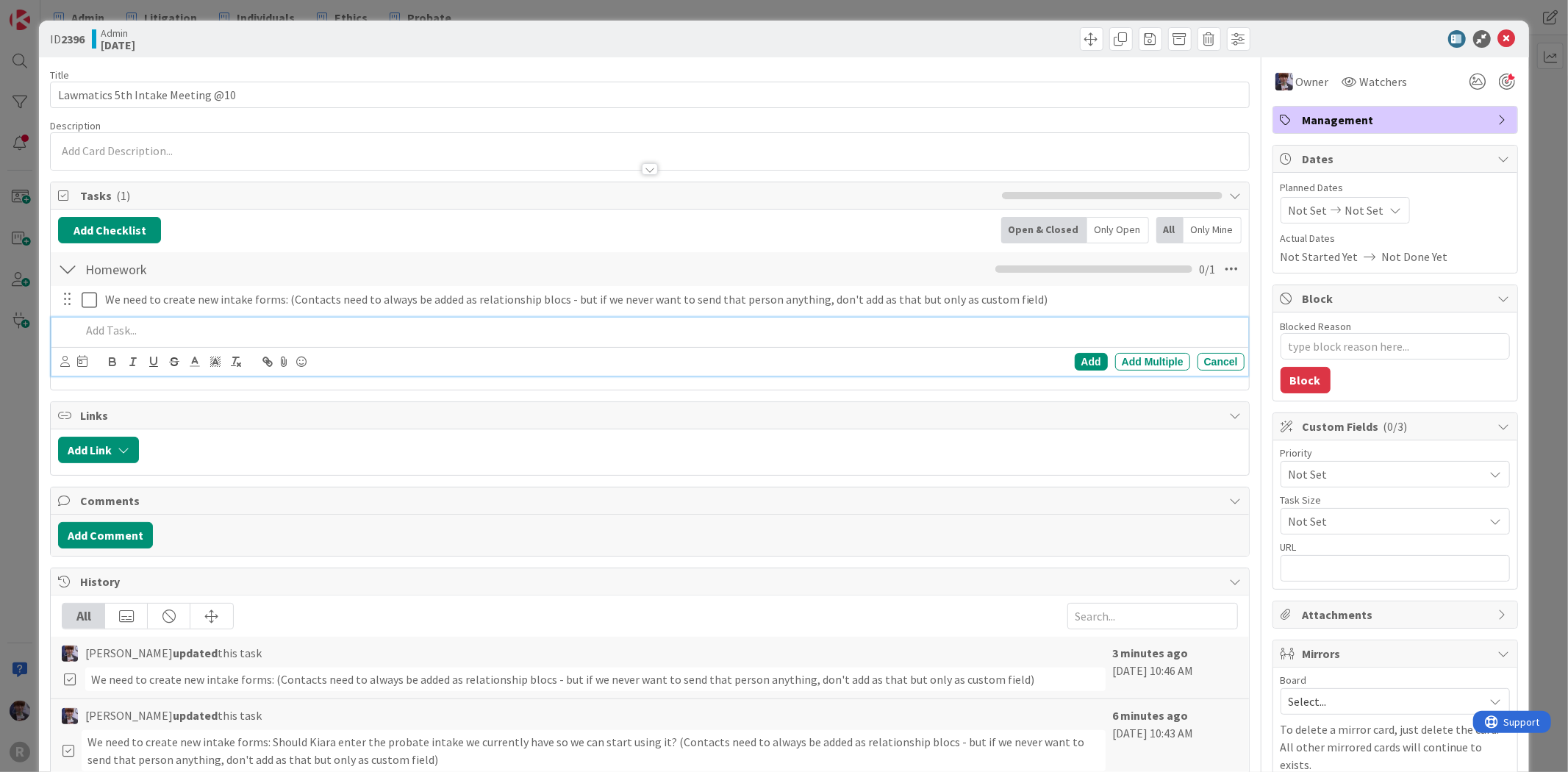
click at [147, 338] on p at bounding box center [659, 330] width 1157 height 17
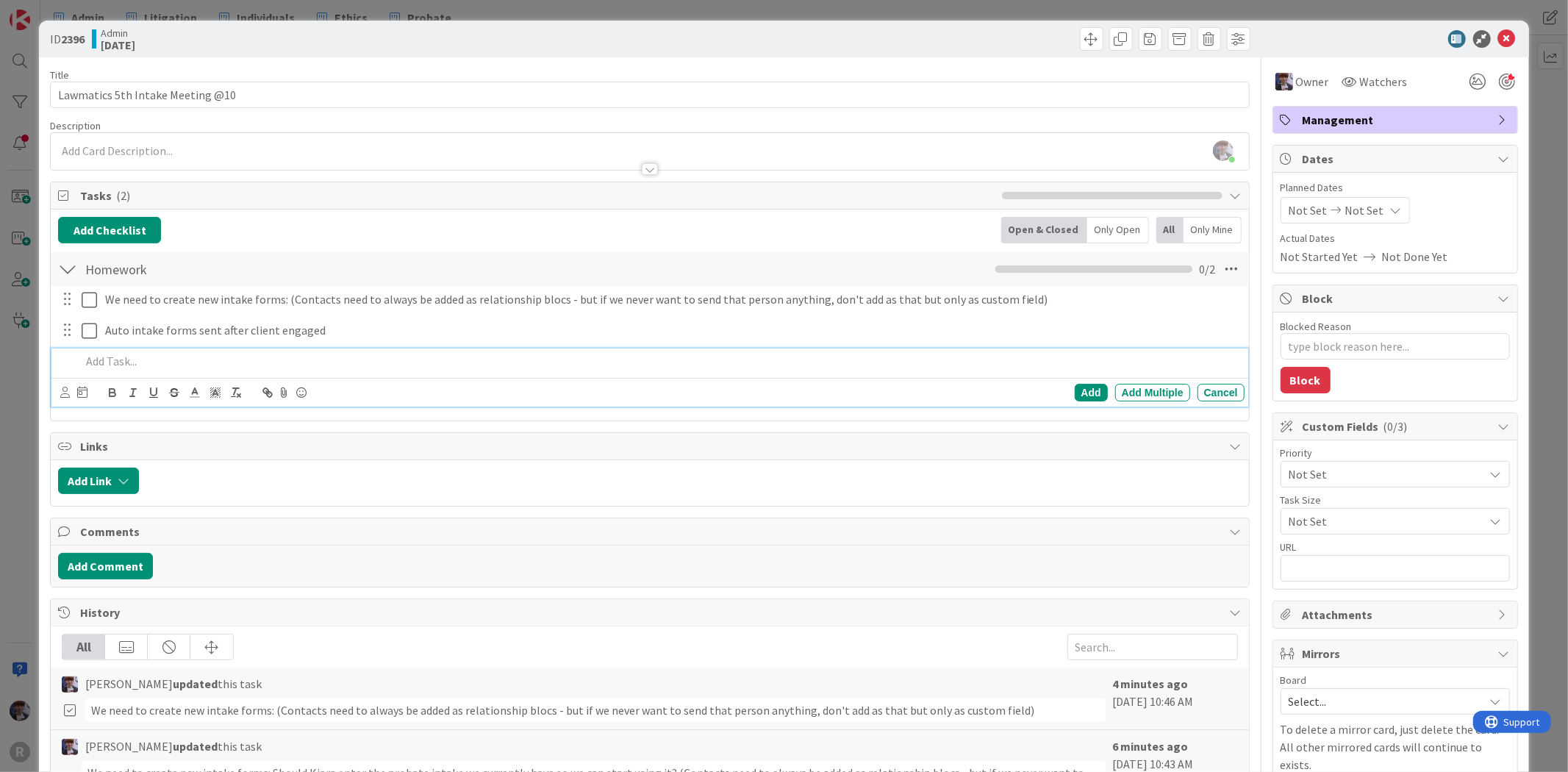
click at [21, 428] on div "ID 2396 Admin [DATE] Title 32 / 128 Lawmatics 5th Intake Meeting @10 Descriptio…" at bounding box center [784, 386] width 1568 height 772
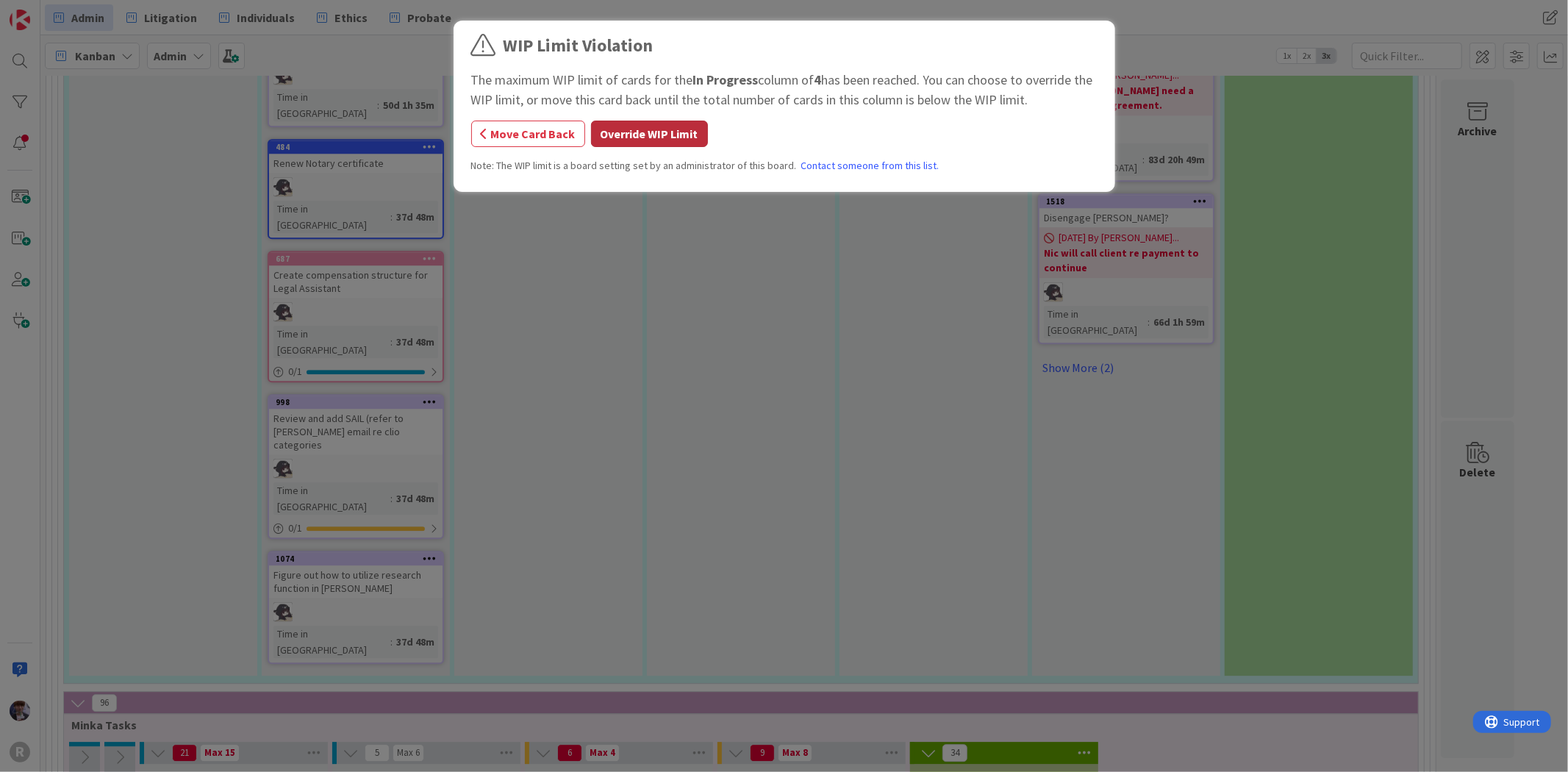
click at [621, 134] on button "Override WIP Limit" at bounding box center [649, 133] width 117 height 26
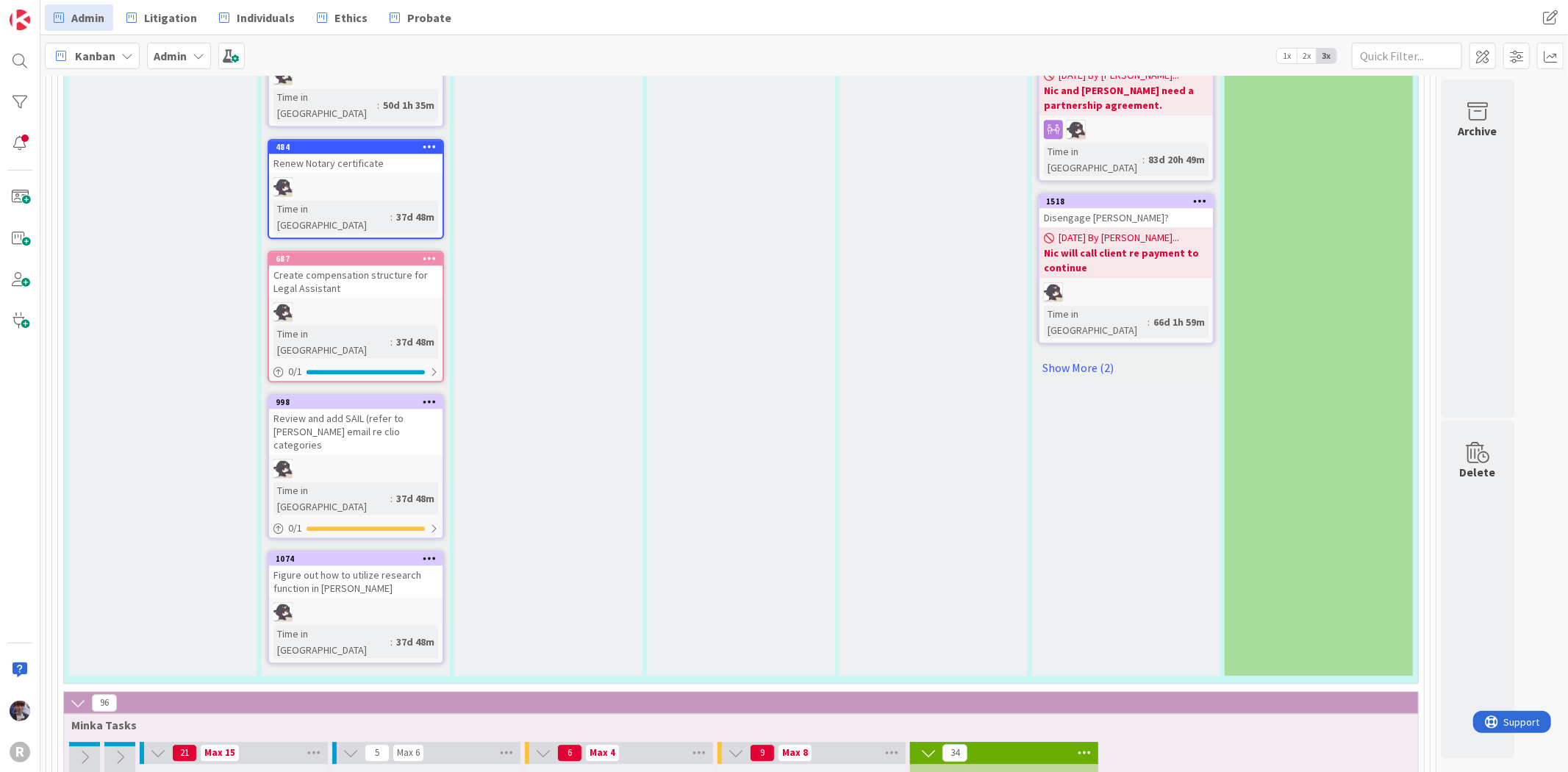
scroll to position [3166, 0]
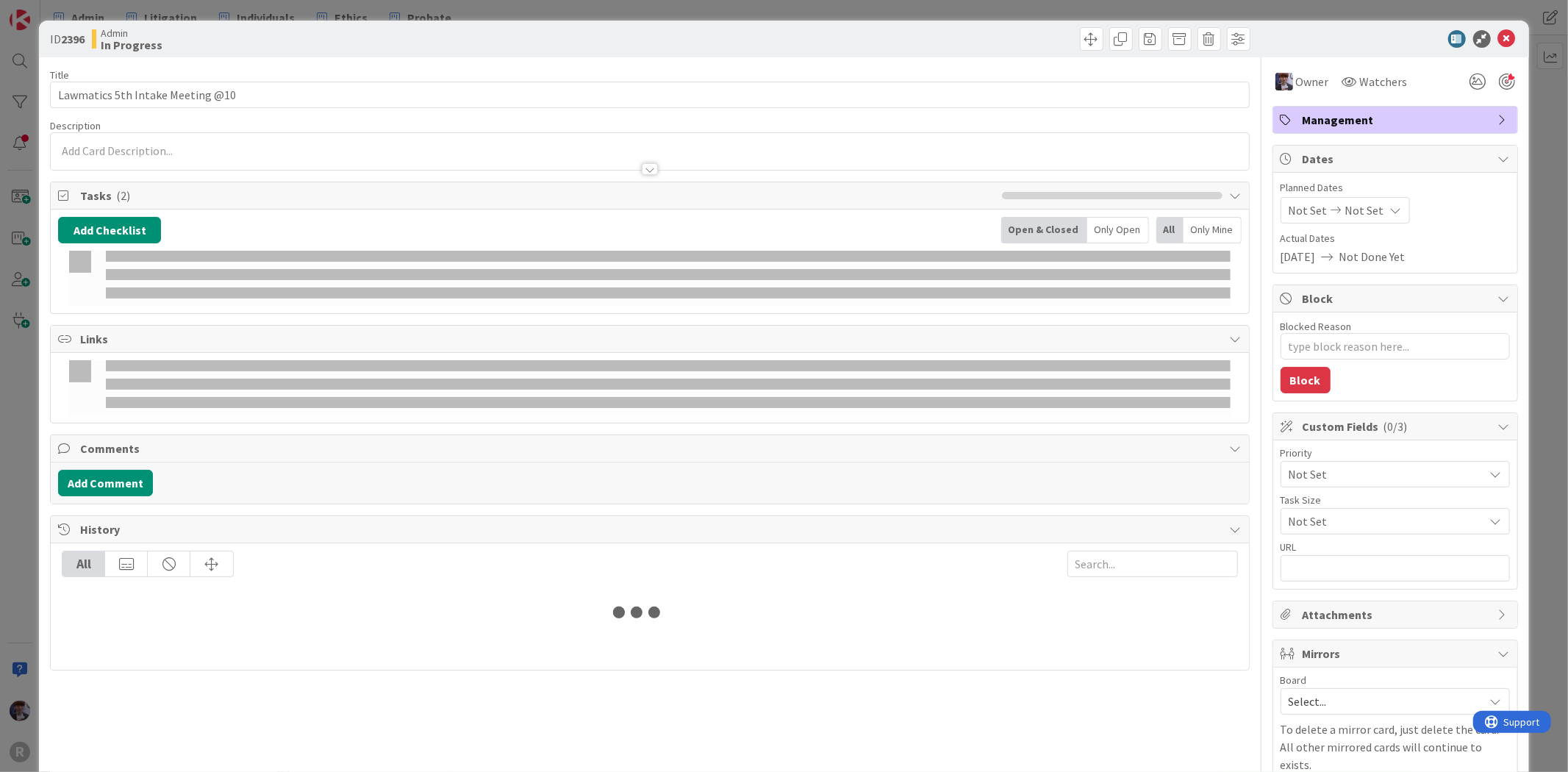
type textarea "x"
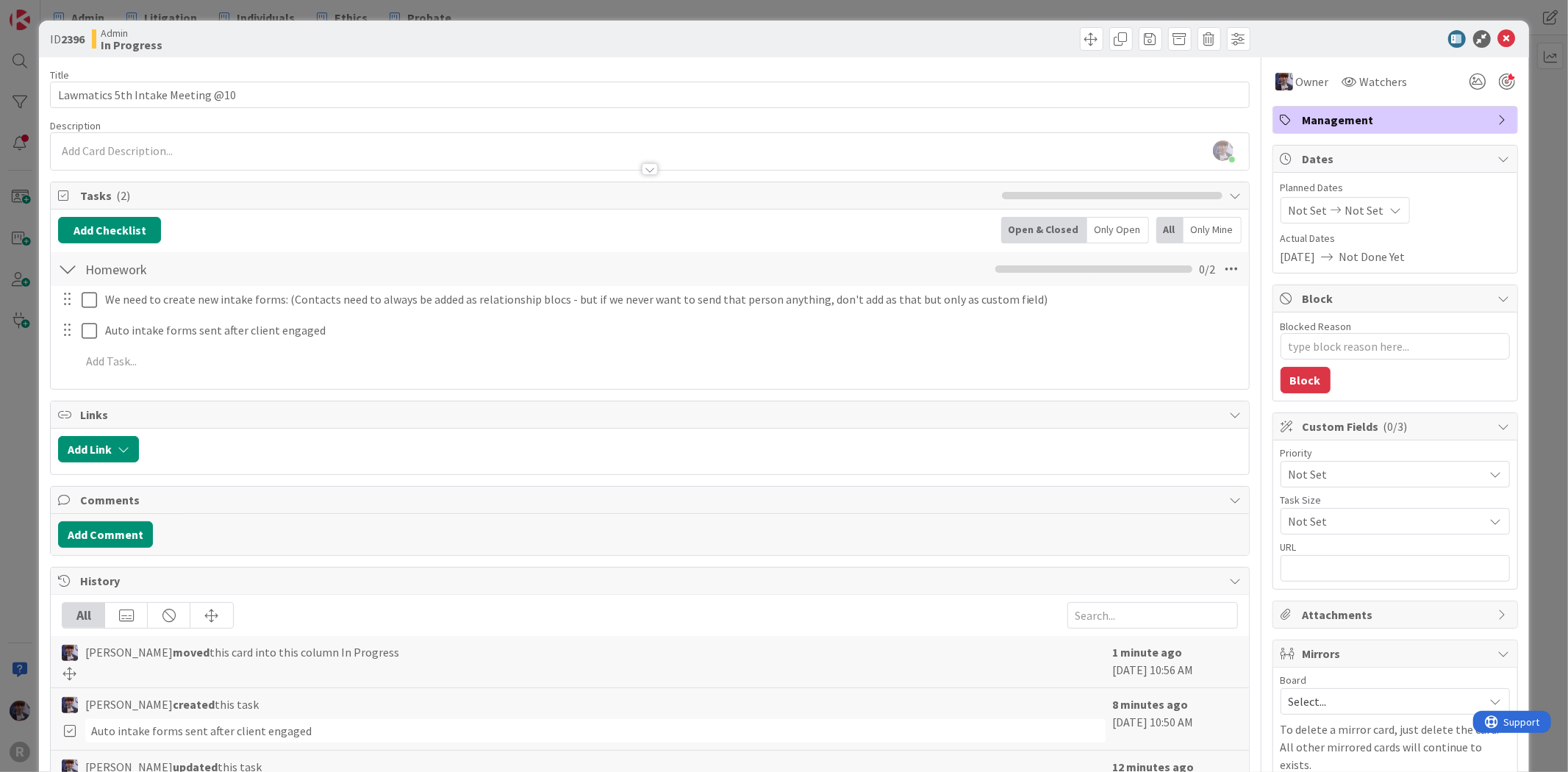
click at [31, 387] on div "ID 2396 Admin In Progress Title 32 / 128 Lawmatics 5th Intake Meeting @10 Descr…" at bounding box center [784, 386] width 1568 height 772
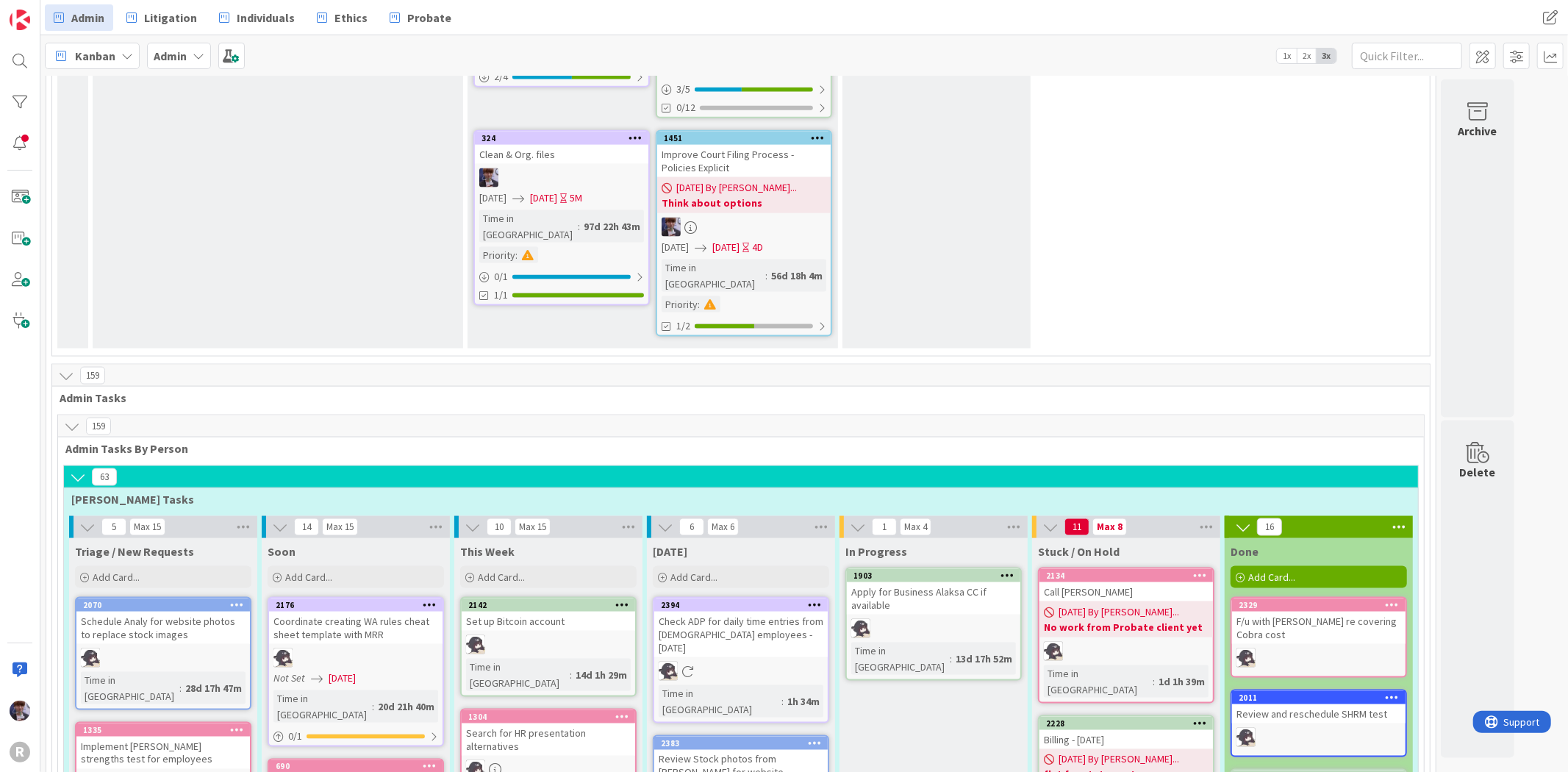
scroll to position [1533, 0]
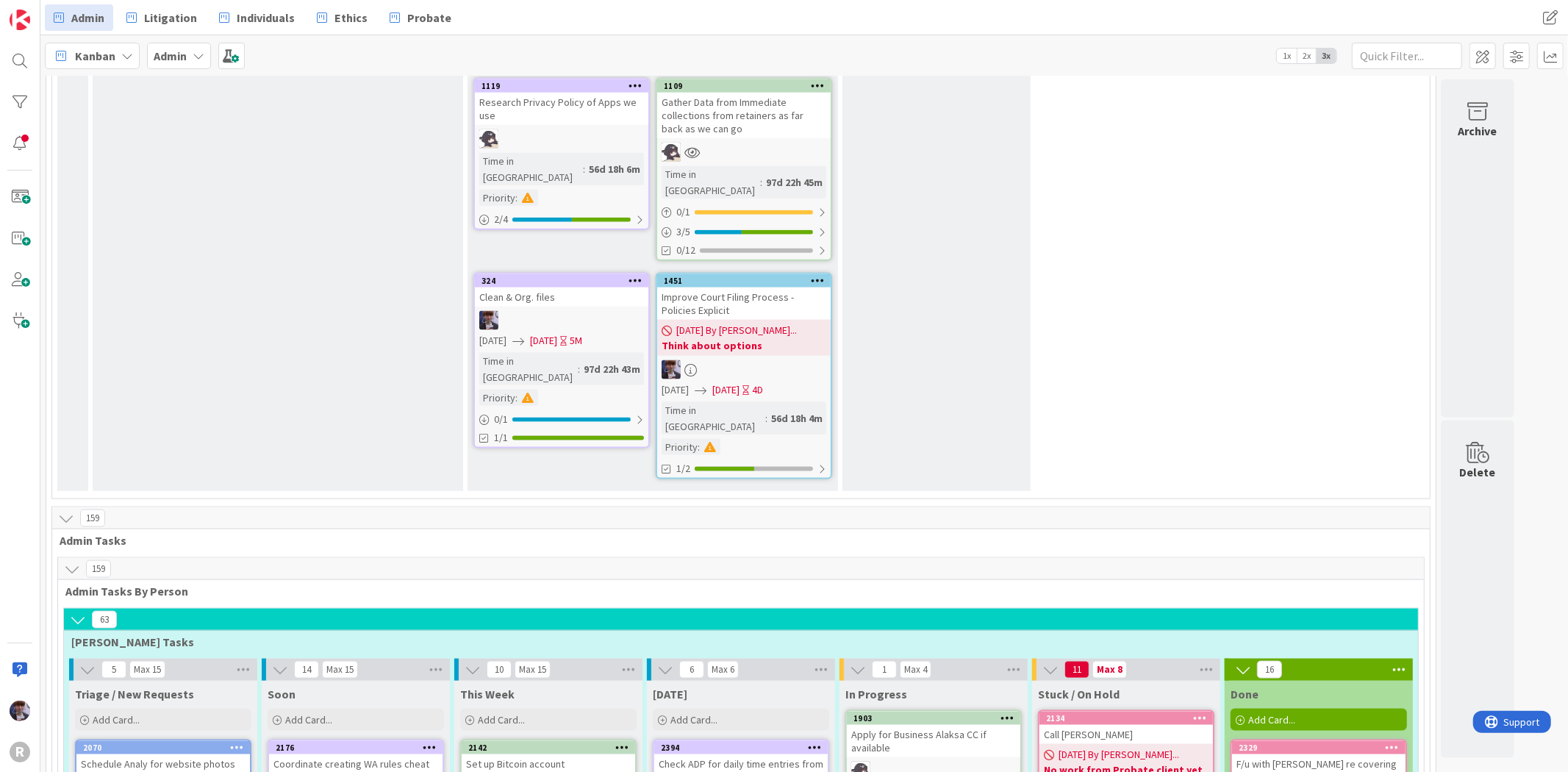
click at [77, 560] on icon at bounding box center [72, 569] width 16 height 16
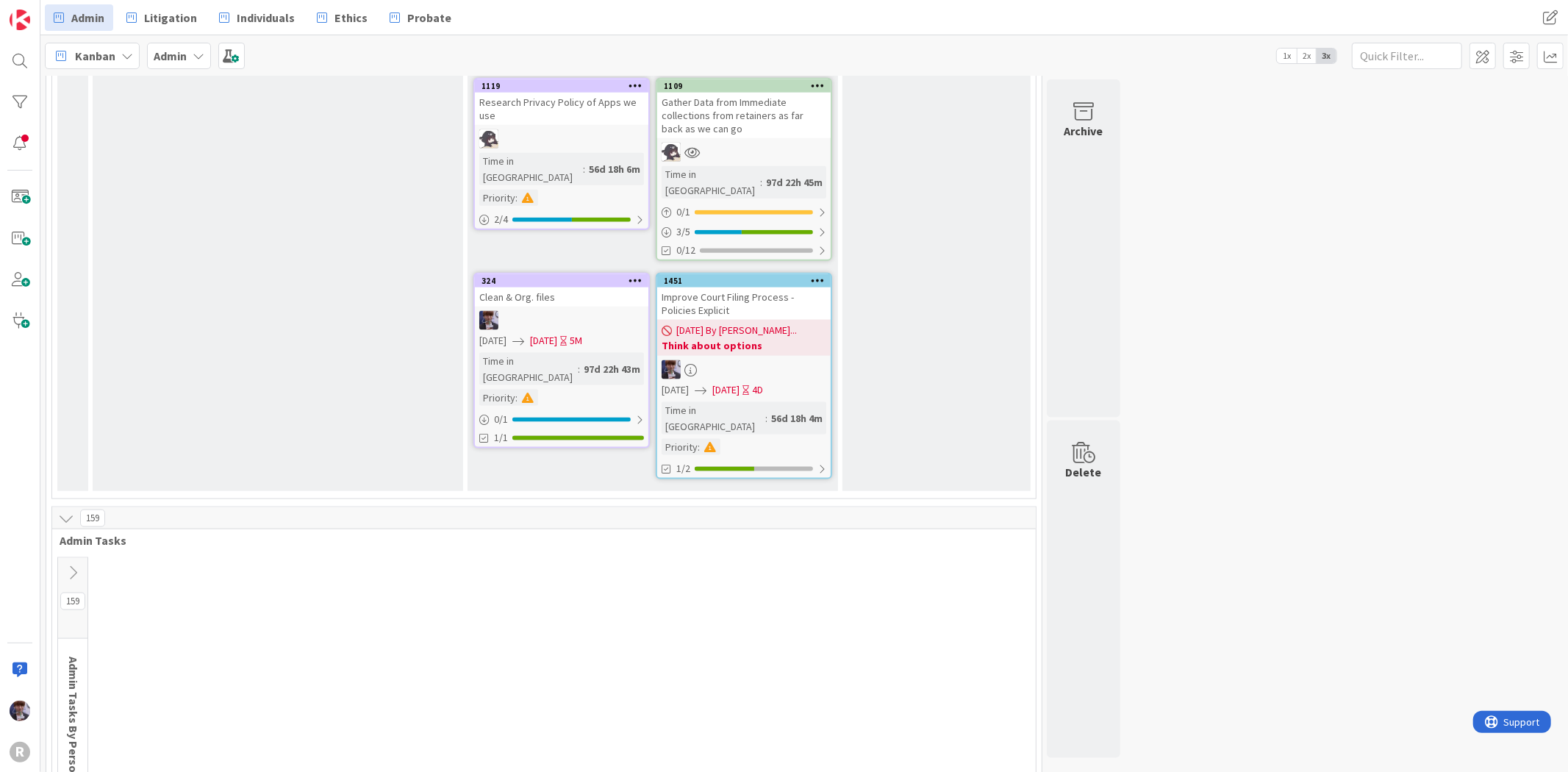
scroll to position [1401, 0]
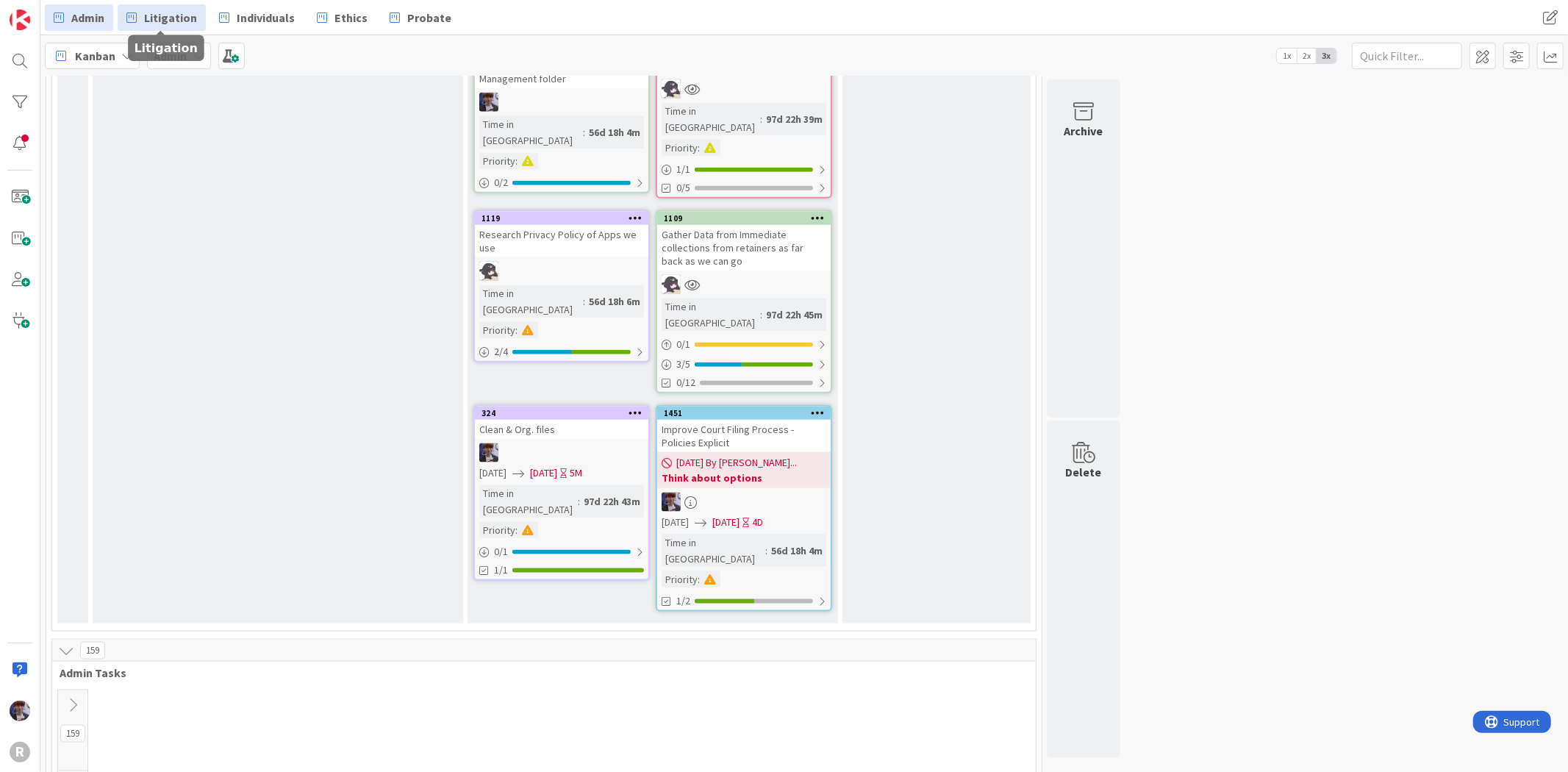
click at [148, 17] on span "Litigation" at bounding box center [170, 17] width 53 height 17
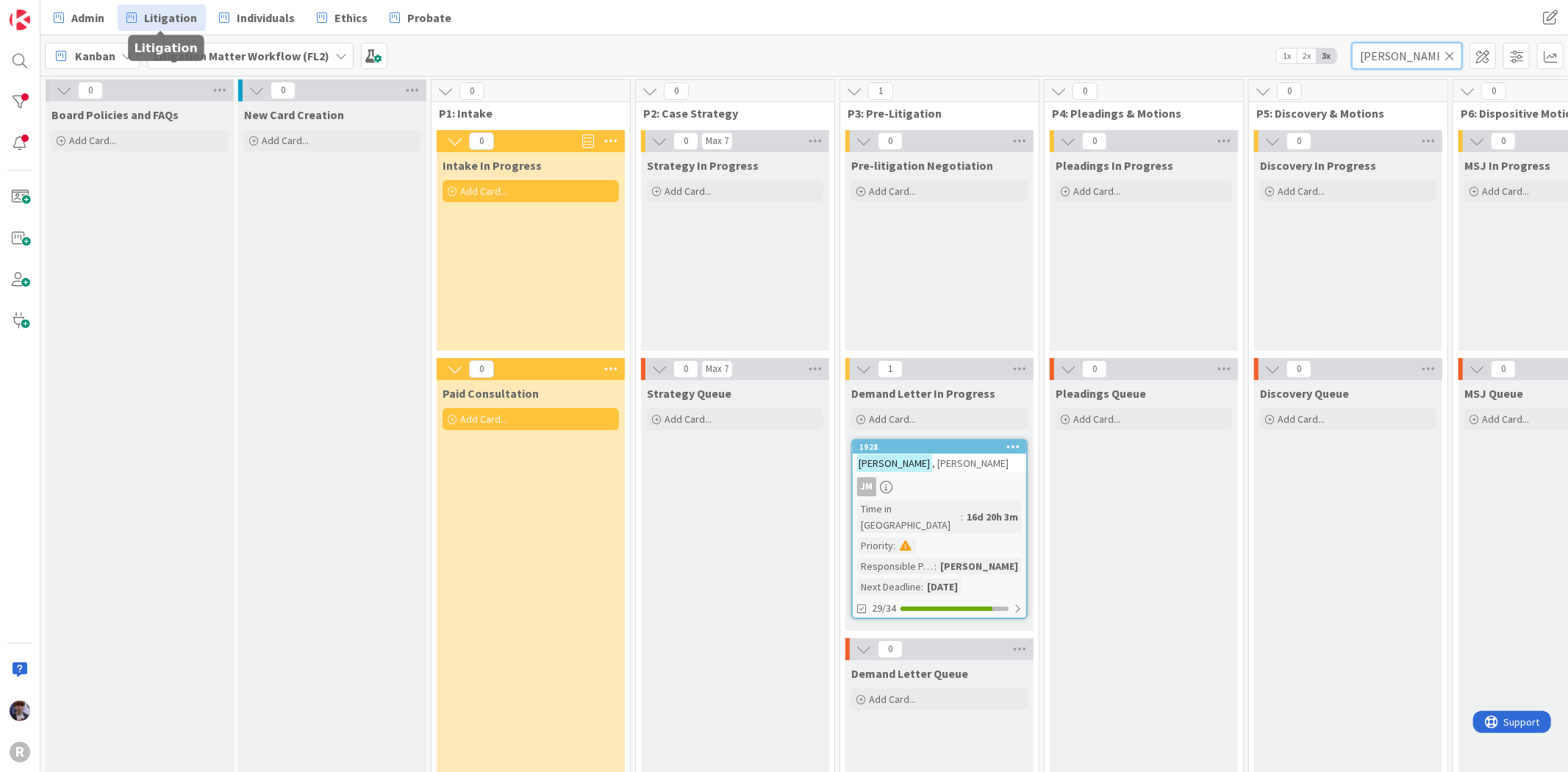
drag, startPoint x: 1316, startPoint y: 65, endPoint x: 1296, endPoint y: 65, distance: 20.0
click at [1296, 65] on div "Kanban Litigation Matter Workflow (FL2) 1x 2x 3x [PERSON_NAME]" at bounding box center [804, 55] width 1528 height 40
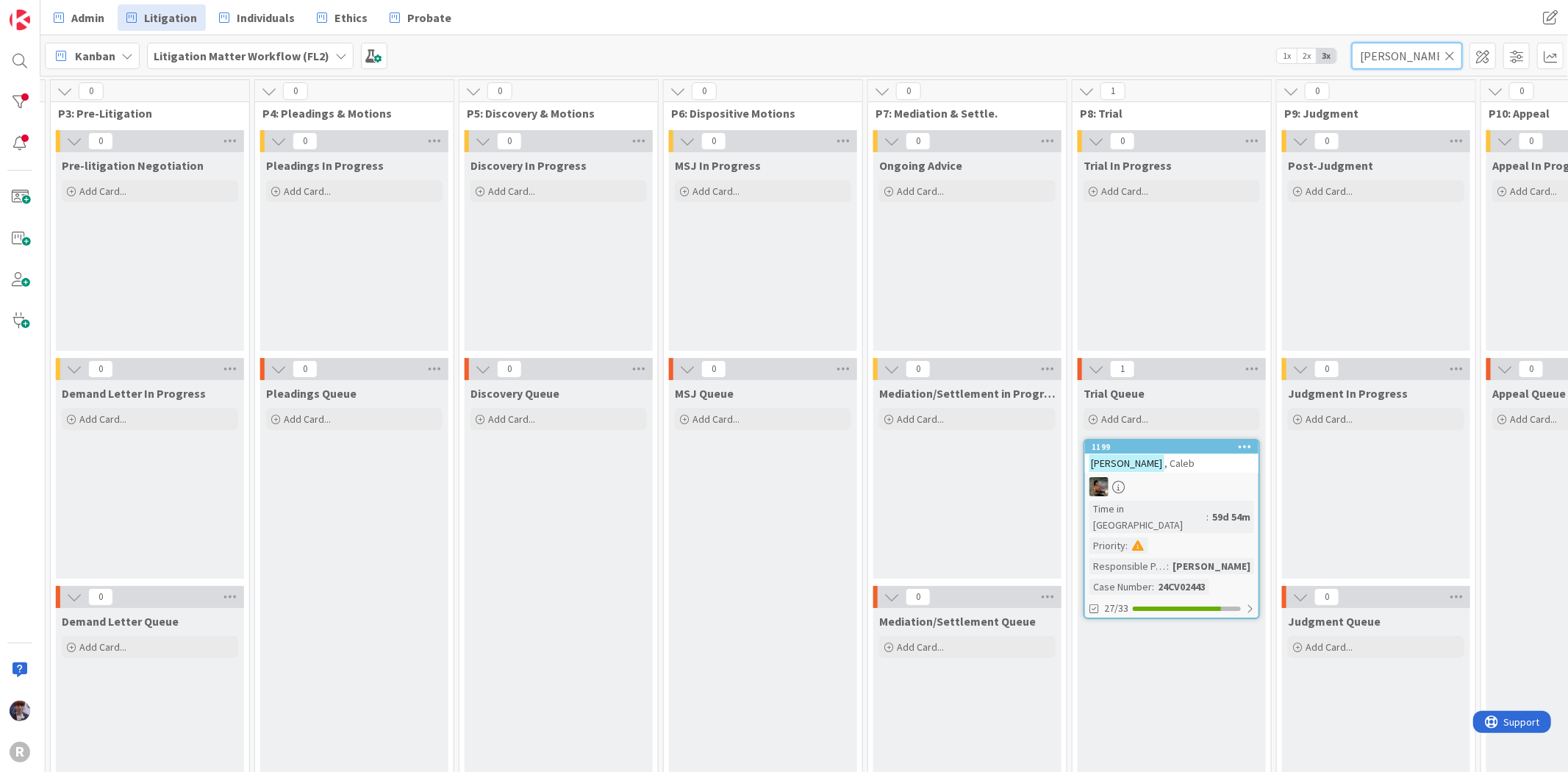
scroll to position [0, 881]
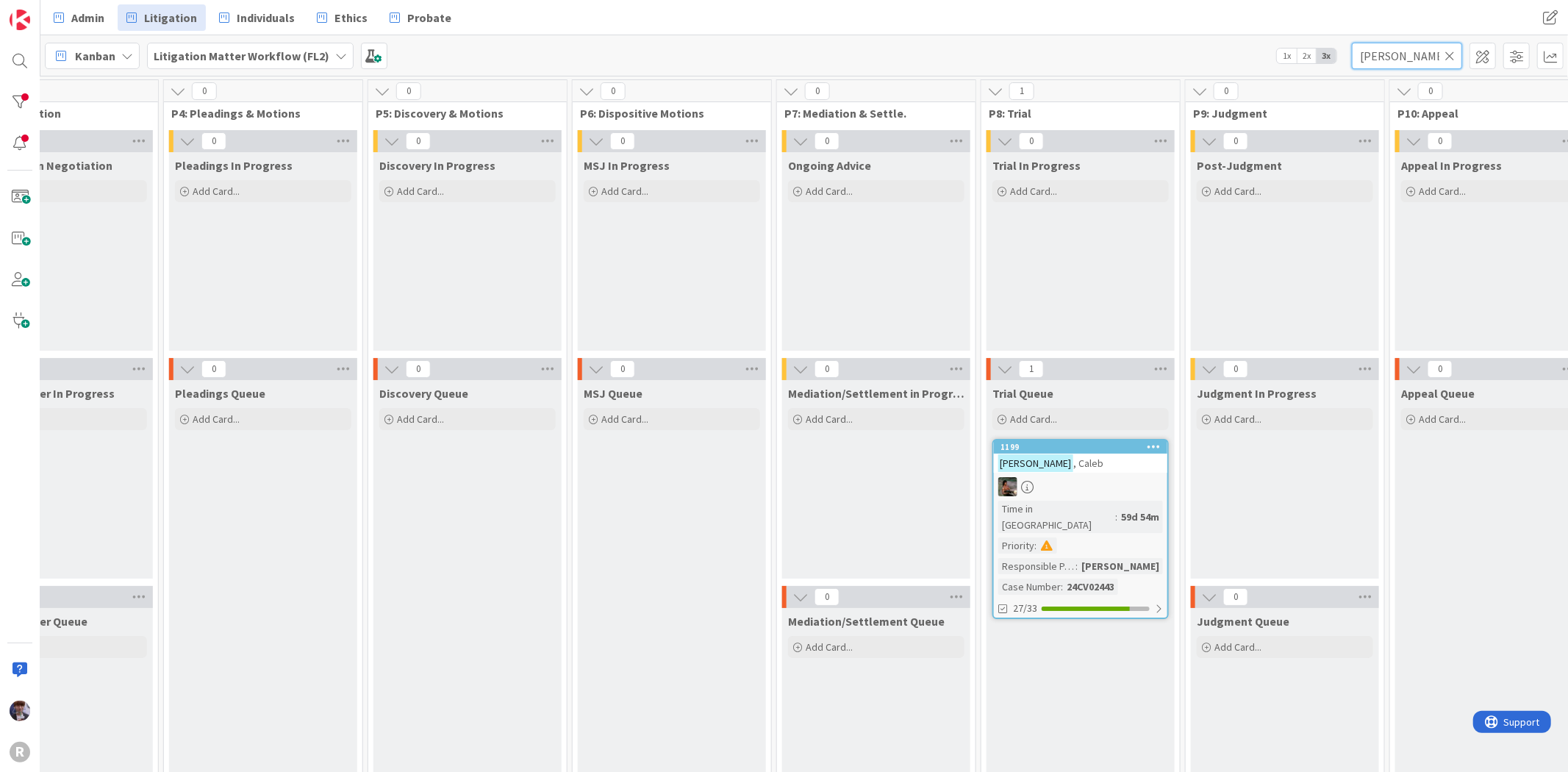
type input "[PERSON_NAME]"
click at [1083, 478] on div at bounding box center [1080, 486] width 174 height 19
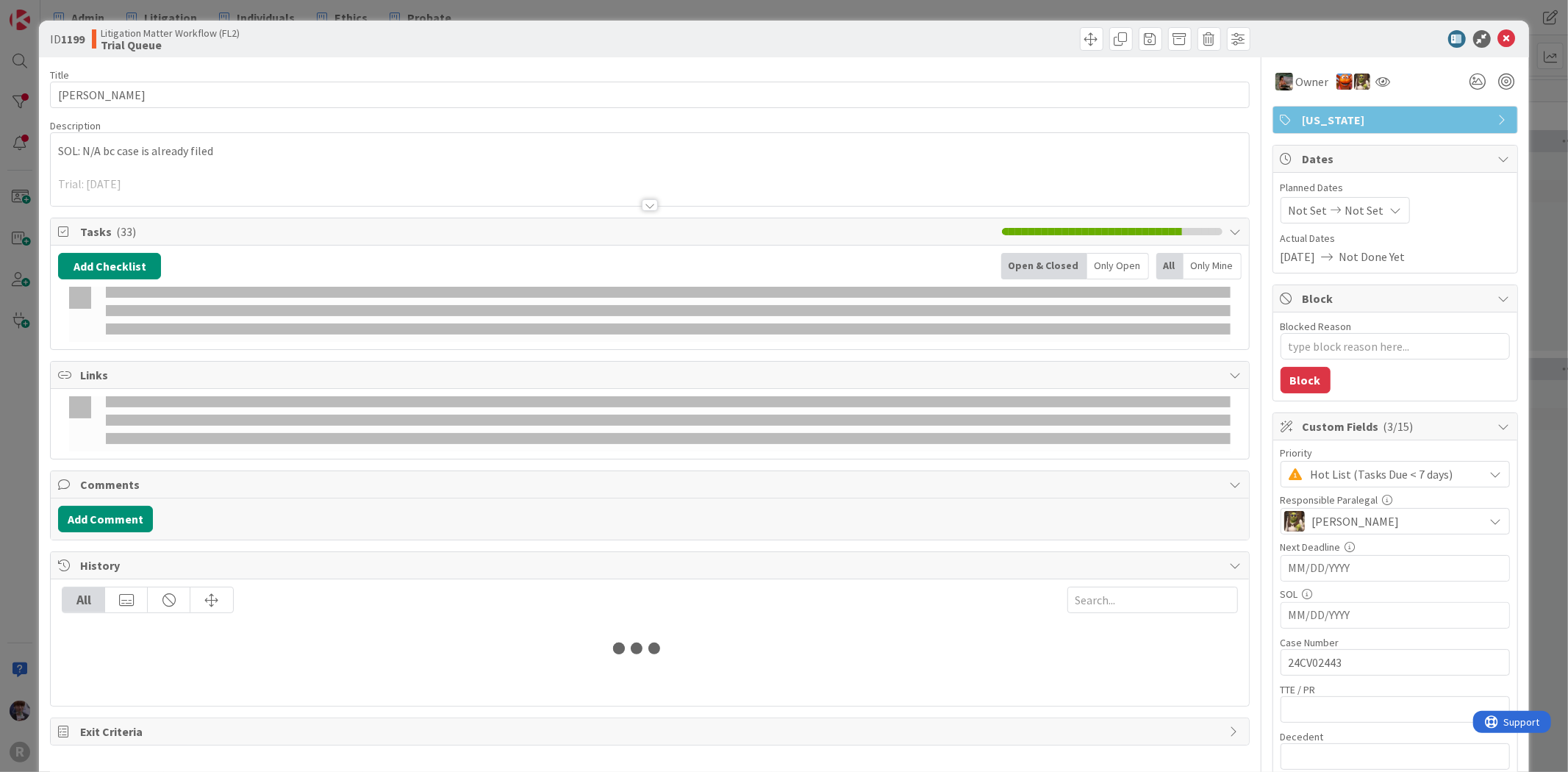
type textarea "x"
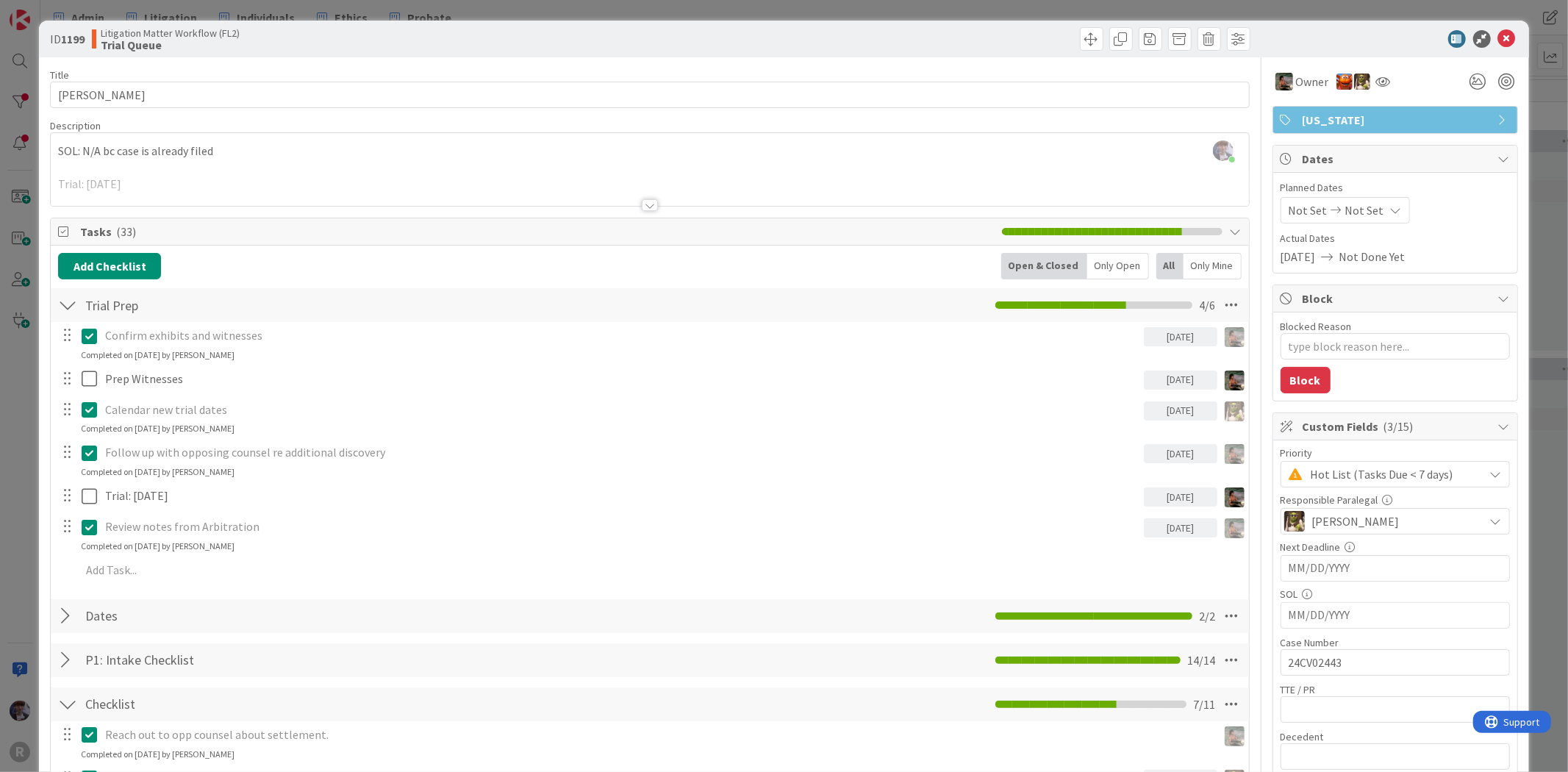
click at [34, 498] on div "ID 1199 Litigation Matter Workflow (FL2) Trial Queue Title 11 / 128 [PERSON_NAM…" at bounding box center [784, 386] width 1568 height 772
